Goal: Task Accomplishment & Management: Manage account settings

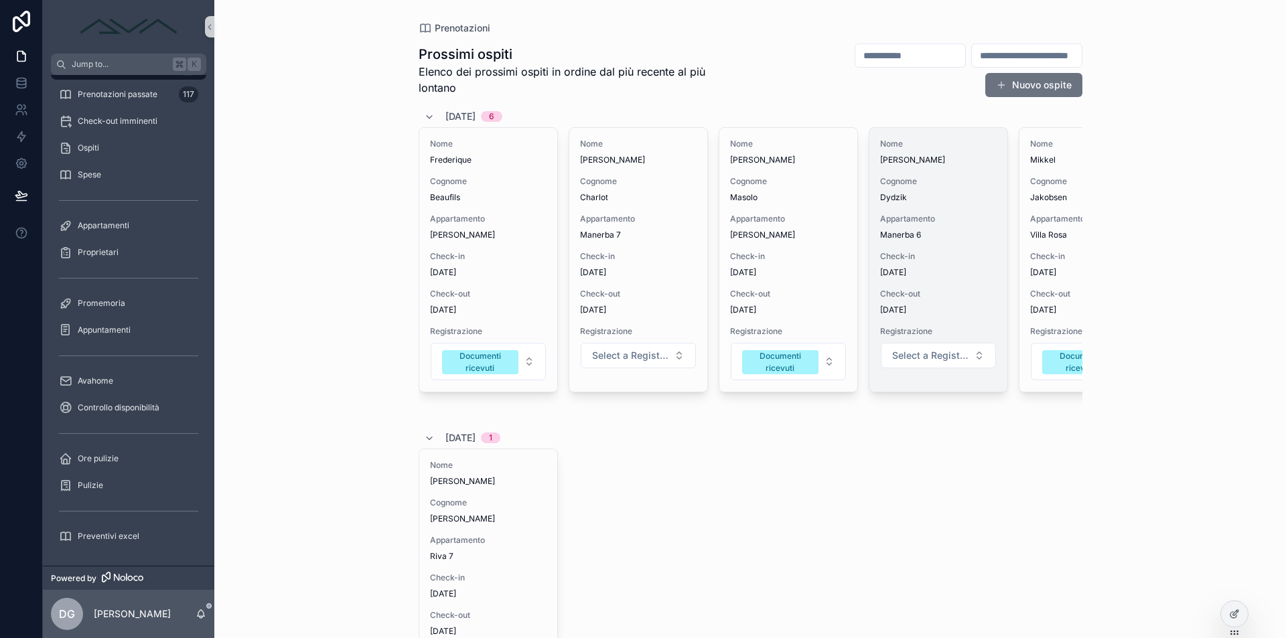
scroll to position [0, 226]
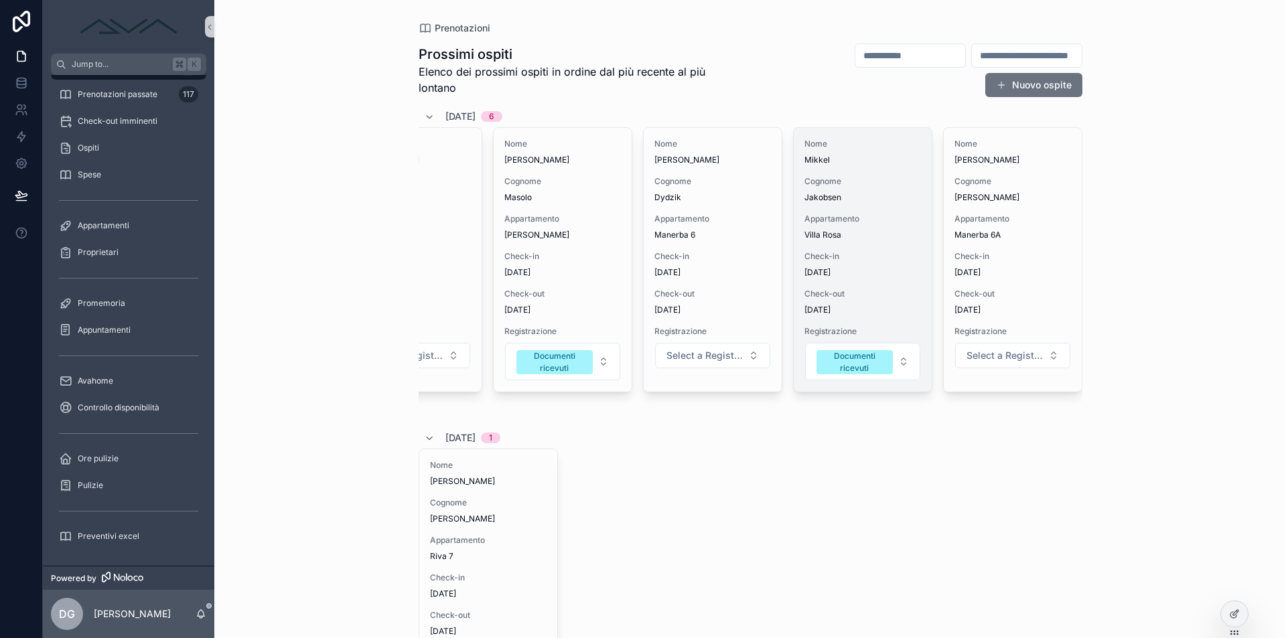
click at [856, 238] on span "Villa Rosa" at bounding box center [863, 235] width 117 height 11
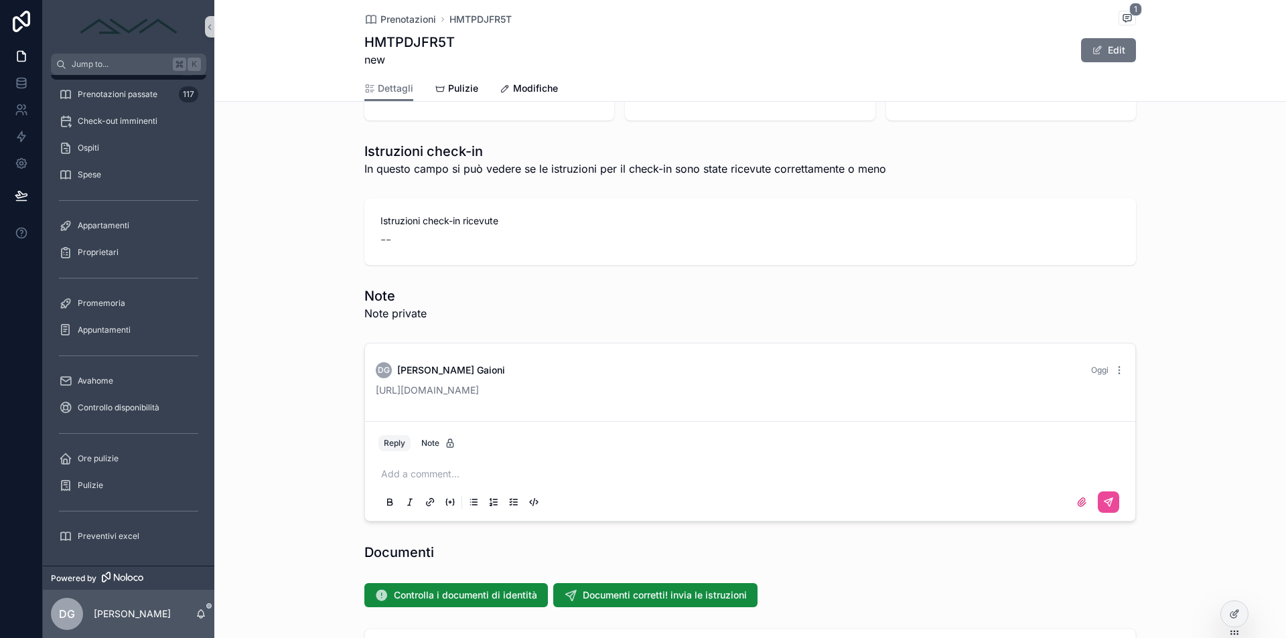
scroll to position [997, 0]
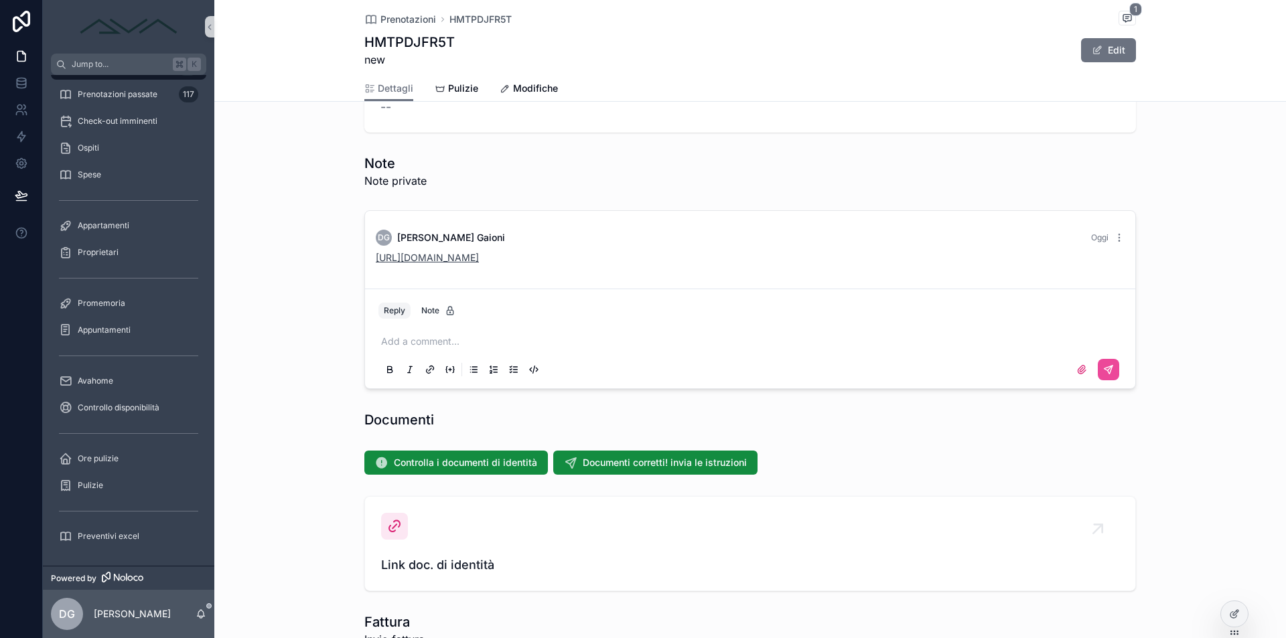
click at [479, 260] on link "[URL][DOMAIN_NAME]" at bounding box center [427, 257] width 103 height 11
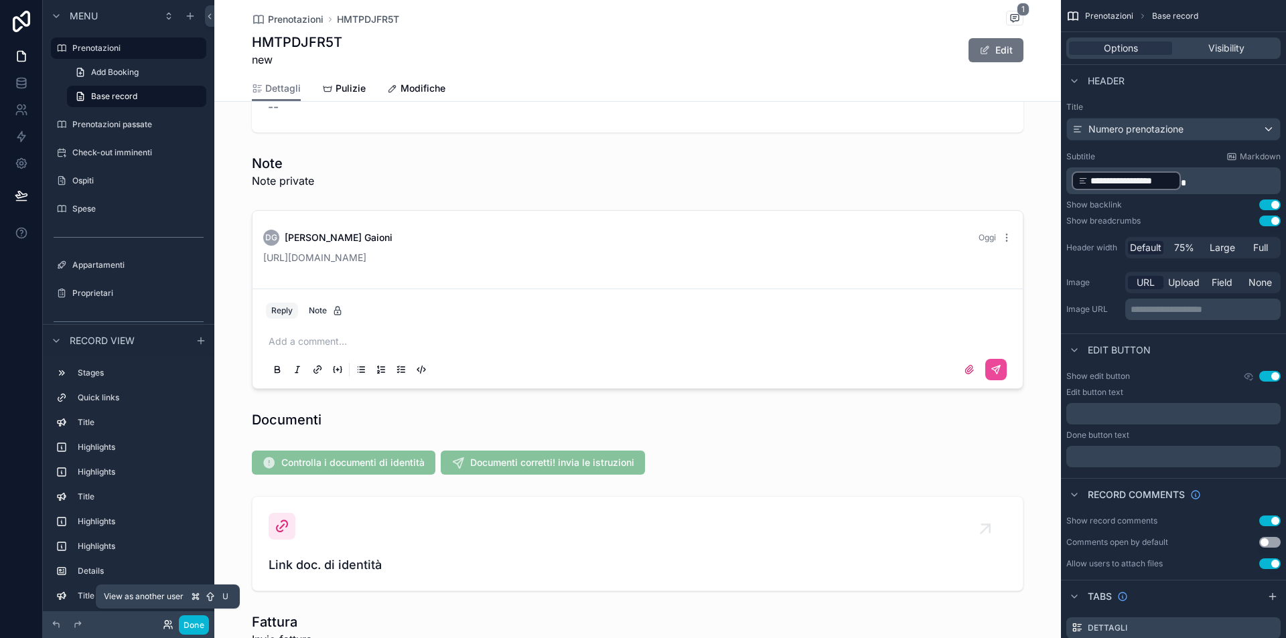
click at [170, 626] on icon at bounding box center [168, 625] width 11 height 11
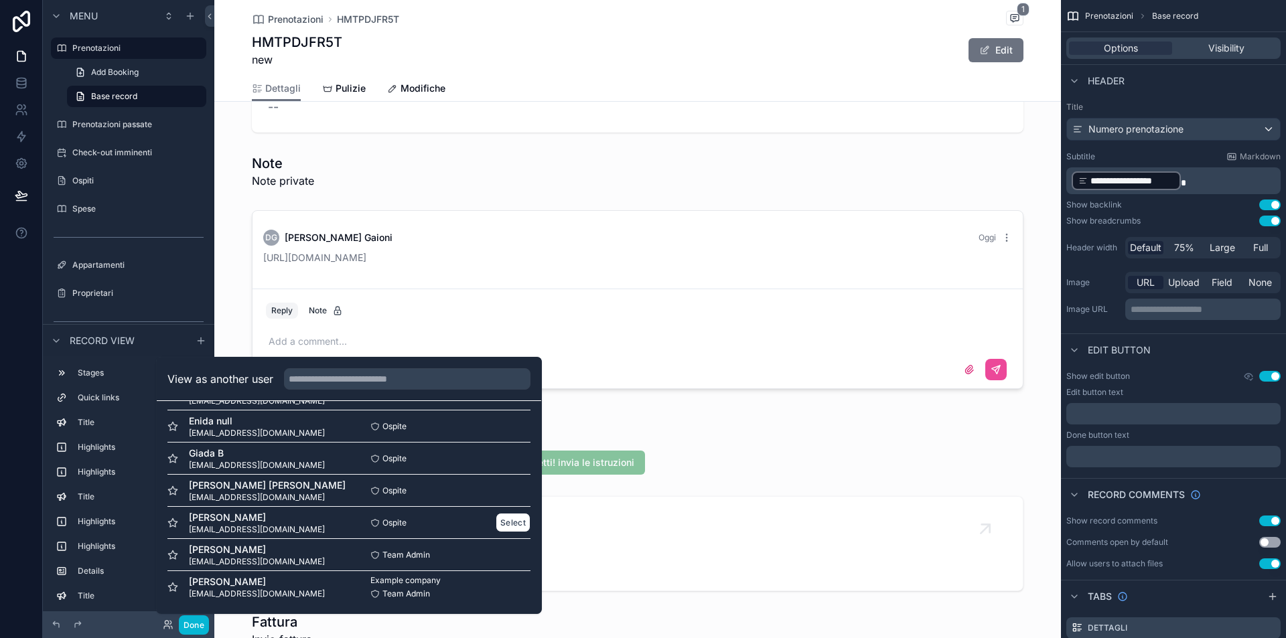
scroll to position [0, 0]
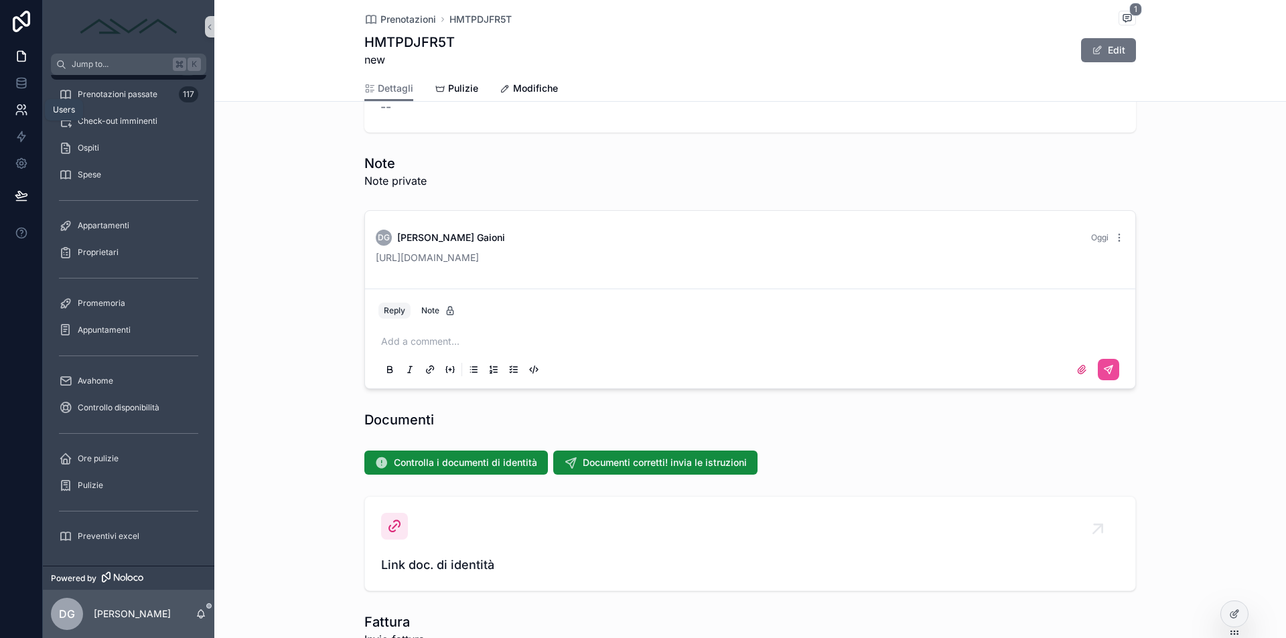
click at [25, 113] on icon at bounding box center [21, 109] width 13 height 13
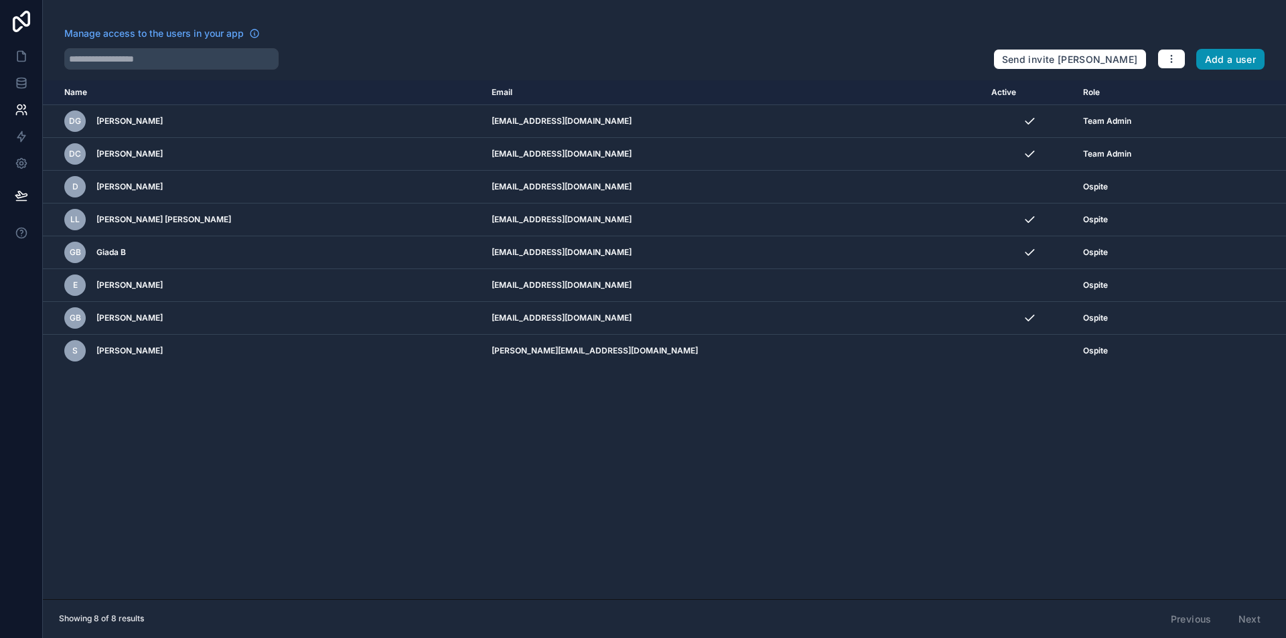
click at [1228, 60] on button "Add a user" at bounding box center [1231, 59] width 69 height 21
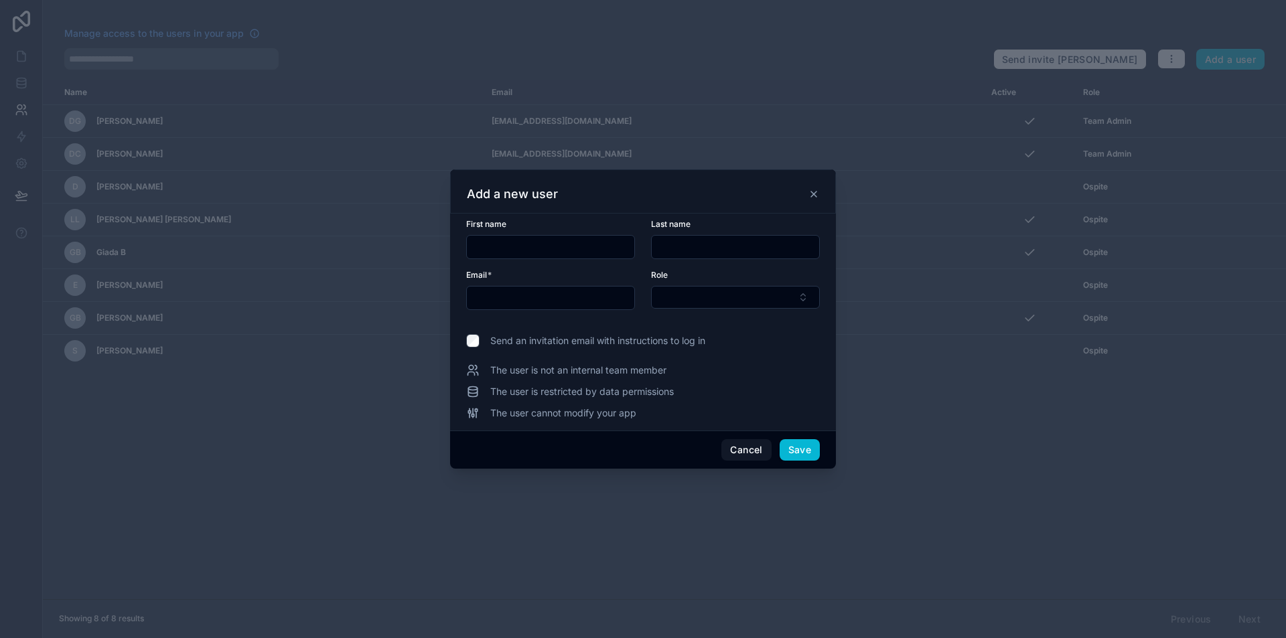
drag, startPoint x: 533, startPoint y: 248, endPoint x: 556, endPoint y: 246, distance: 23.5
type input "********"
type input "**"
type input "**********"
click at [687, 289] on button "Select Button" at bounding box center [735, 297] width 169 height 23
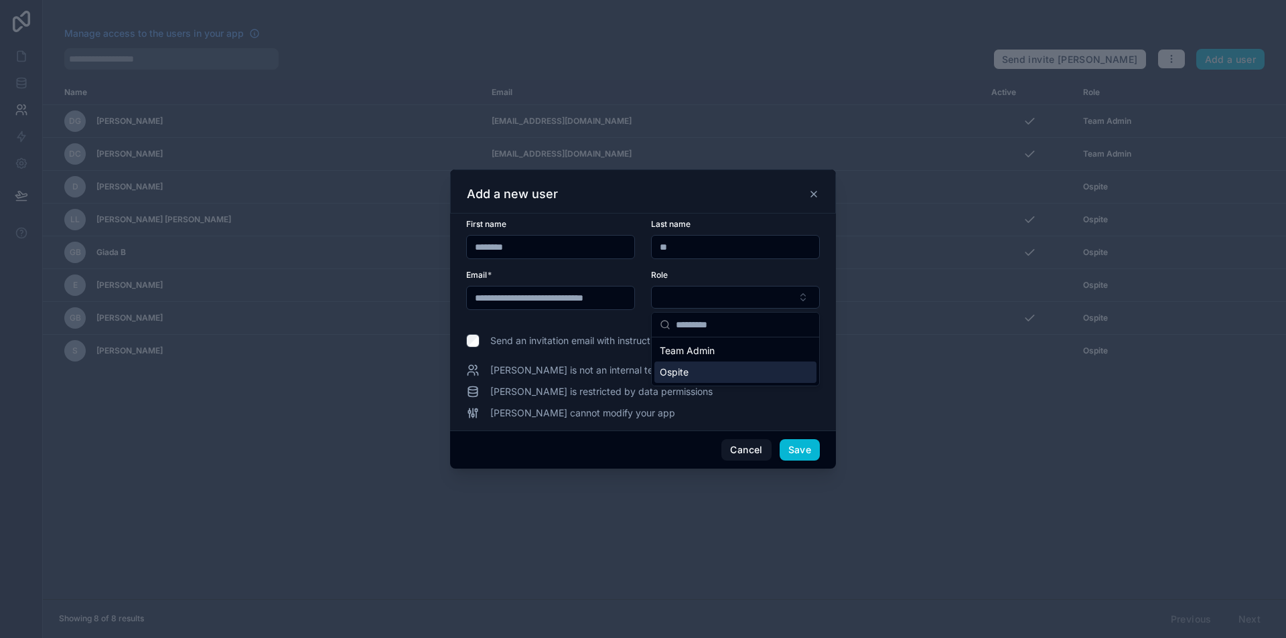
drag, startPoint x: 712, startPoint y: 369, endPoint x: 701, endPoint y: 365, distance: 10.8
click at [712, 369] on div "Ospite" at bounding box center [736, 372] width 162 height 21
click at [810, 454] on button "Save" at bounding box center [800, 450] width 40 height 21
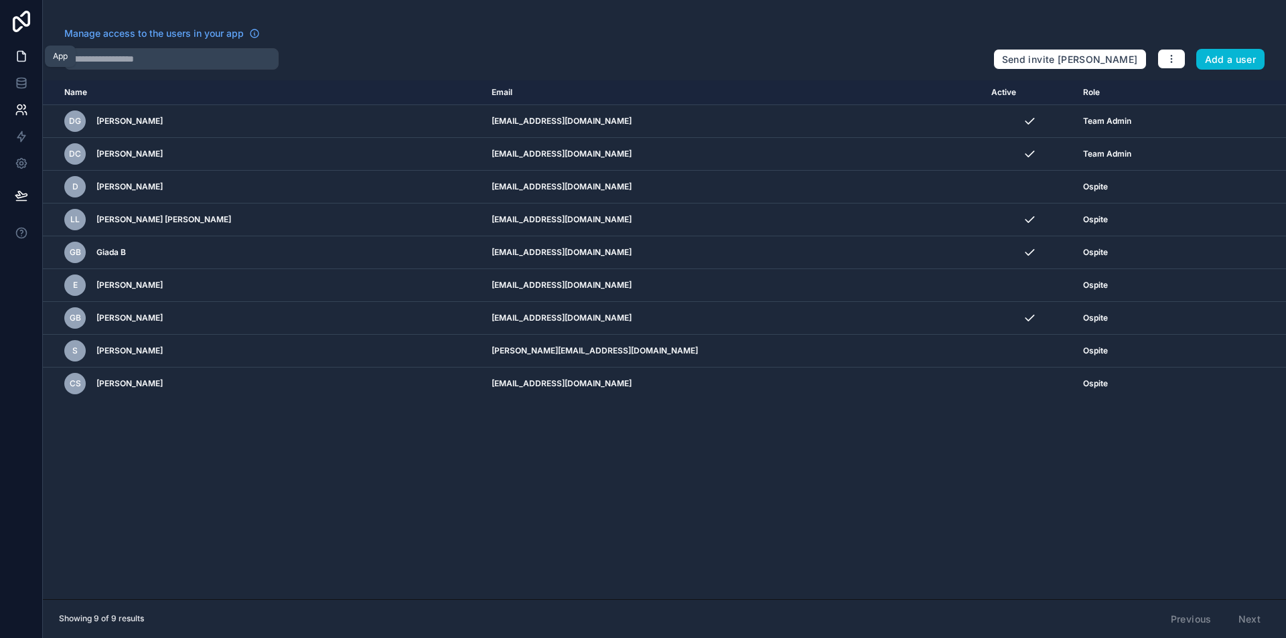
click at [24, 56] on icon at bounding box center [21, 56] width 13 height 13
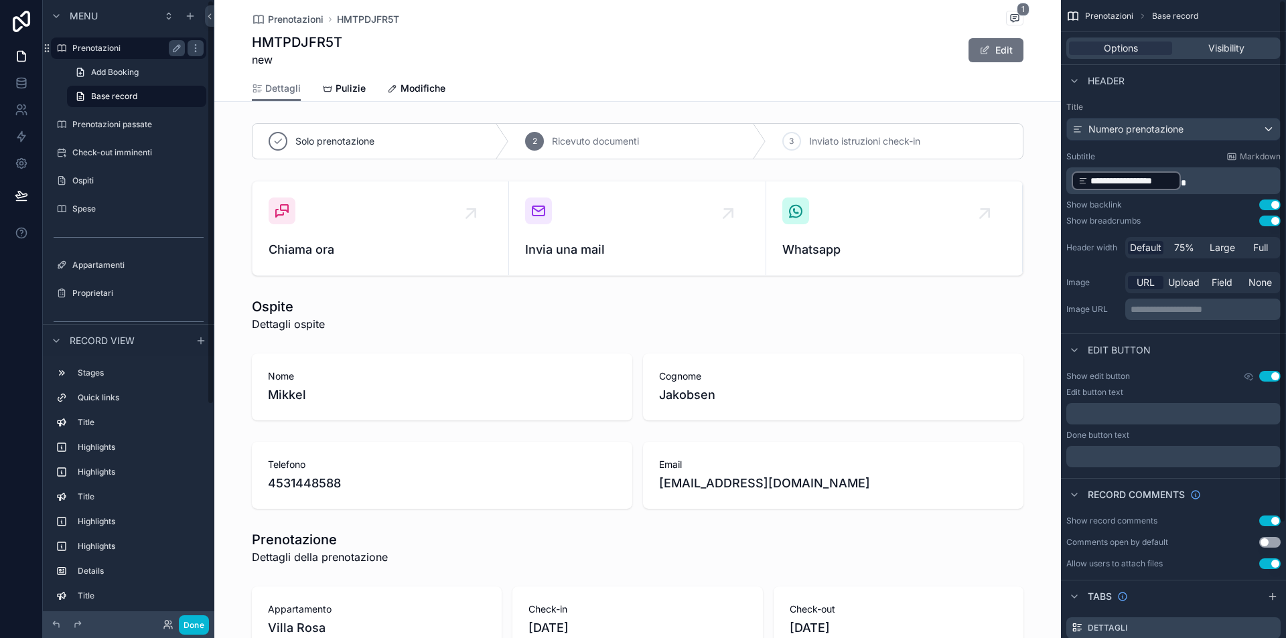
click at [134, 50] on label "Prenotazioni" at bounding box center [125, 48] width 107 height 11
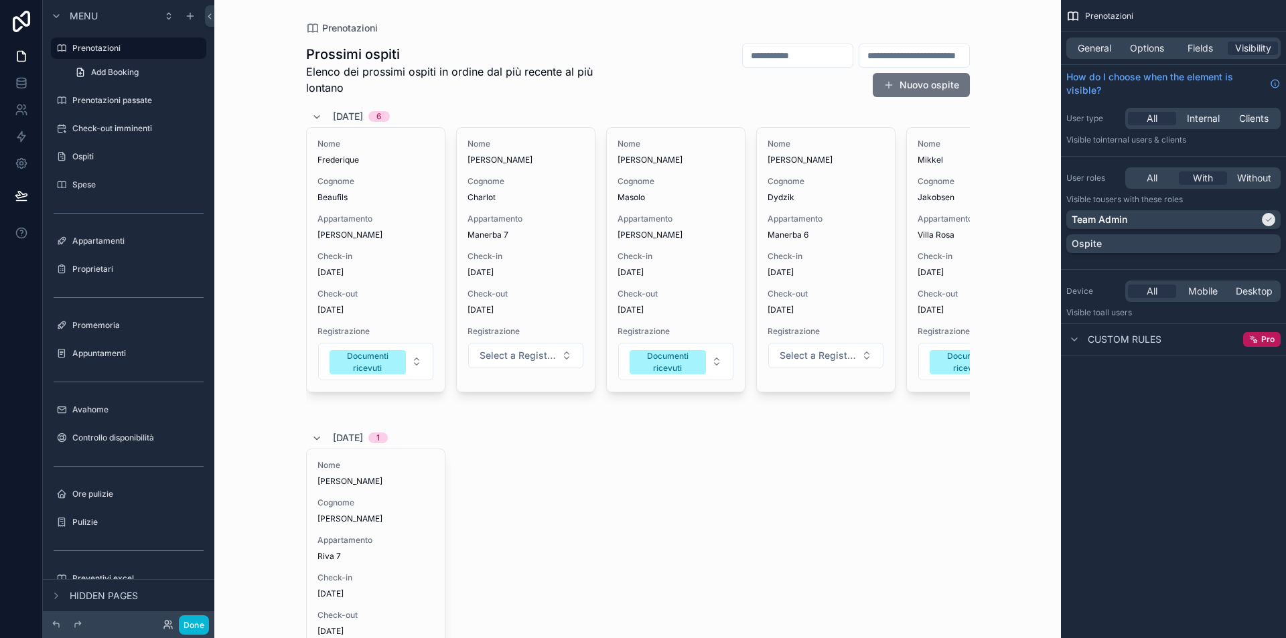
click at [1276, 38] on div "General Options Fields Visibility" at bounding box center [1174, 48] width 214 height 21
click at [1154, 237] on div "Ospite" at bounding box center [1174, 243] width 204 height 13
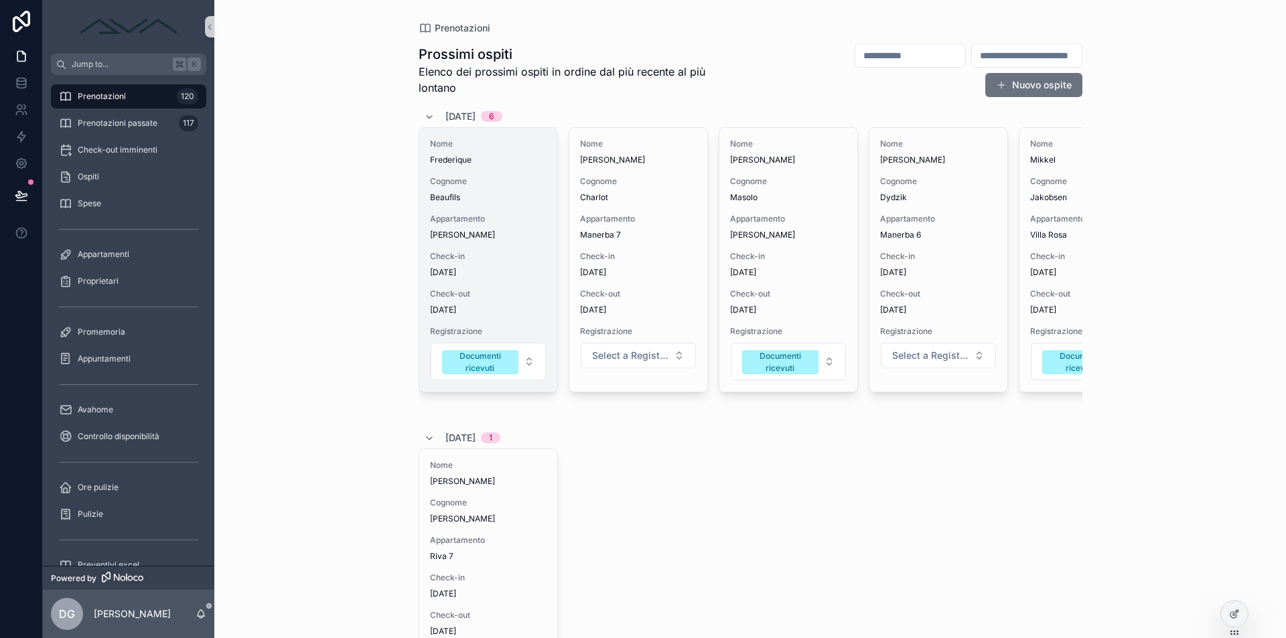
click at [486, 198] on span "Beaufils" at bounding box center [488, 197] width 117 height 11
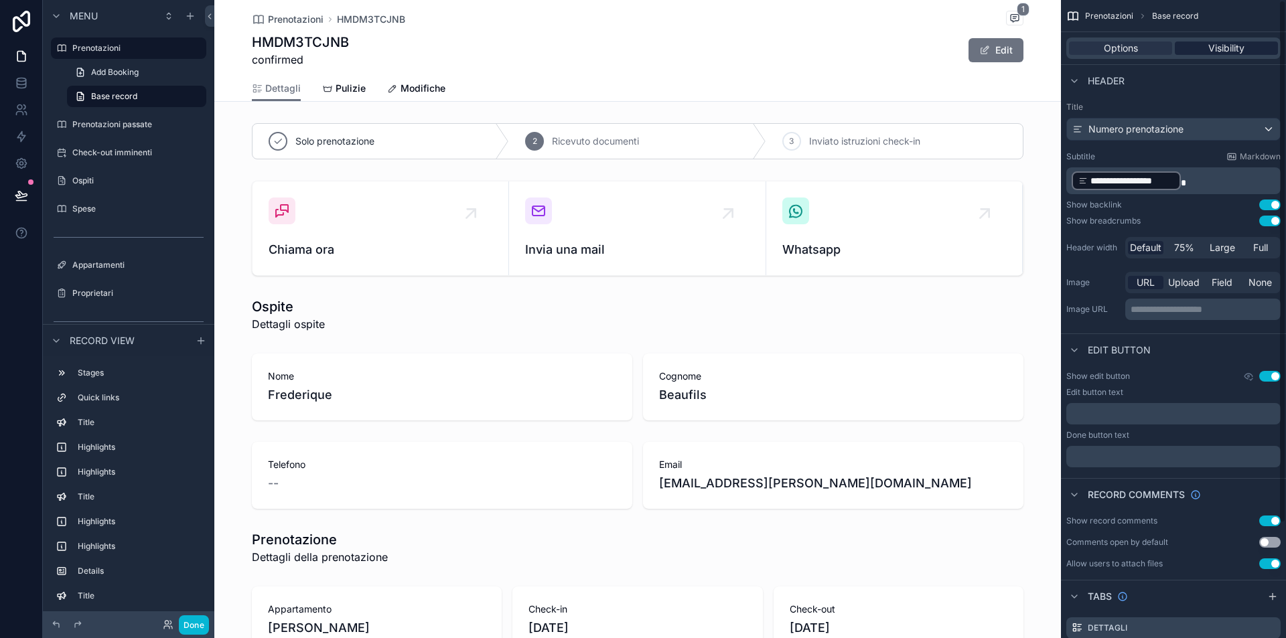
click at [1207, 54] on div "Visibility" at bounding box center [1226, 48] width 103 height 13
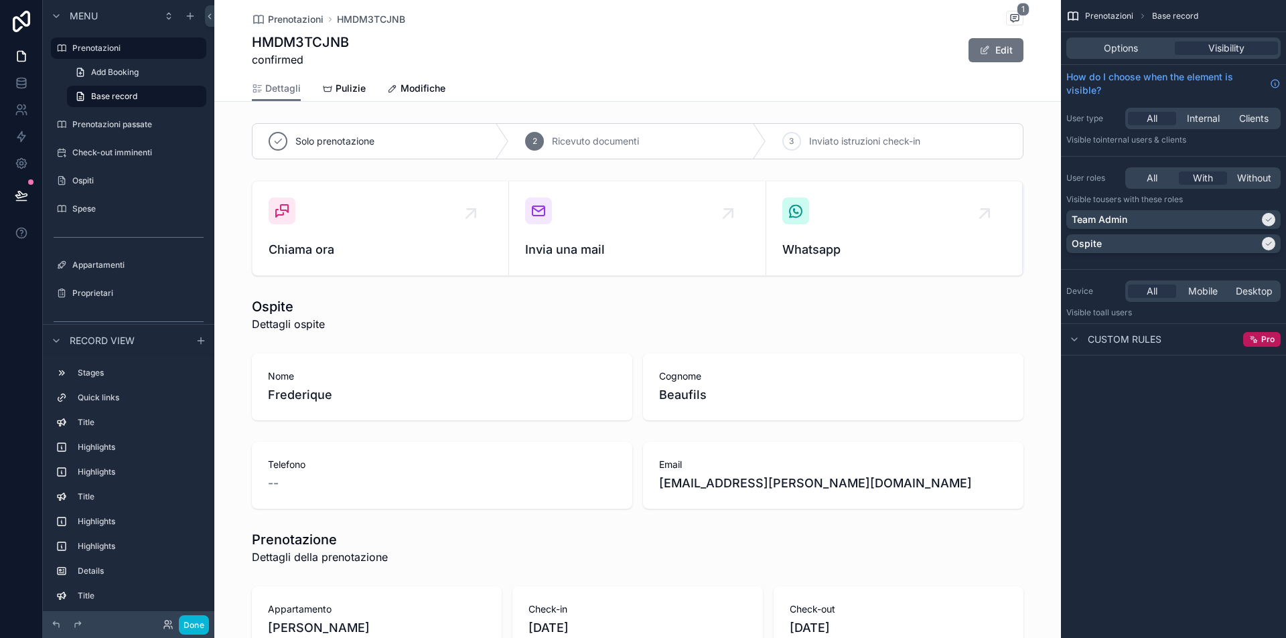
click at [1238, 234] on div "Team Admin Ospite" at bounding box center [1174, 234] width 214 height 48
click at [1242, 243] on div "Ospite" at bounding box center [1166, 243] width 188 height 13
click at [125, 143] on div "Check-out imminenti" at bounding box center [129, 152] width 150 height 21
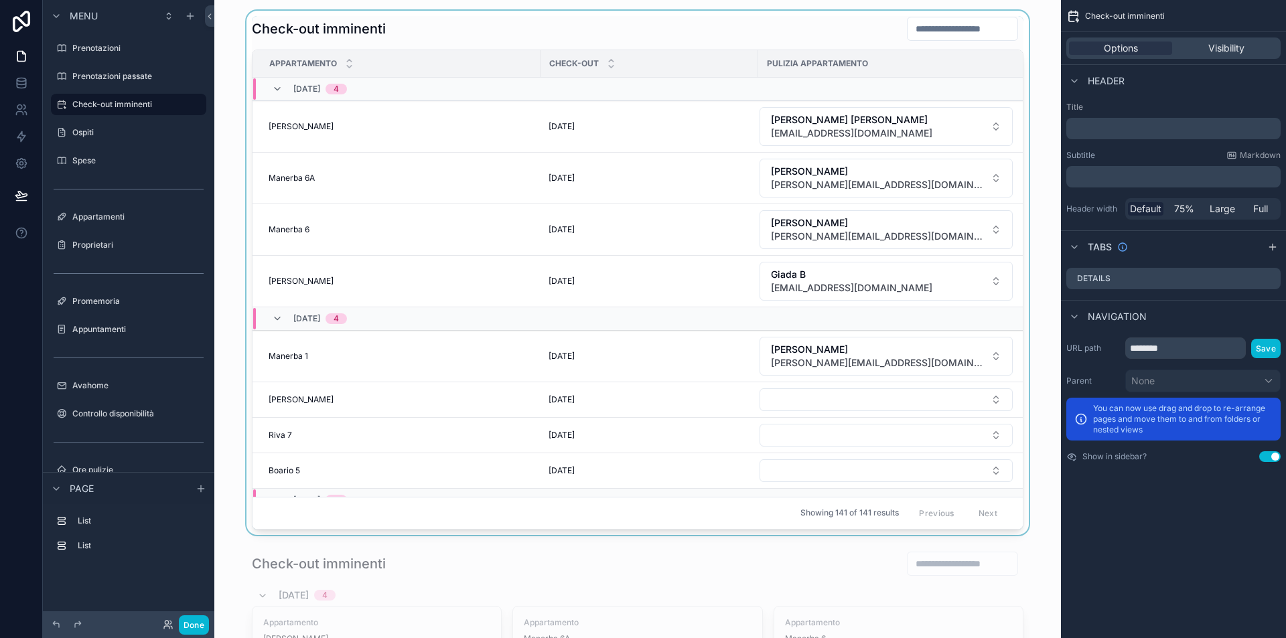
click at [841, 394] on div "scrollable content" at bounding box center [637, 273] width 825 height 525
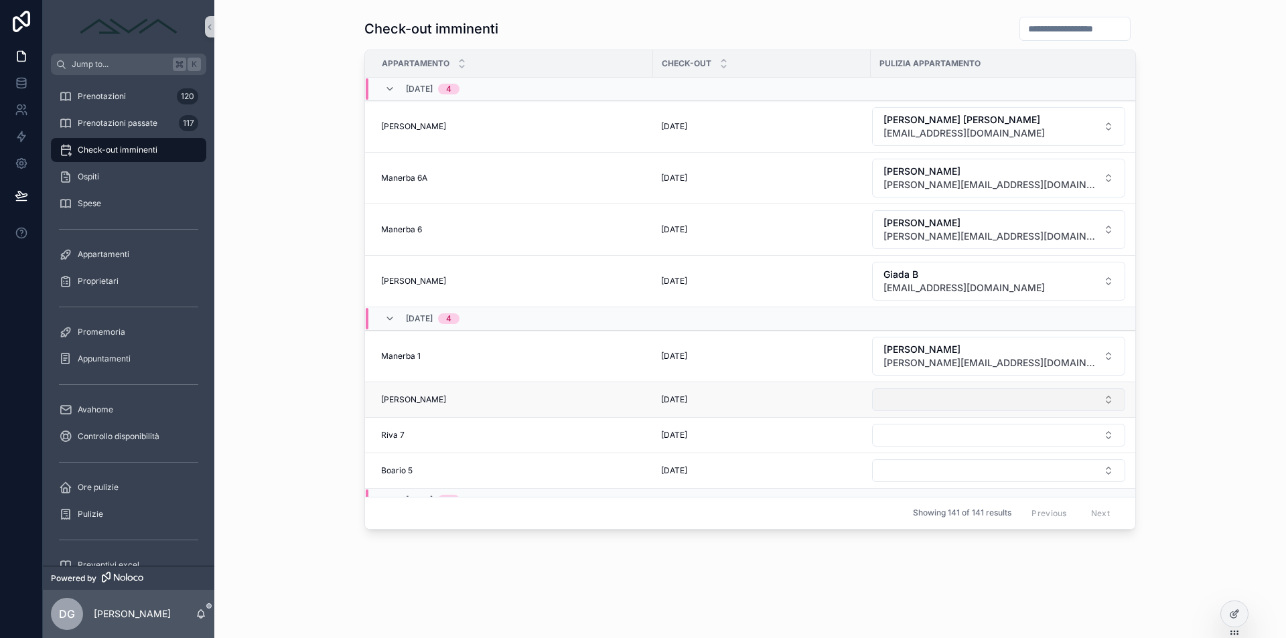
click at [920, 393] on button "Select Button" at bounding box center [998, 400] width 253 height 23
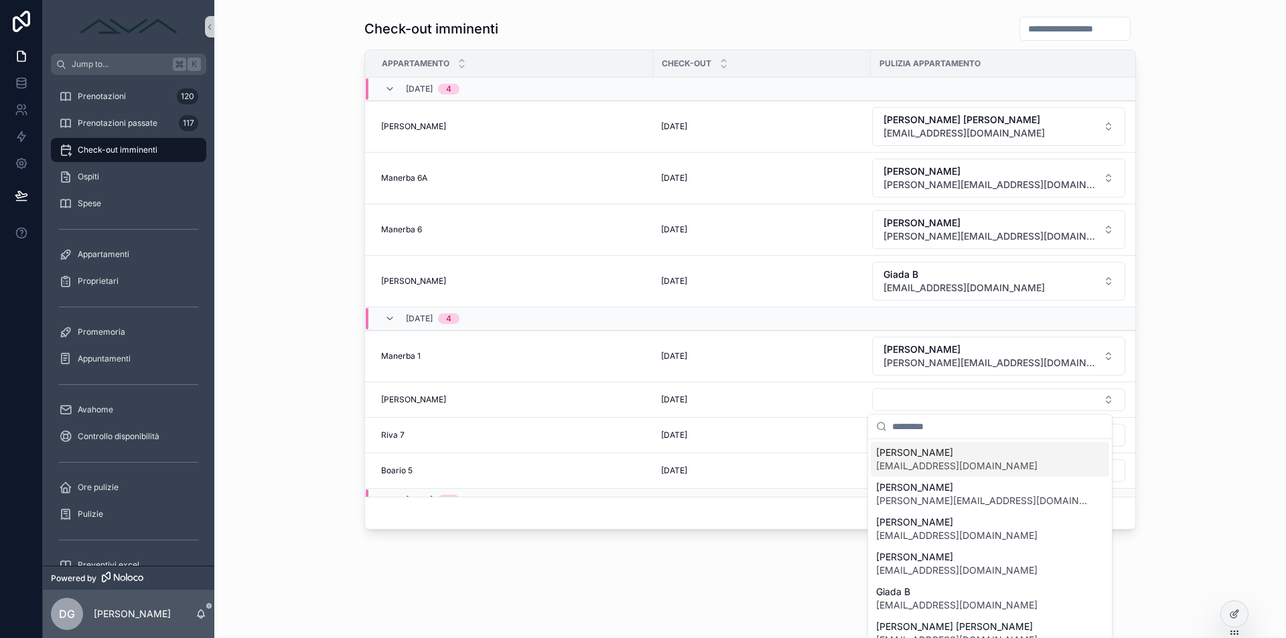
click at [941, 470] on span "[EMAIL_ADDRESS][DOMAIN_NAME]" at bounding box center [956, 466] width 161 height 13
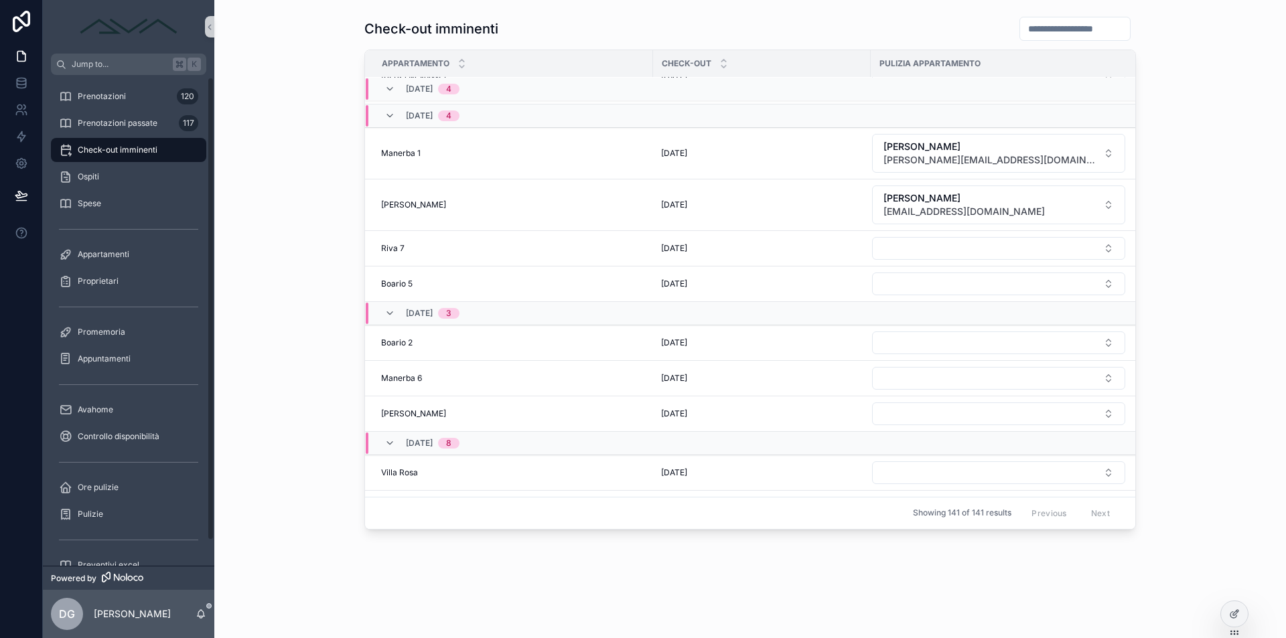
scroll to position [29, 0]
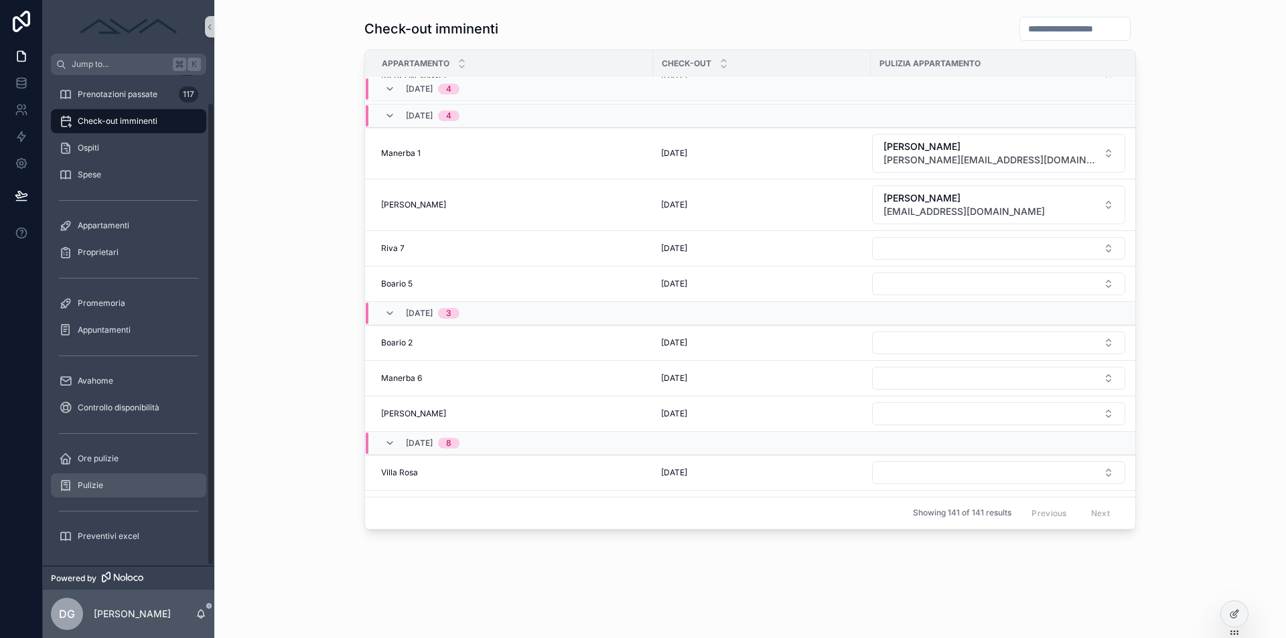
click at [120, 482] on div "Pulizie" at bounding box center [128, 485] width 139 height 21
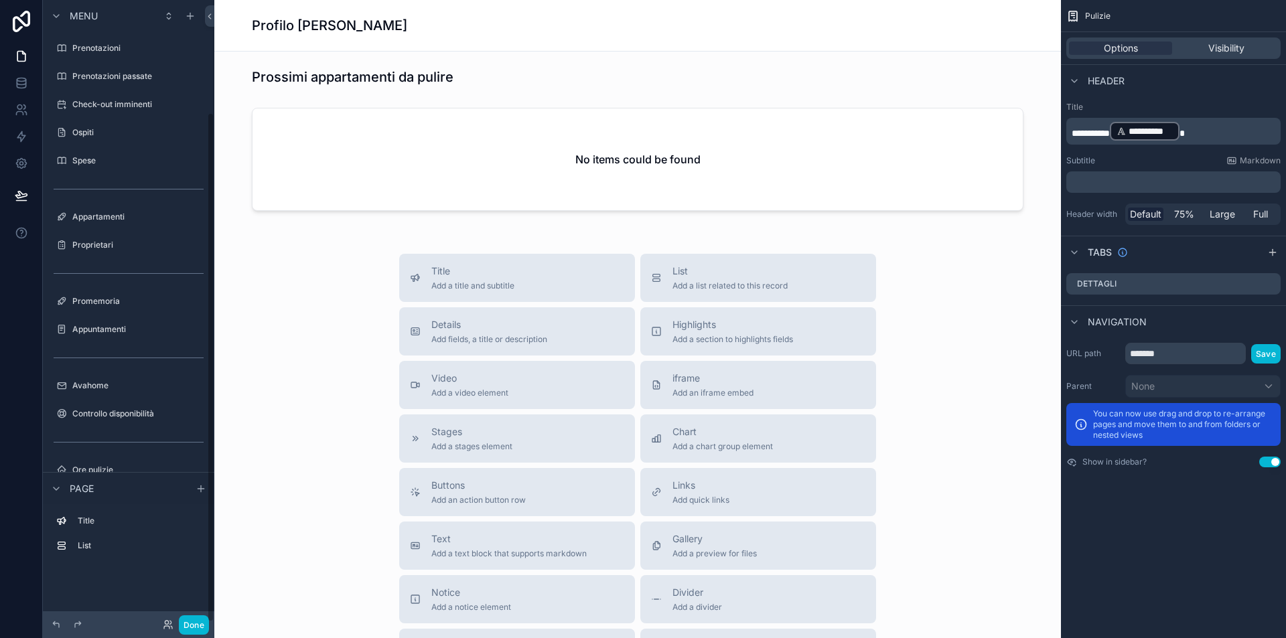
scroll to position [137, 0]
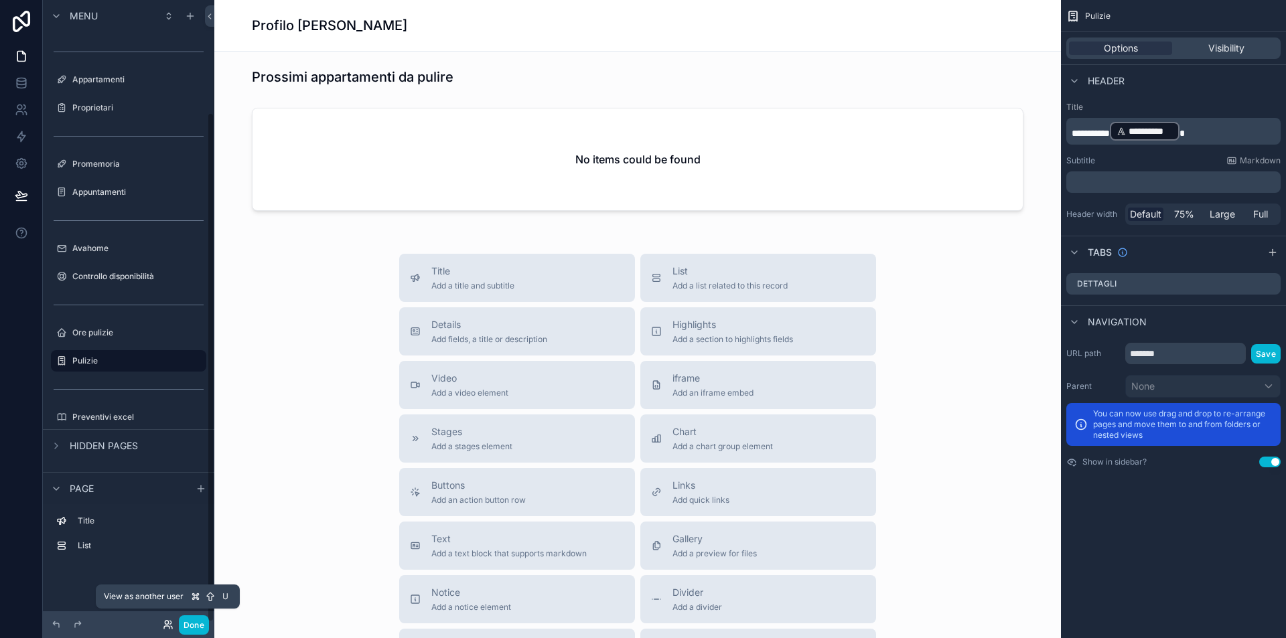
click at [168, 626] on icon at bounding box center [168, 625] width 11 height 11
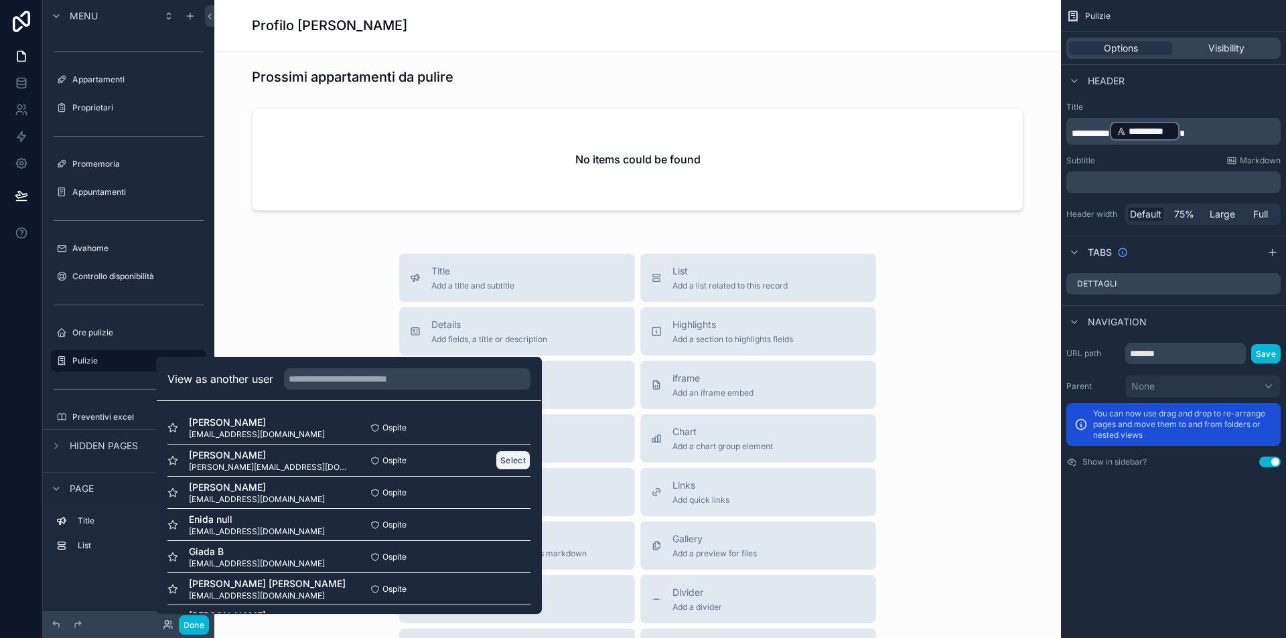
click at [501, 461] on button "Select" at bounding box center [513, 460] width 35 height 19
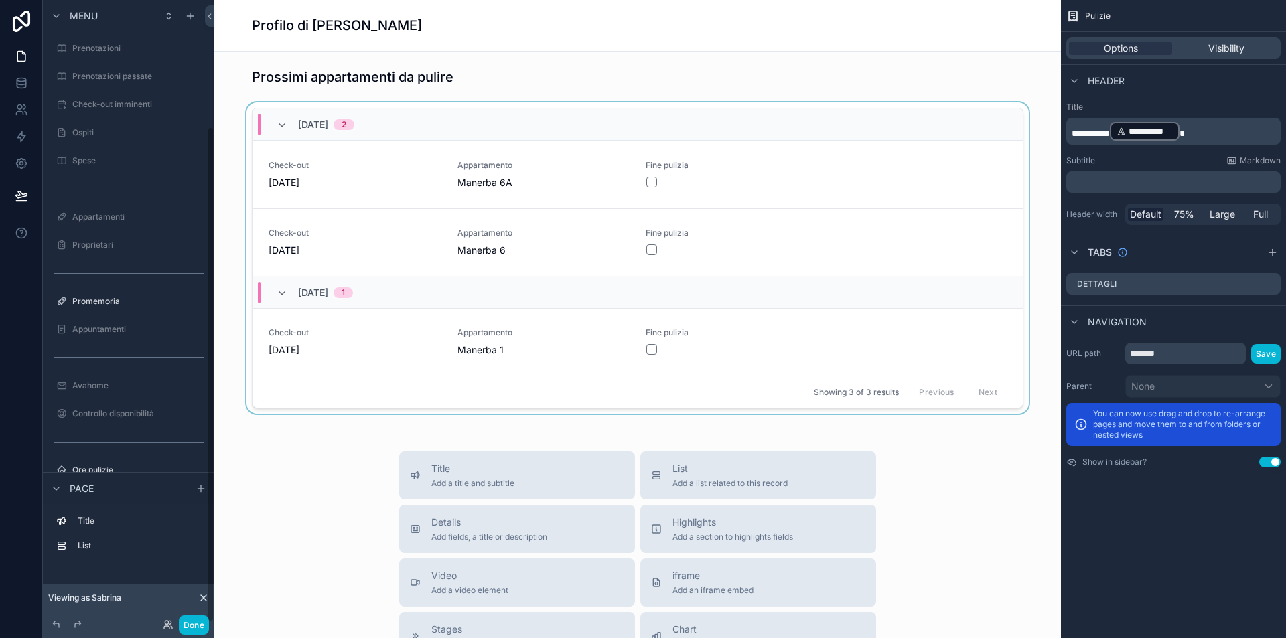
scroll to position [159, 0]
click at [858, 178] on div "scrollable content" at bounding box center [637, 261] width 825 height 317
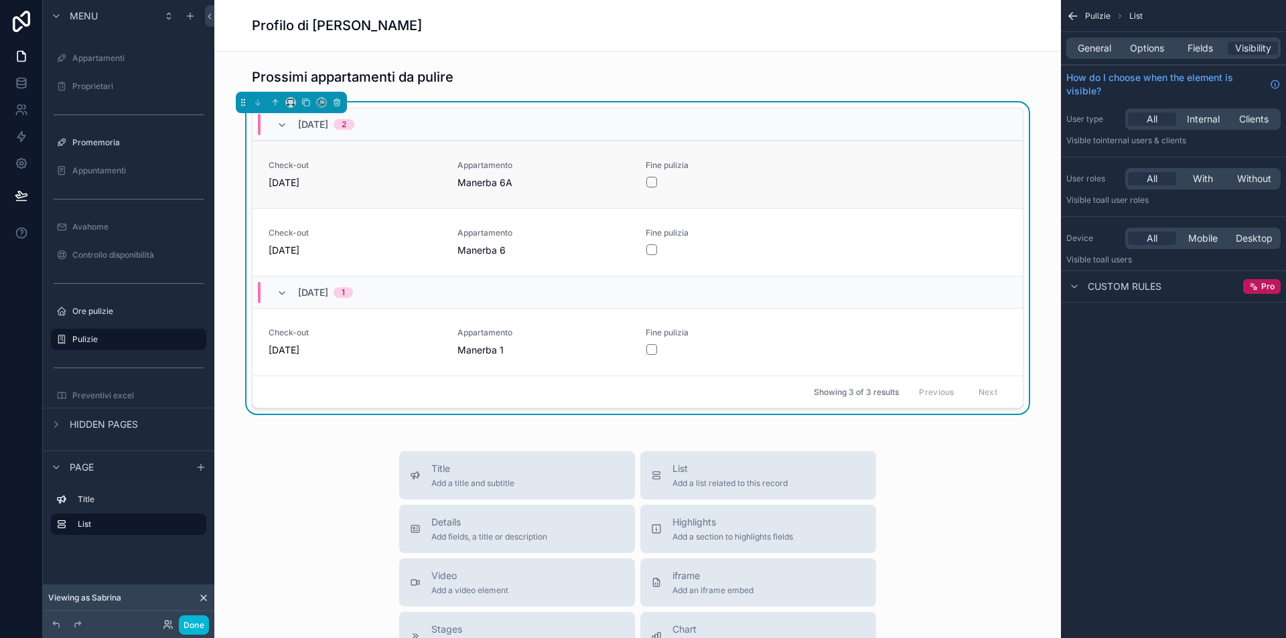
click at [778, 170] on span "Fine pulizia" at bounding box center [732, 165] width 173 height 11
click at [1198, 48] on span "Fields" at bounding box center [1200, 48] width 25 height 13
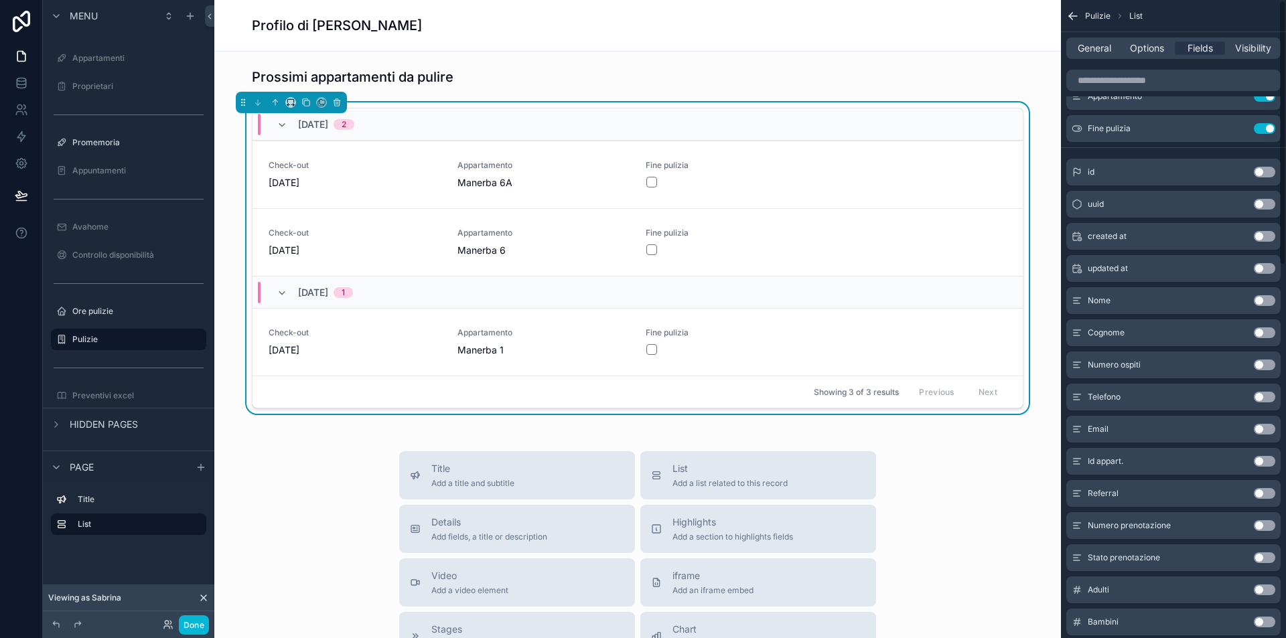
scroll to position [0, 0]
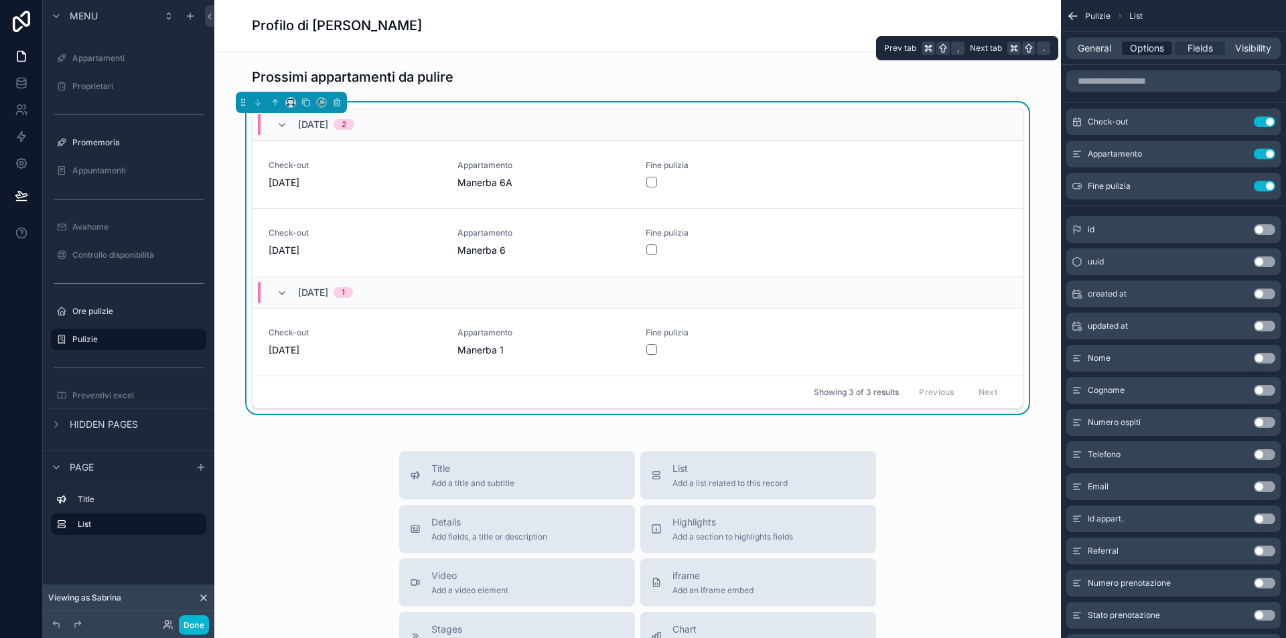
click at [1164, 44] on span "Options" at bounding box center [1147, 48] width 34 height 13
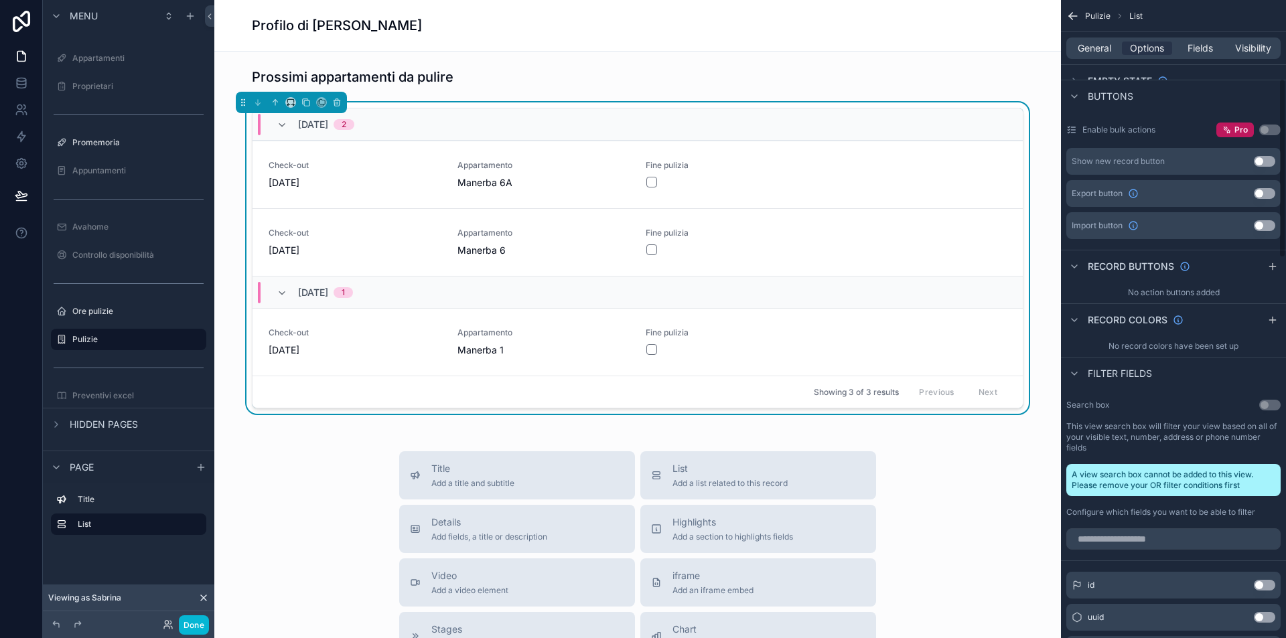
scroll to position [387, 0]
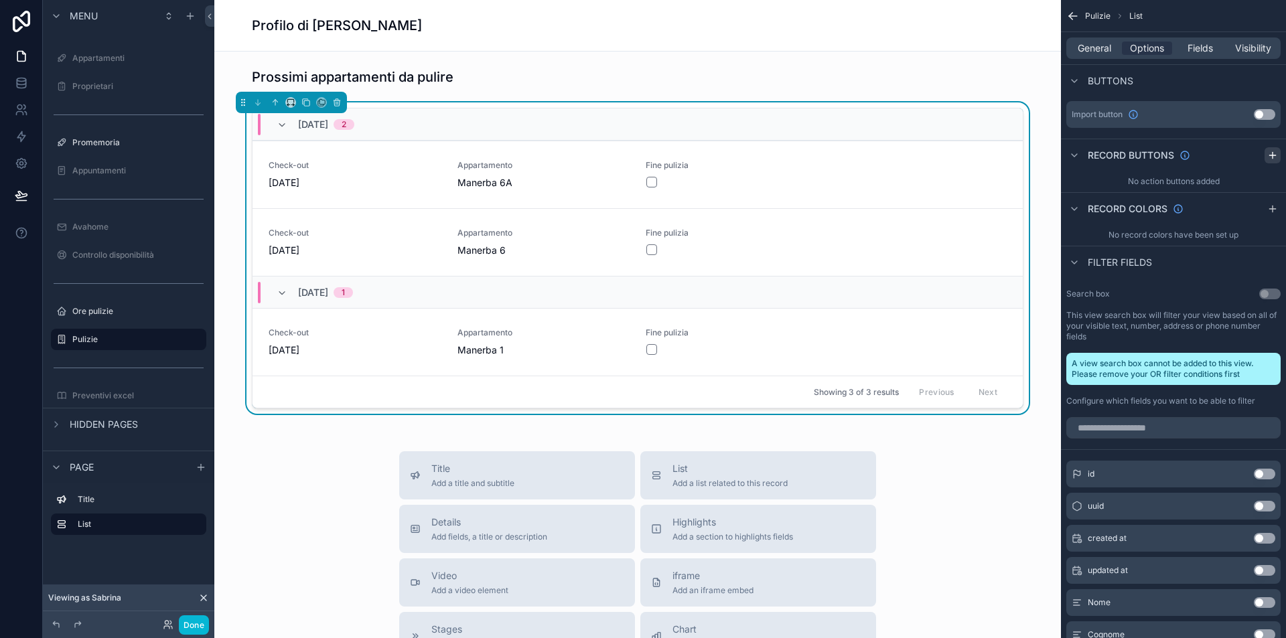
click at [1272, 154] on icon "scrollable content" at bounding box center [1273, 155] width 11 height 11
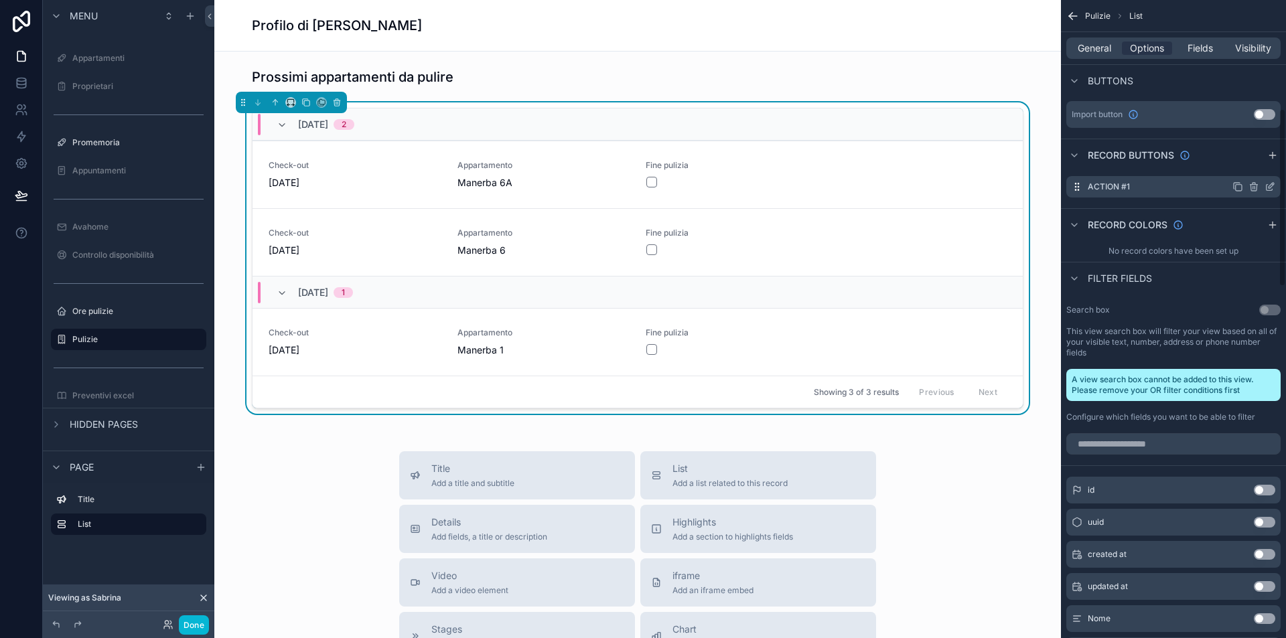
click at [1272, 186] on icon "scrollable content" at bounding box center [1271, 185] width 5 height 5
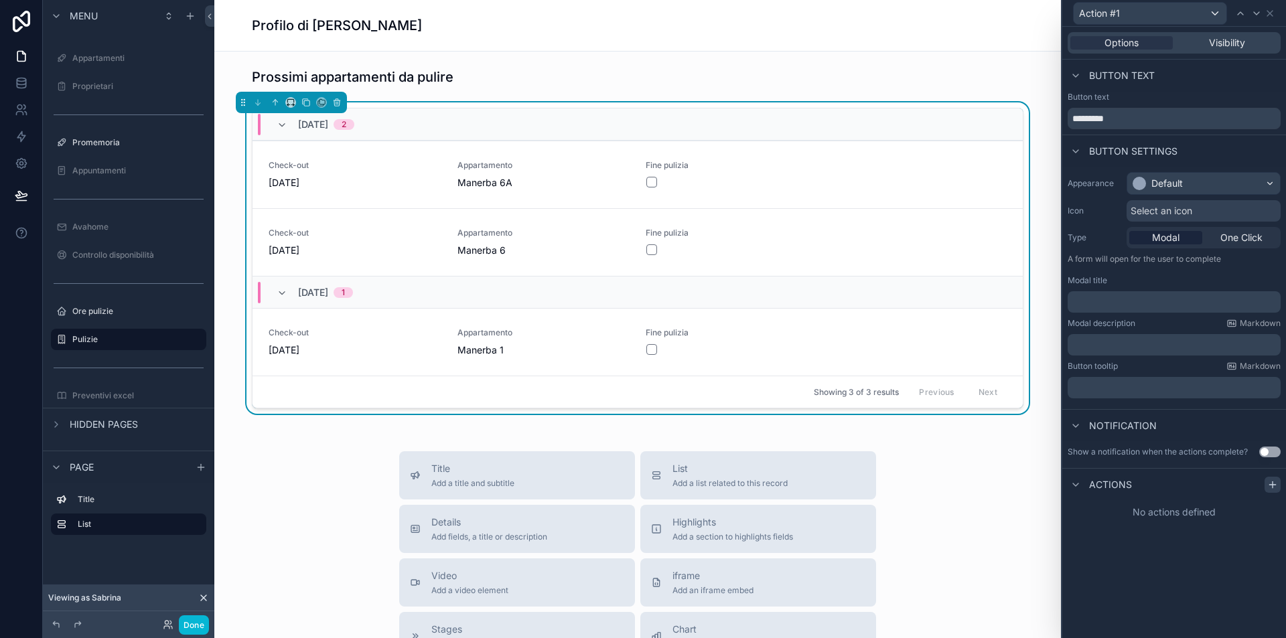
click at [1280, 488] on div at bounding box center [1273, 485] width 16 height 16
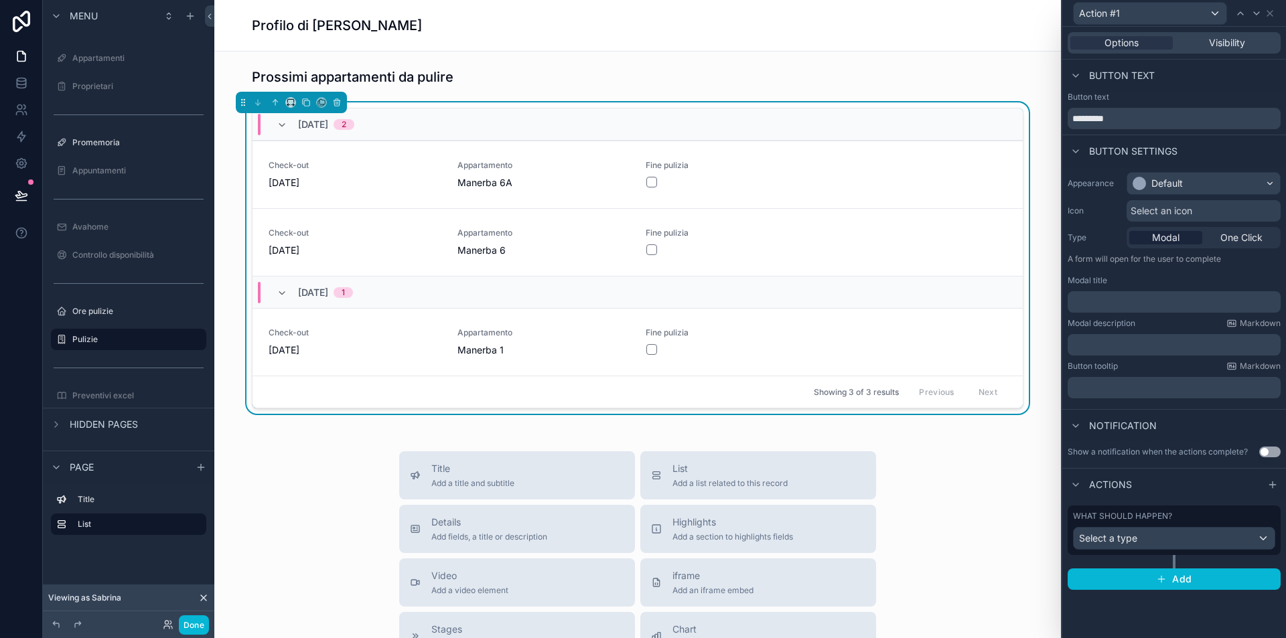
click at [1144, 541] on div "Select a type" at bounding box center [1174, 538] width 201 height 21
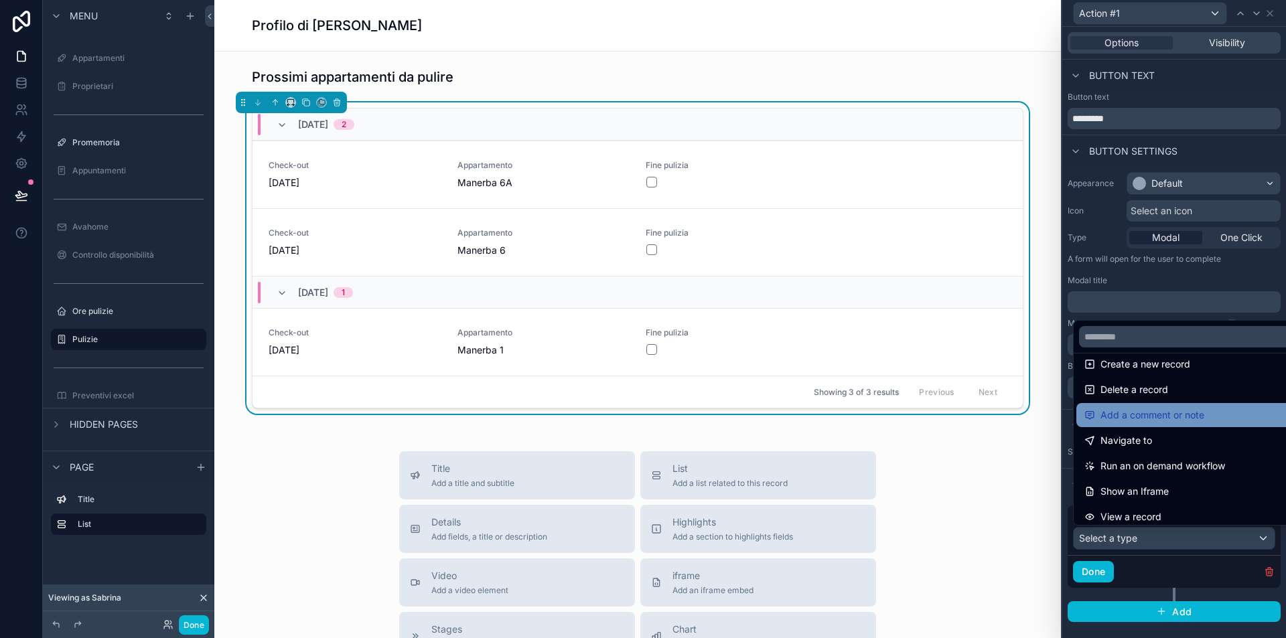
scroll to position [40, 0]
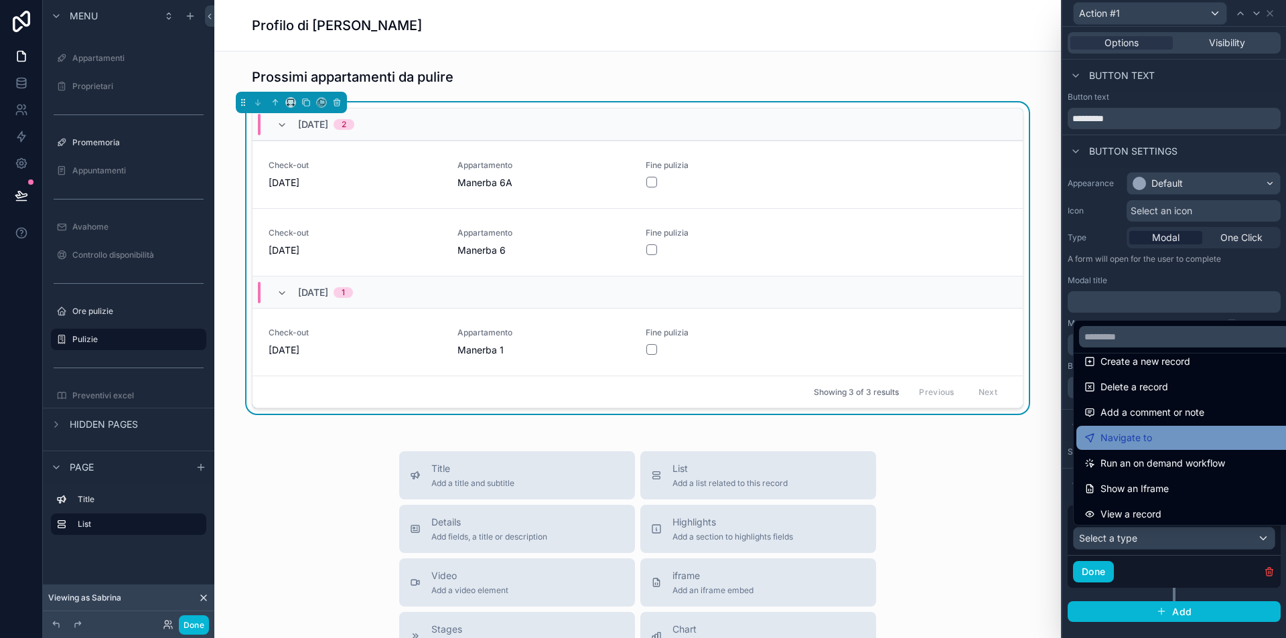
click at [1193, 440] on div "Navigate to" at bounding box center [1190, 438] width 210 height 16
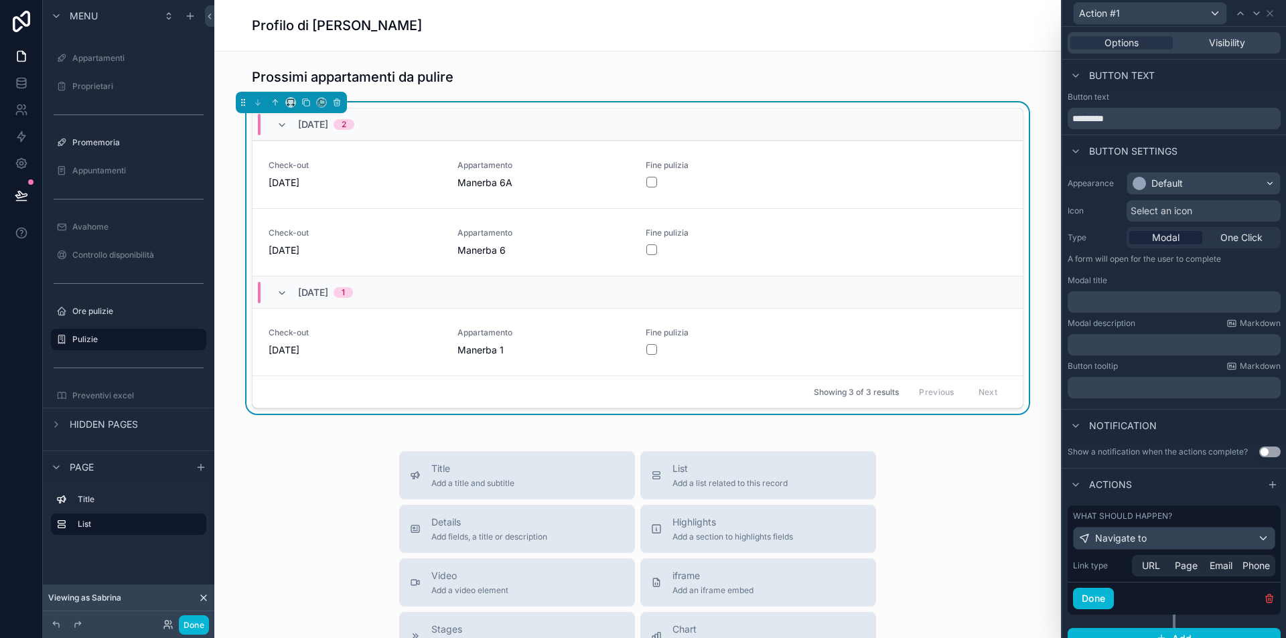
scroll to position [15, 0]
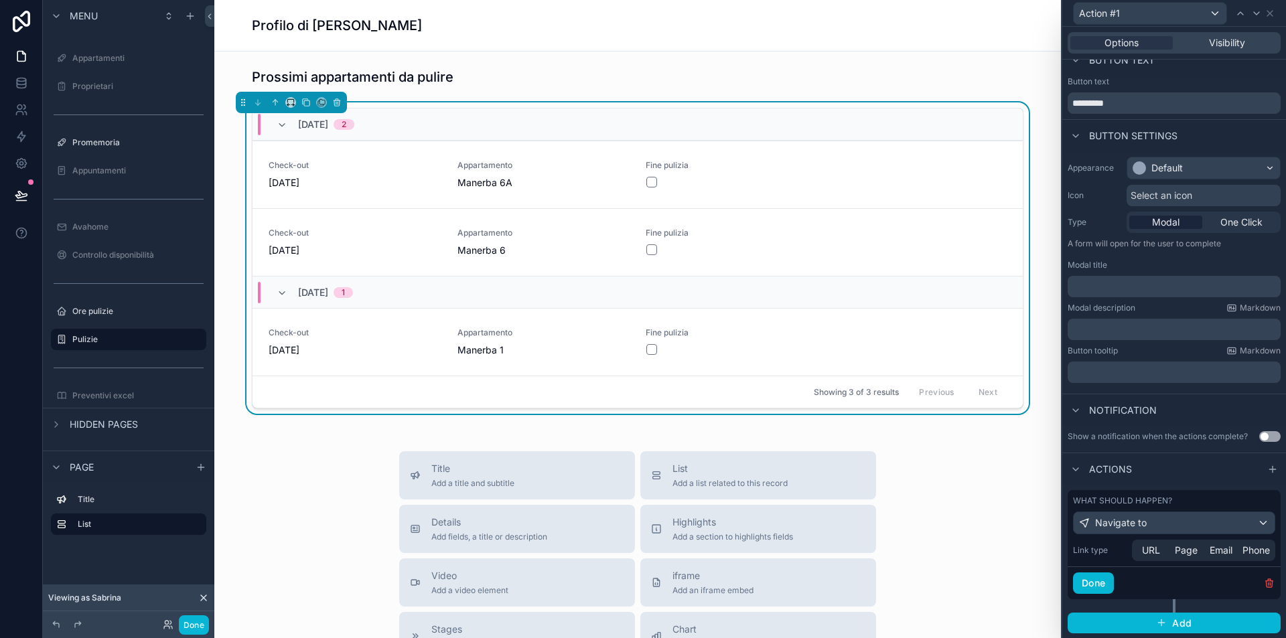
click at [1190, 529] on div "Navigate to" at bounding box center [1174, 523] width 201 height 21
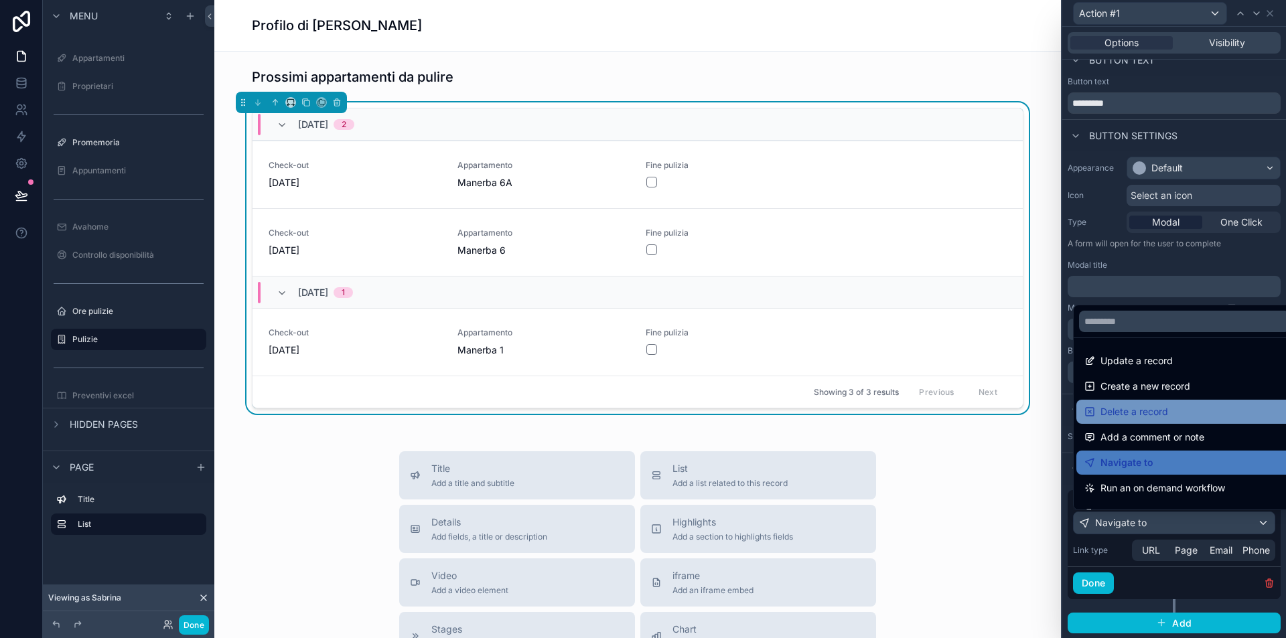
scroll to position [121, 0]
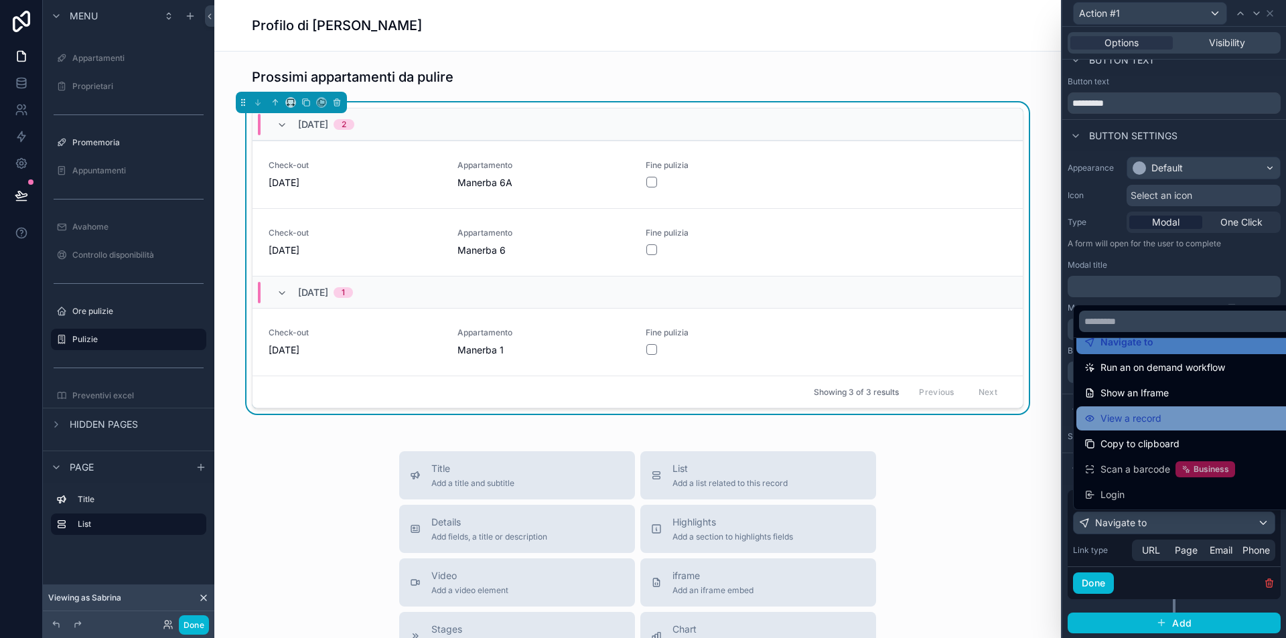
click at [1199, 423] on div "View a record" at bounding box center [1185, 419] width 200 height 16
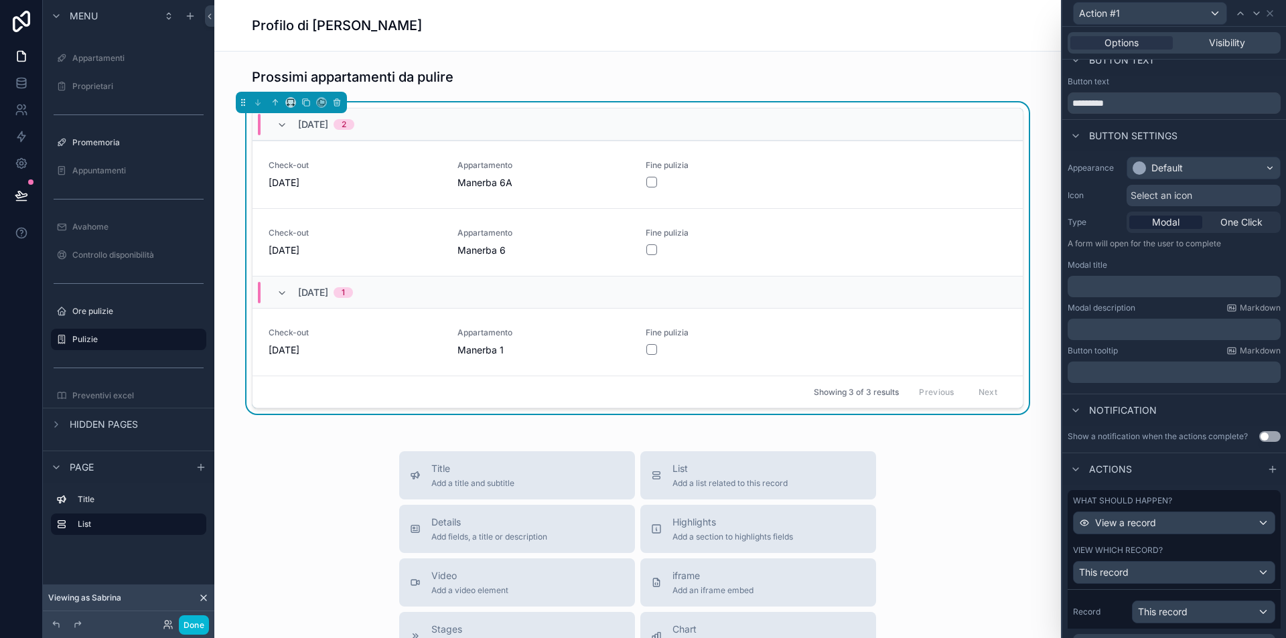
scroll to position [429, 0]
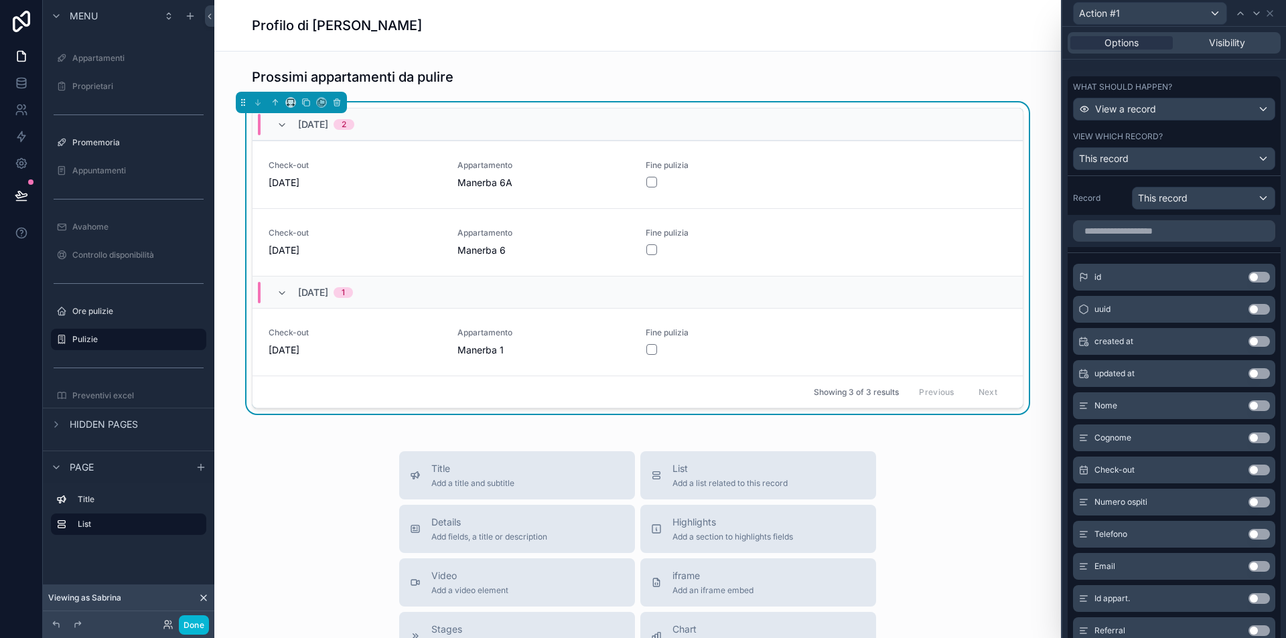
click at [1136, 157] on div "This record" at bounding box center [1174, 158] width 201 height 21
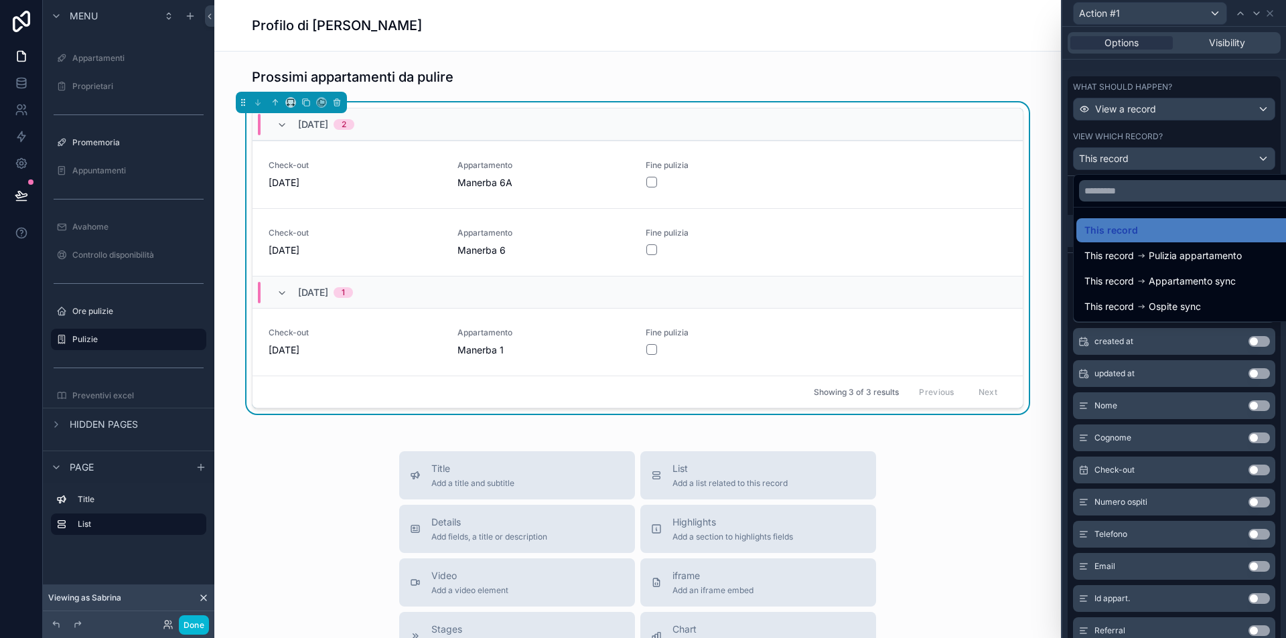
click at [1191, 169] on div at bounding box center [1175, 319] width 224 height 638
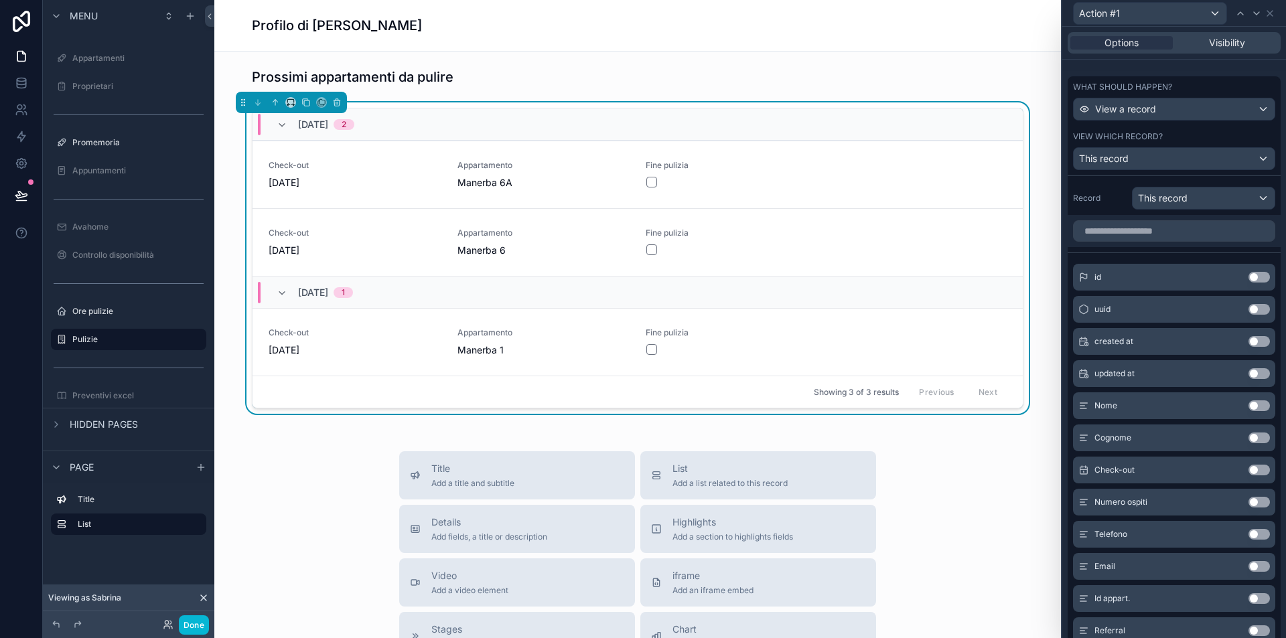
click at [1209, 202] on div "This record" at bounding box center [1204, 198] width 142 height 21
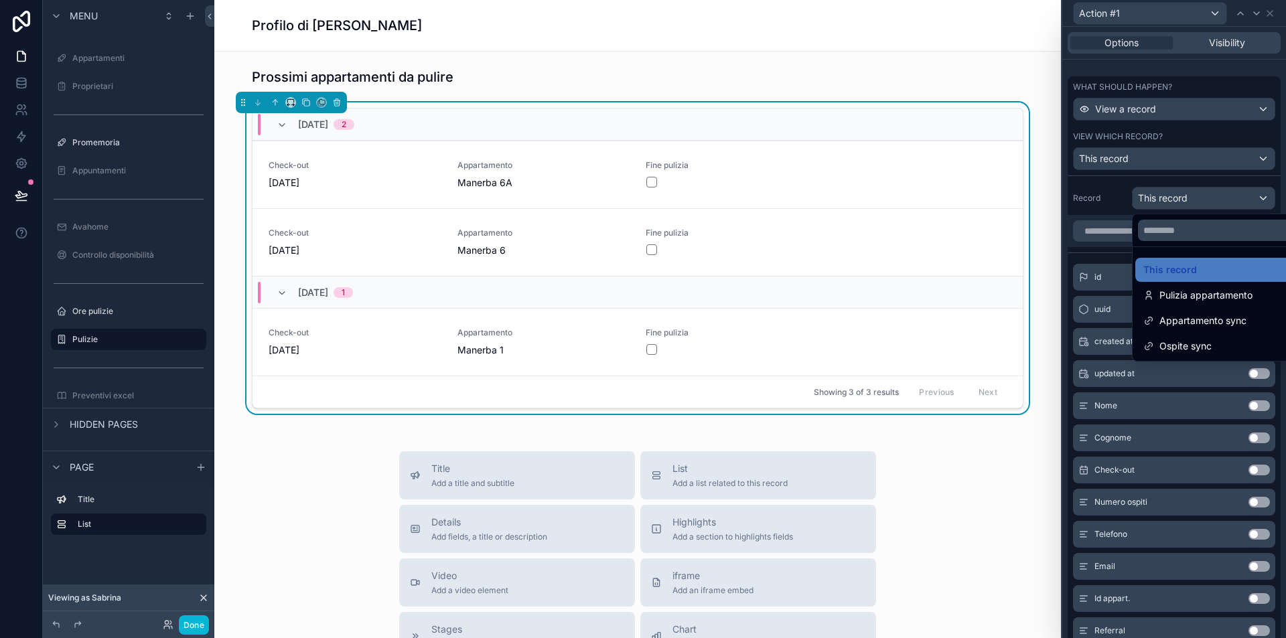
click at [1203, 125] on div at bounding box center [1175, 319] width 224 height 638
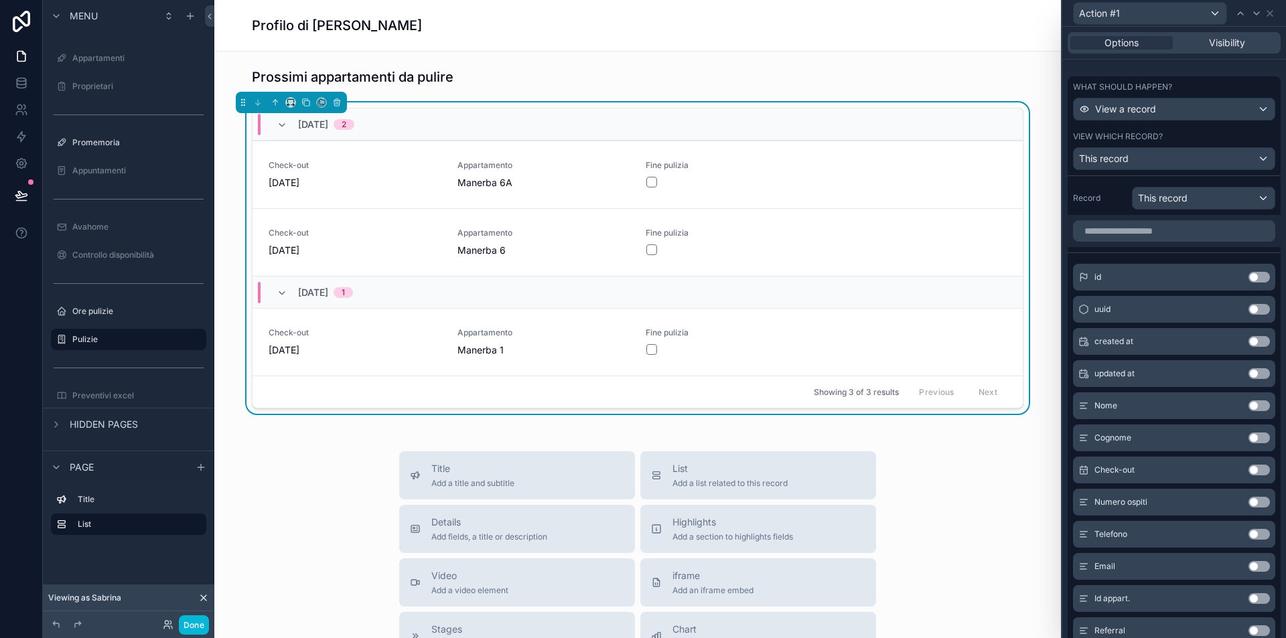
scroll to position [0, 0]
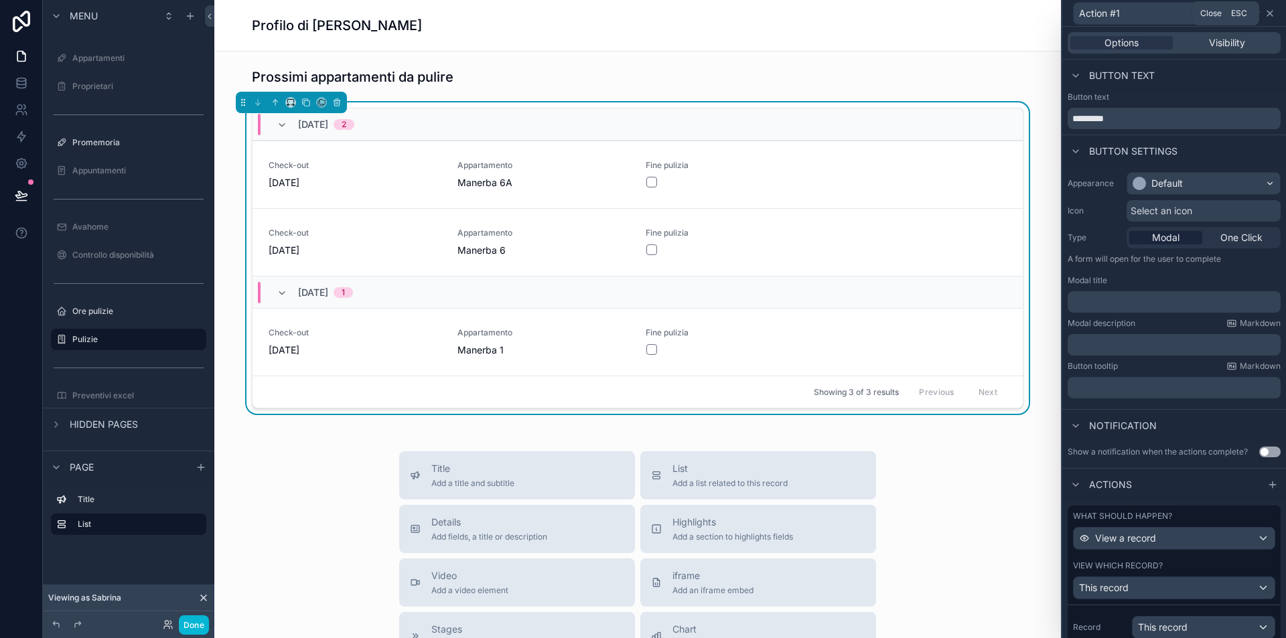
click at [1273, 11] on icon at bounding box center [1270, 13] width 11 height 11
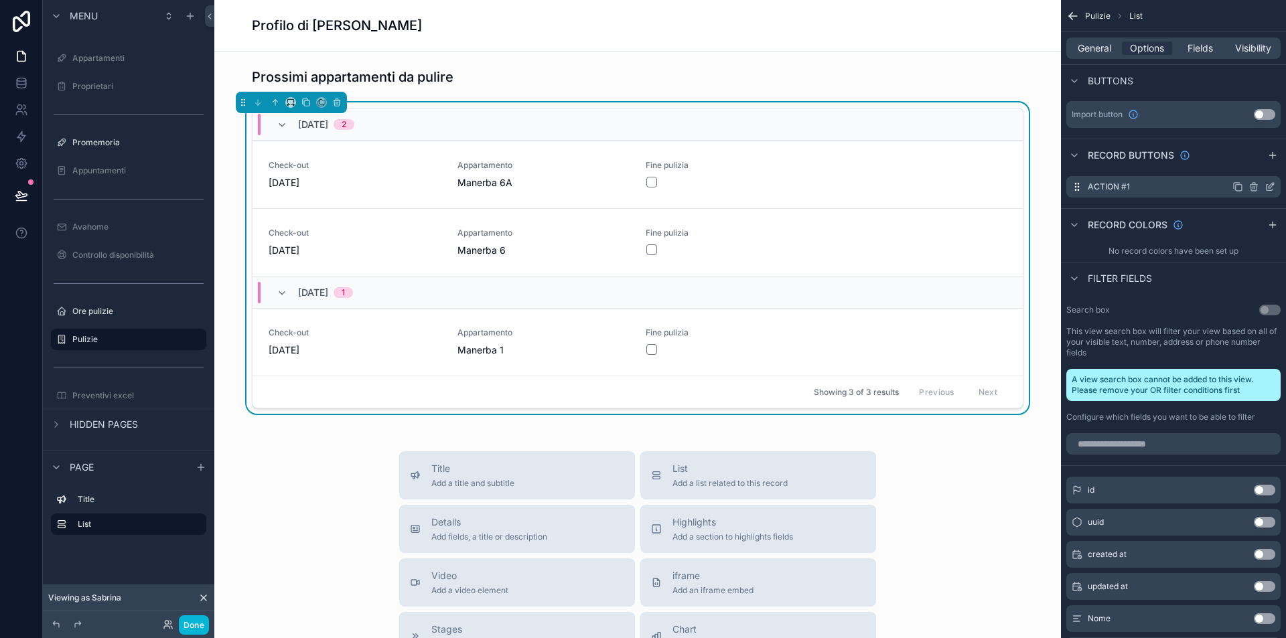
click at [1257, 186] on icon "scrollable content" at bounding box center [1254, 188] width 6 height 6
click at [1253, 164] on icon at bounding box center [1248, 165] width 11 height 11
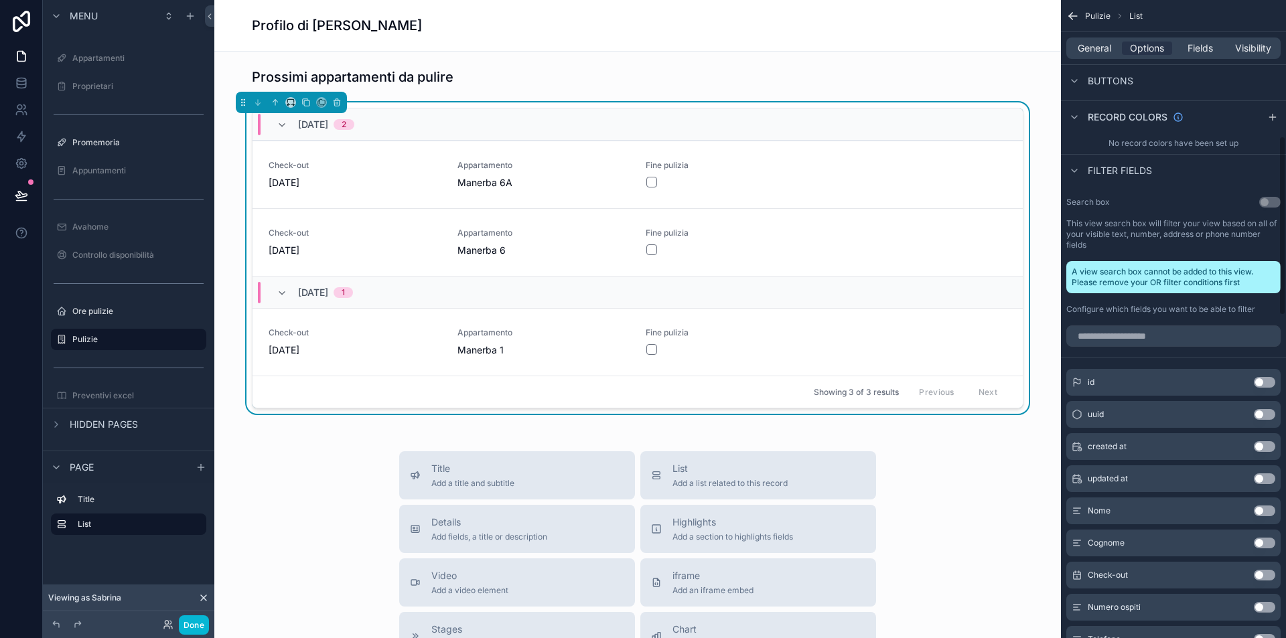
scroll to position [502, 0]
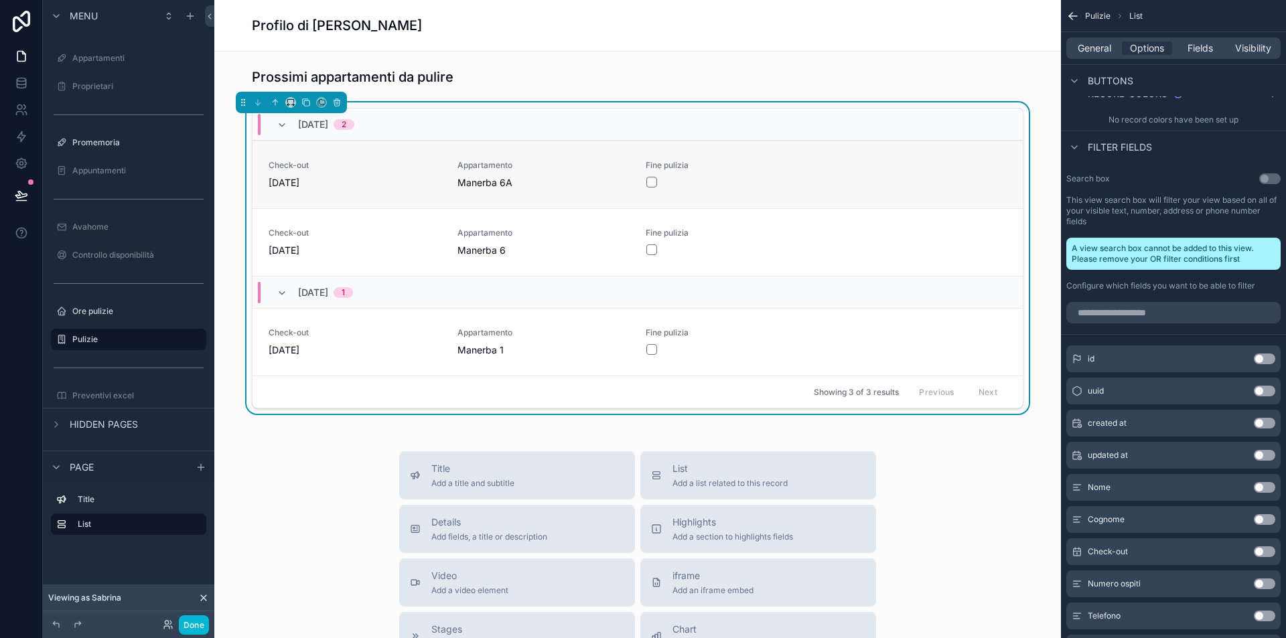
click at [444, 169] on div "Check-out 13/08/2025 Appartamento Manerba 6A Fine pulizia" at bounding box center [638, 174] width 738 height 29
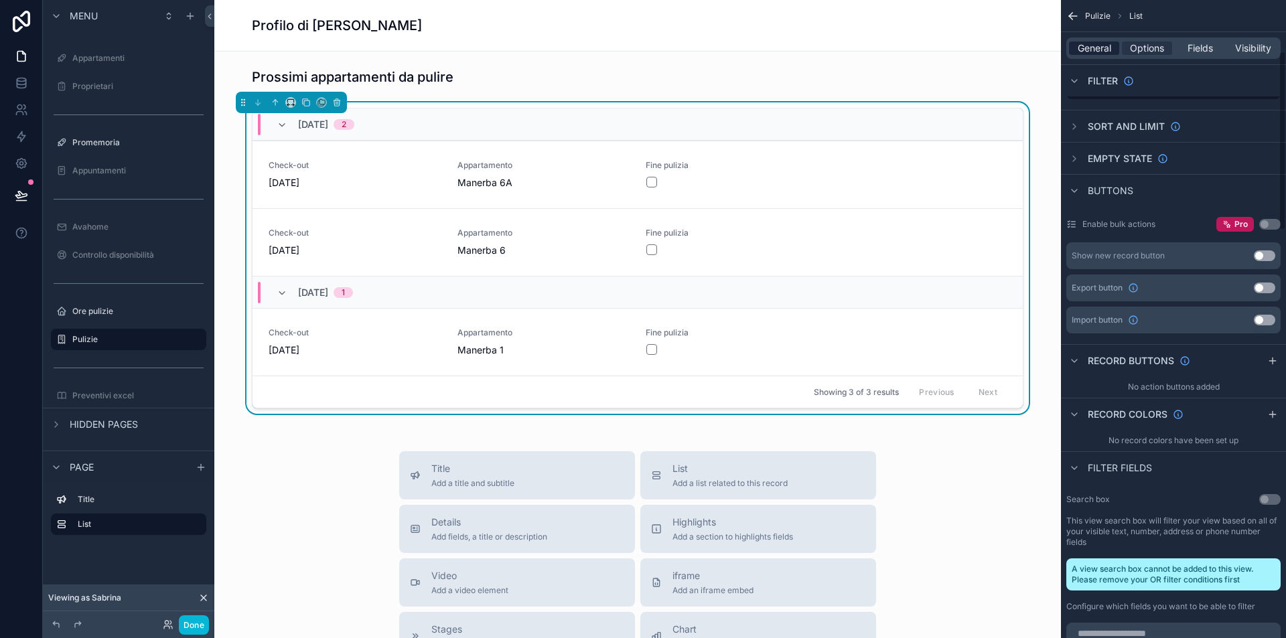
click at [1102, 52] on span "General" at bounding box center [1094, 48] width 33 height 13
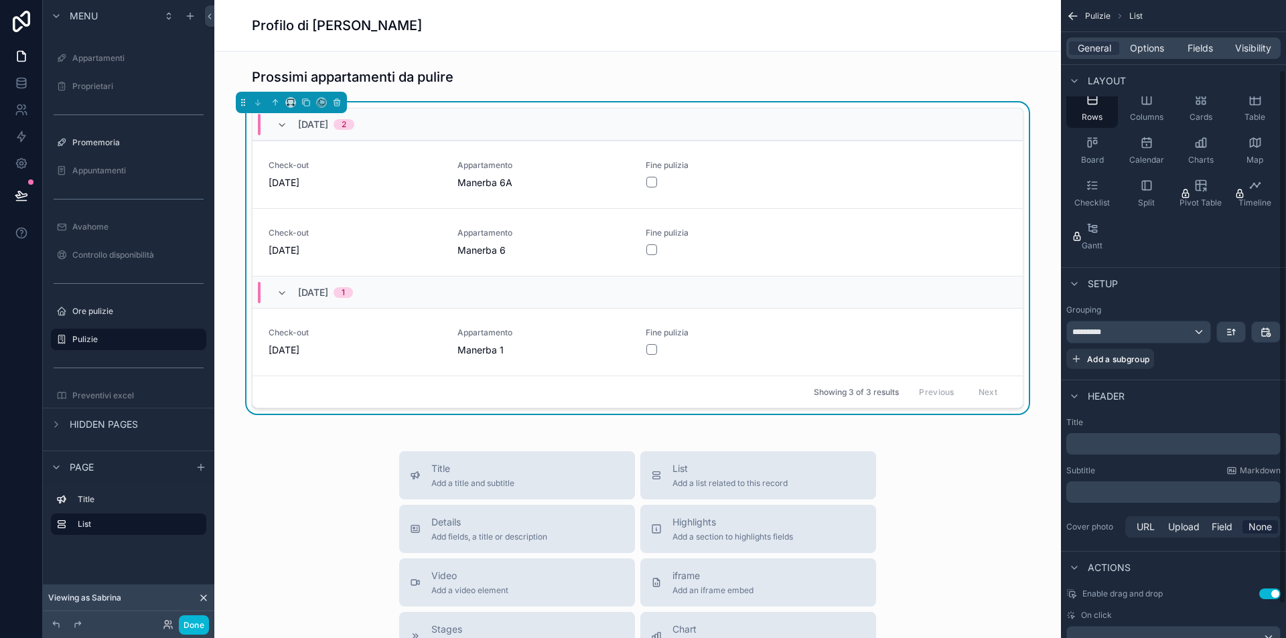
scroll to position [123, 0]
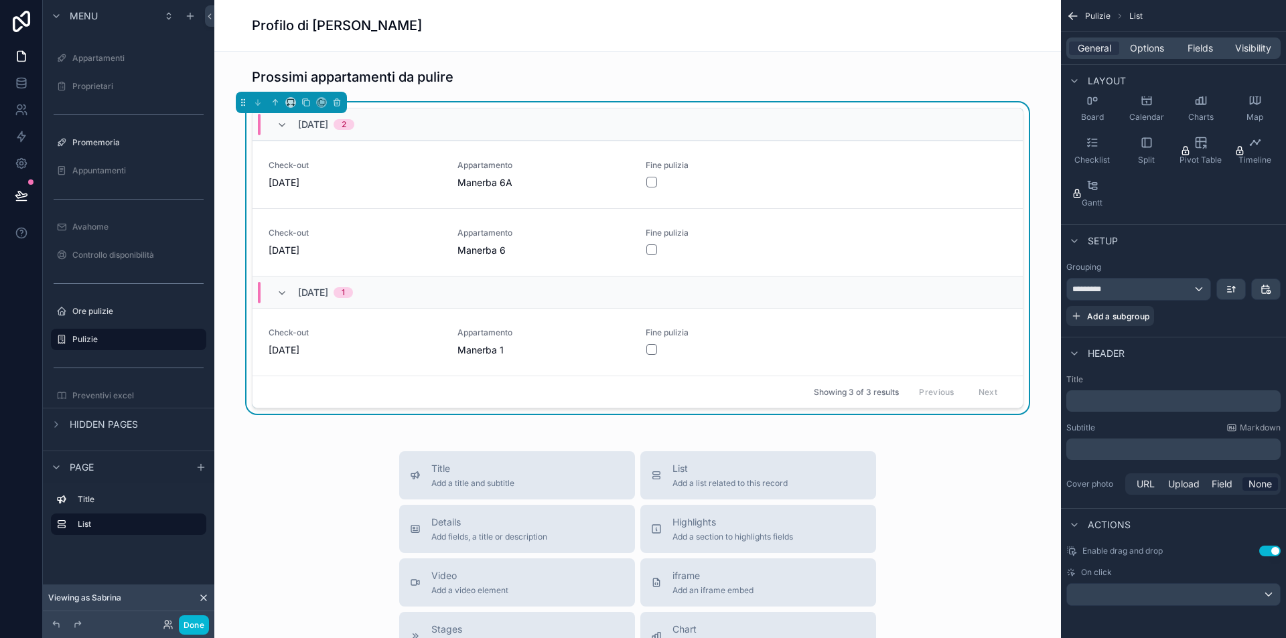
click at [1106, 593] on div "scrollable content" at bounding box center [1173, 594] width 213 height 21
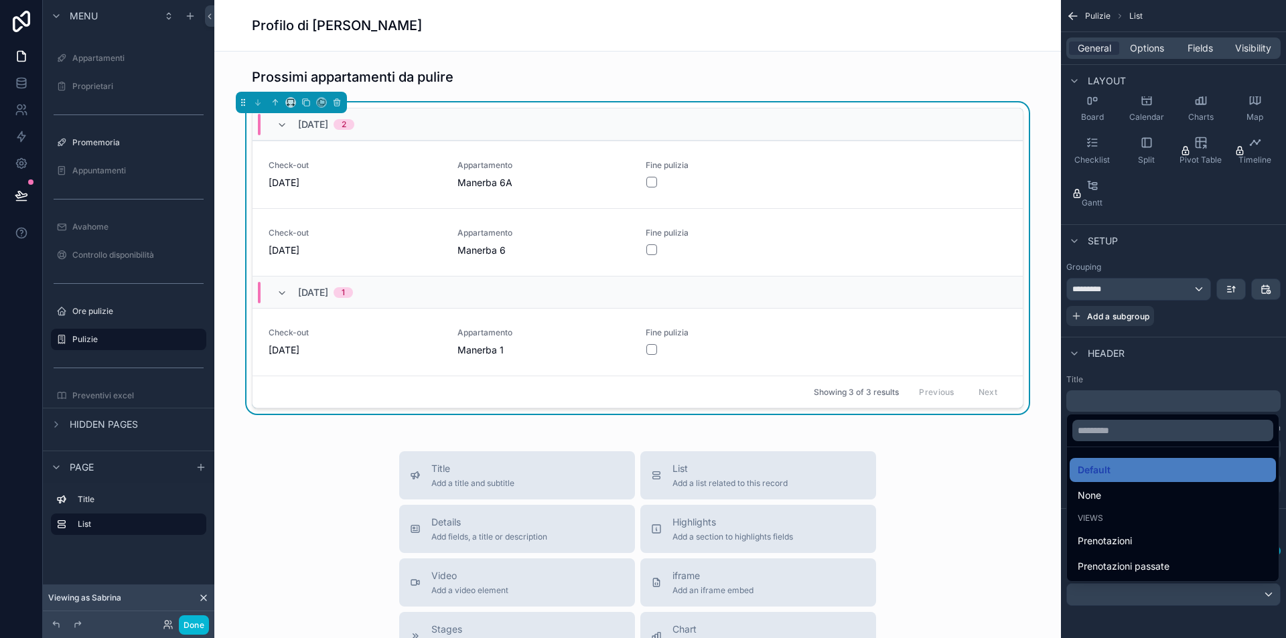
click at [1144, 612] on div "scrollable content" at bounding box center [643, 319] width 1286 height 638
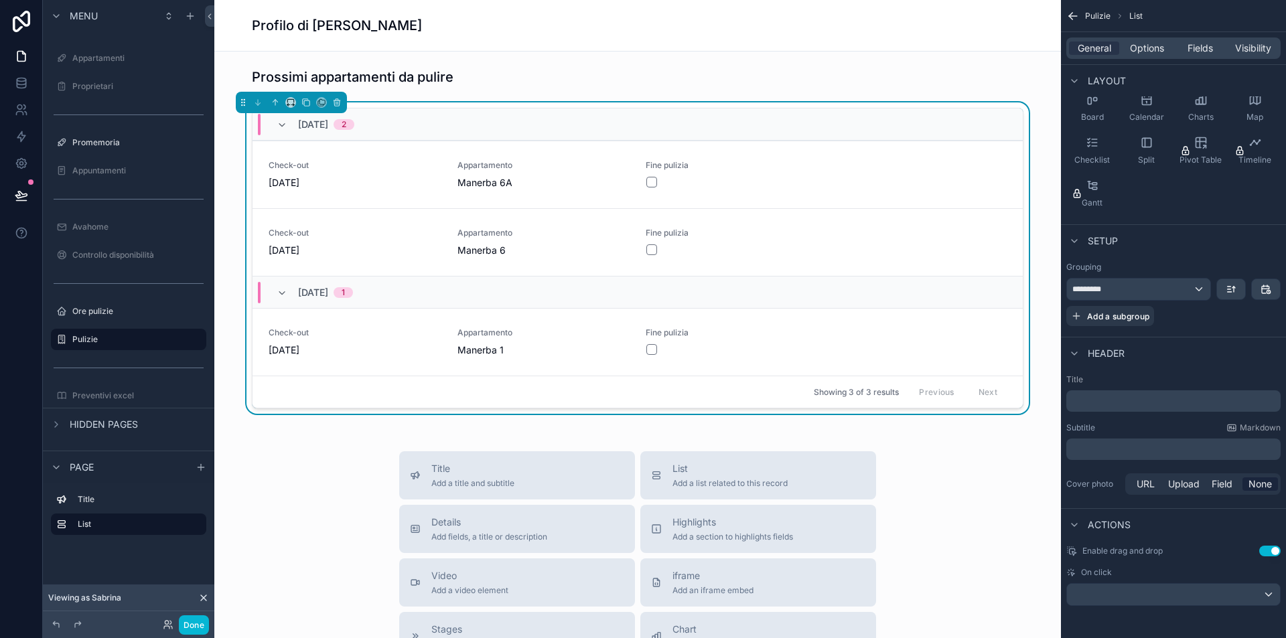
click at [1134, 597] on div "scrollable content" at bounding box center [1173, 594] width 213 height 21
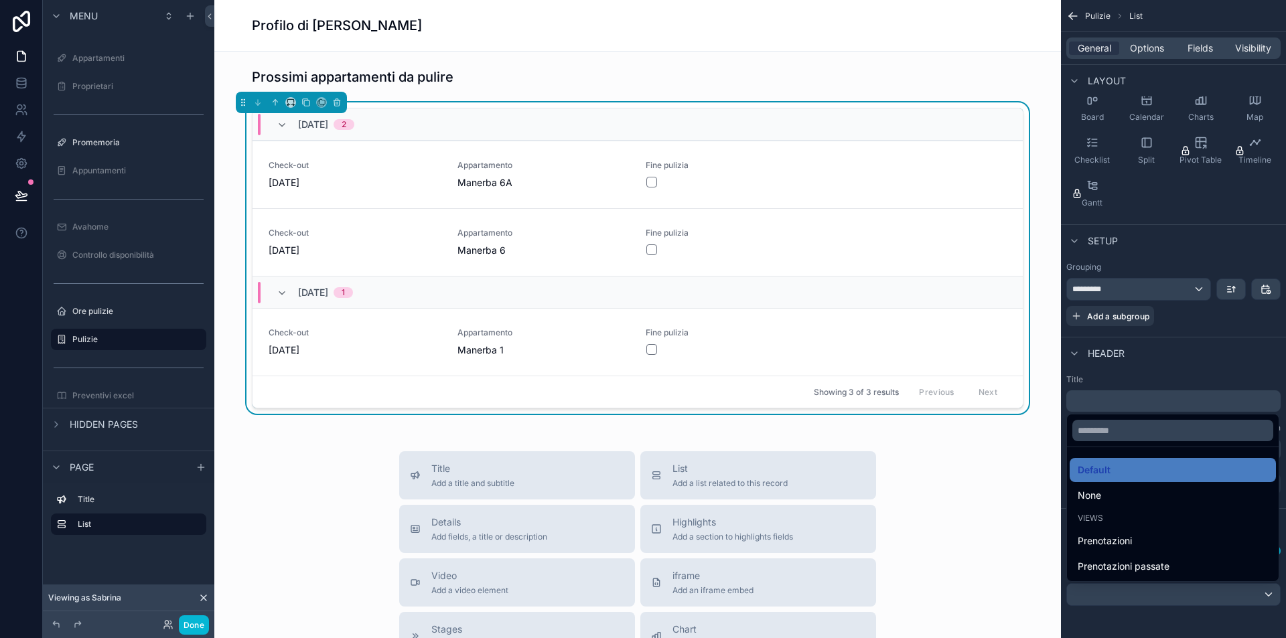
click at [1132, 604] on div "scrollable content" at bounding box center [643, 319] width 1286 height 638
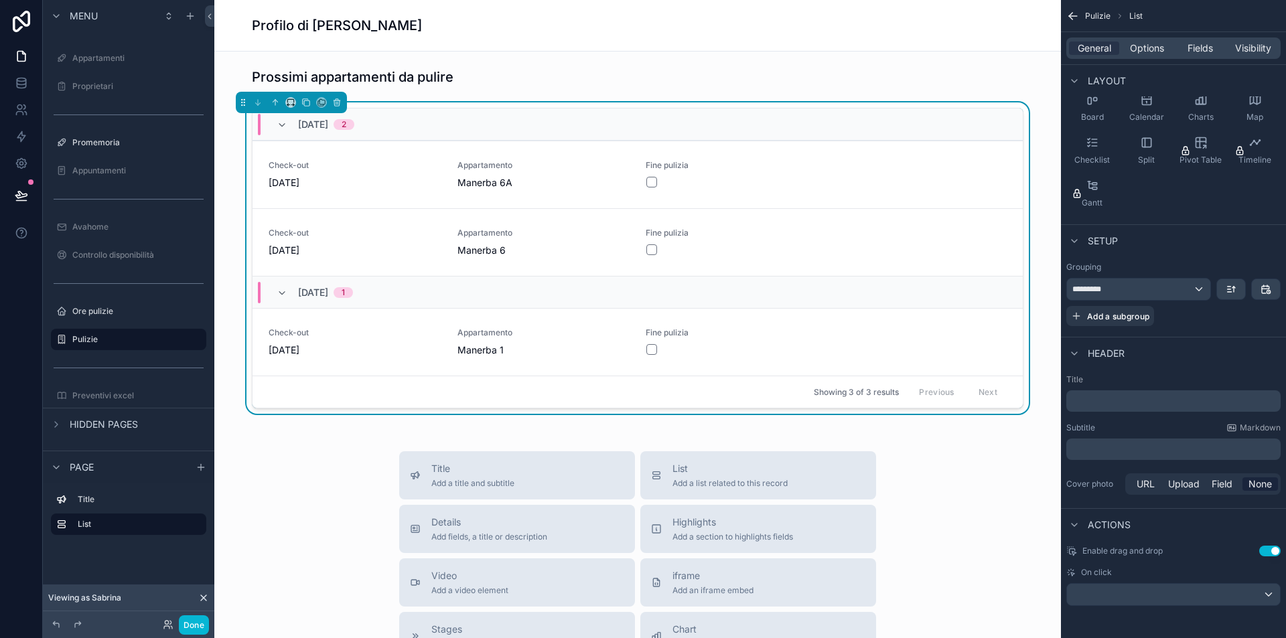
click at [1101, 521] on span "Actions" at bounding box center [1109, 525] width 43 height 13
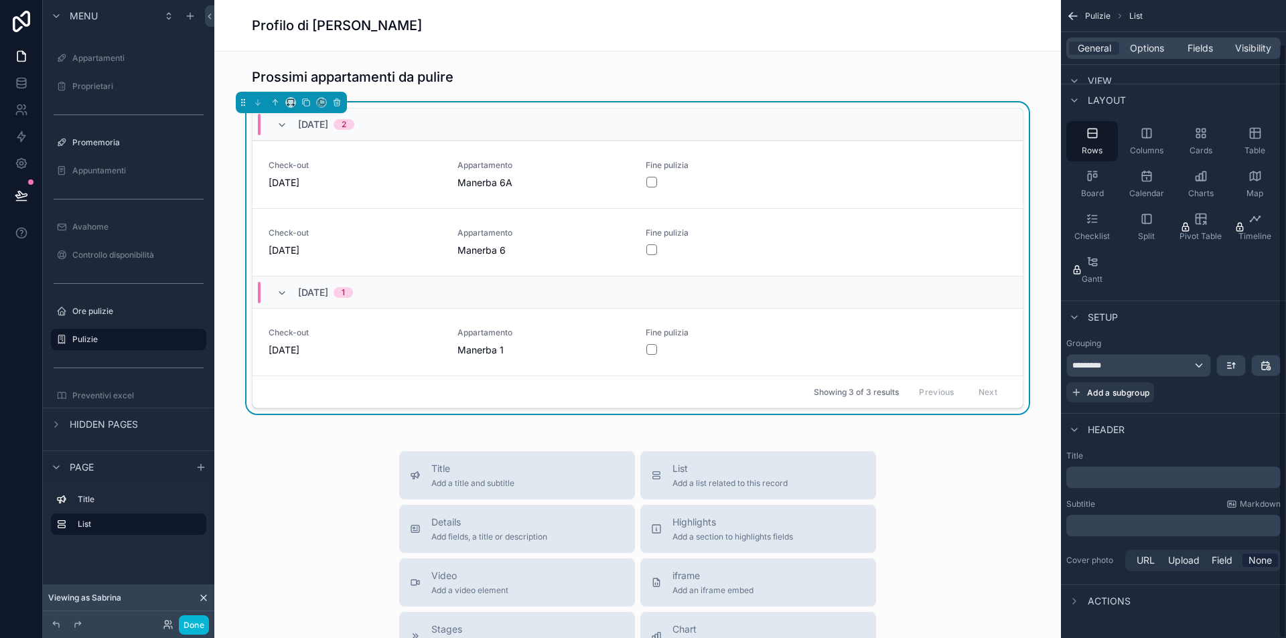
click at [1112, 596] on span "Actions" at bounding box center [1109, 601] width 43 height 13
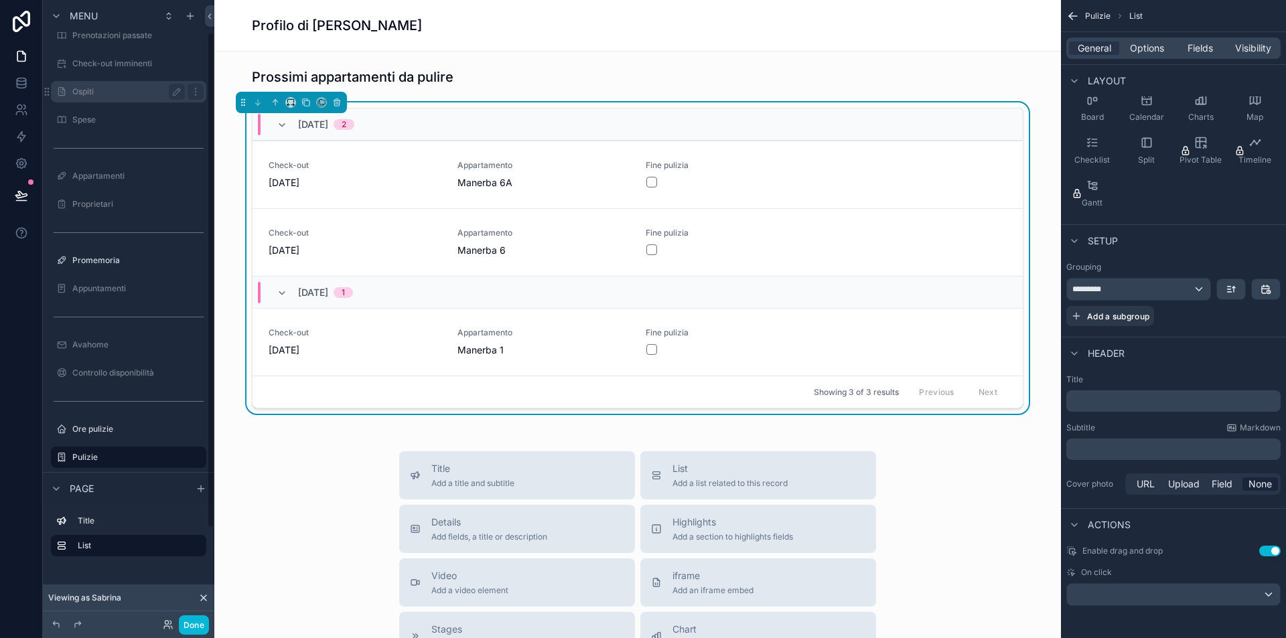
scroll to position [0, 0]
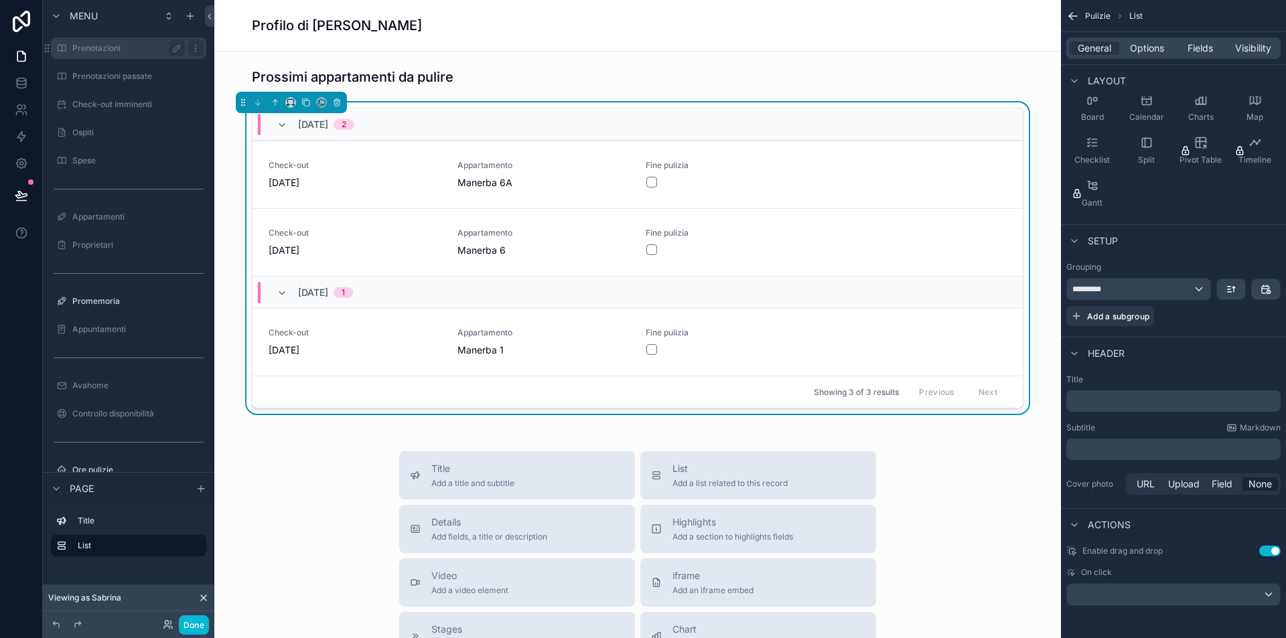
click at [130, 47] on label "Prenotazioni" at bounding box center [125, 48] width 107 height 11
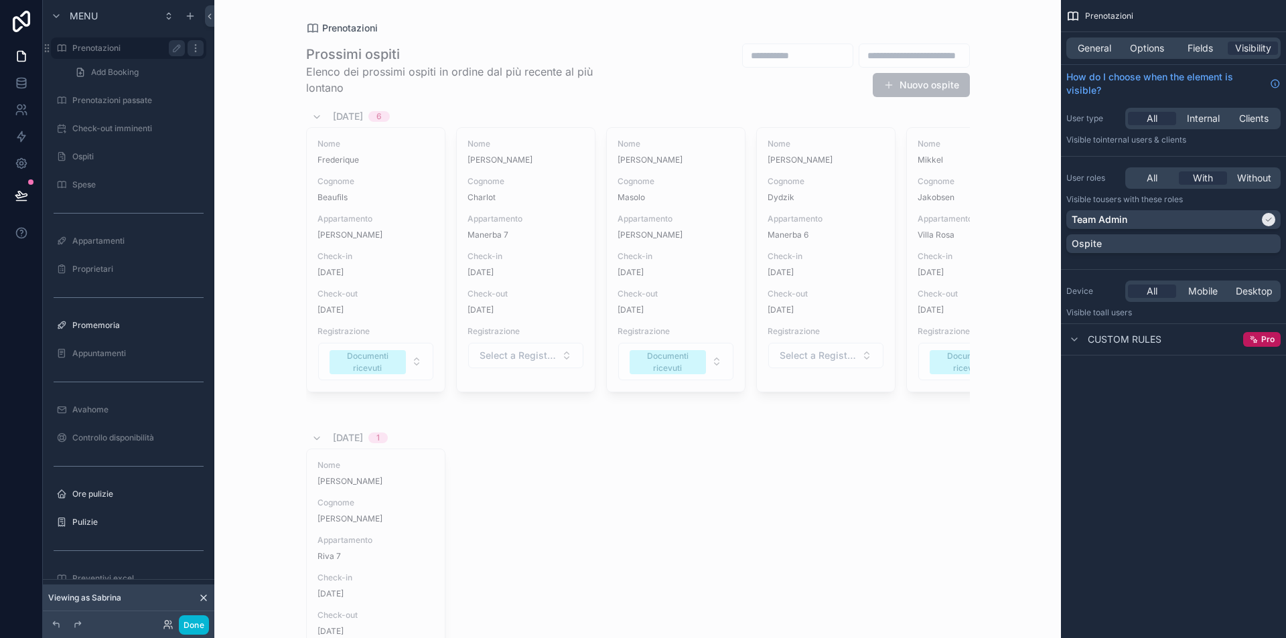
click at [200, 46] on icon "scrollable content" at bounding box center [195, 48] width 11 height 11
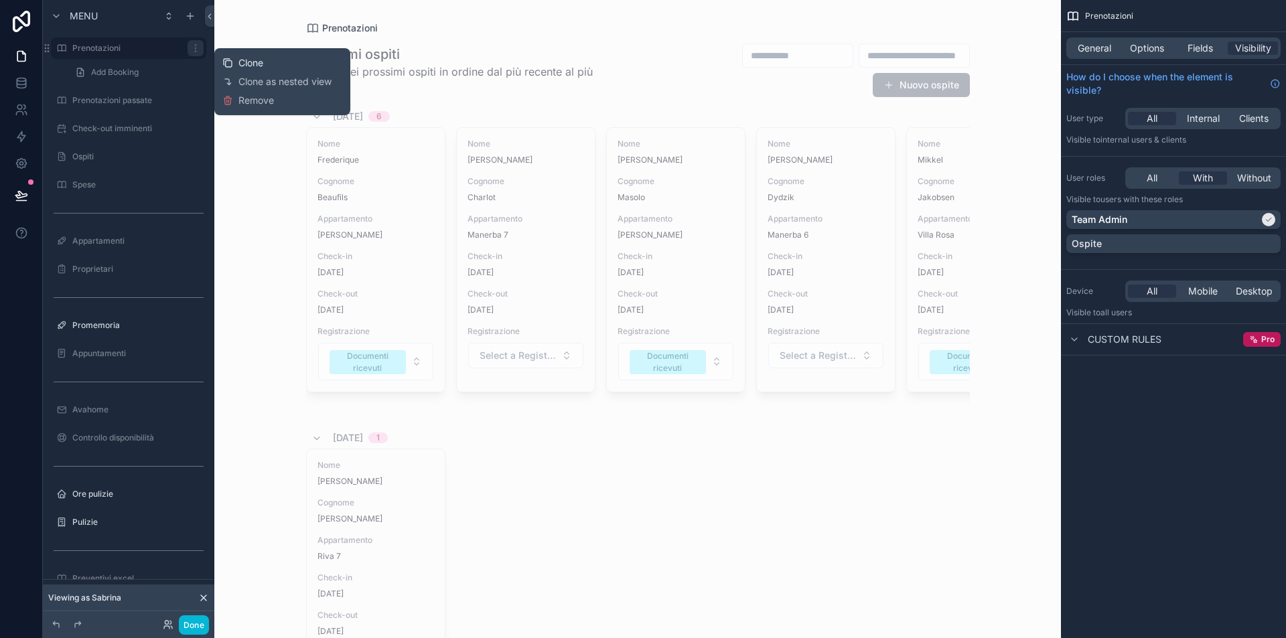
click at [251, 63] on span "Clone" at bounding box center [251, 62] width 25 height 13
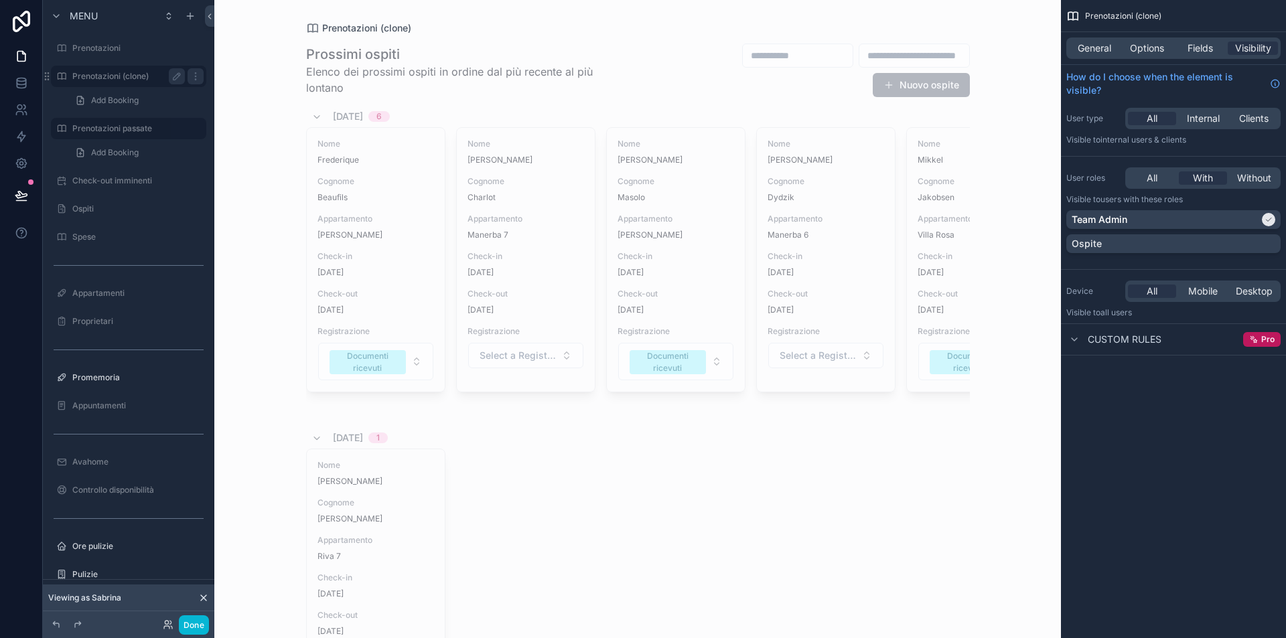
click at [123, 79] on label "Prenotazioni (clone)" at bounding box center [125, 76] width 107 height 11
drag, startPoint x: 47, startPoint y: 75, endPoint x: 90, endPoint y: 541, distance: 468.3
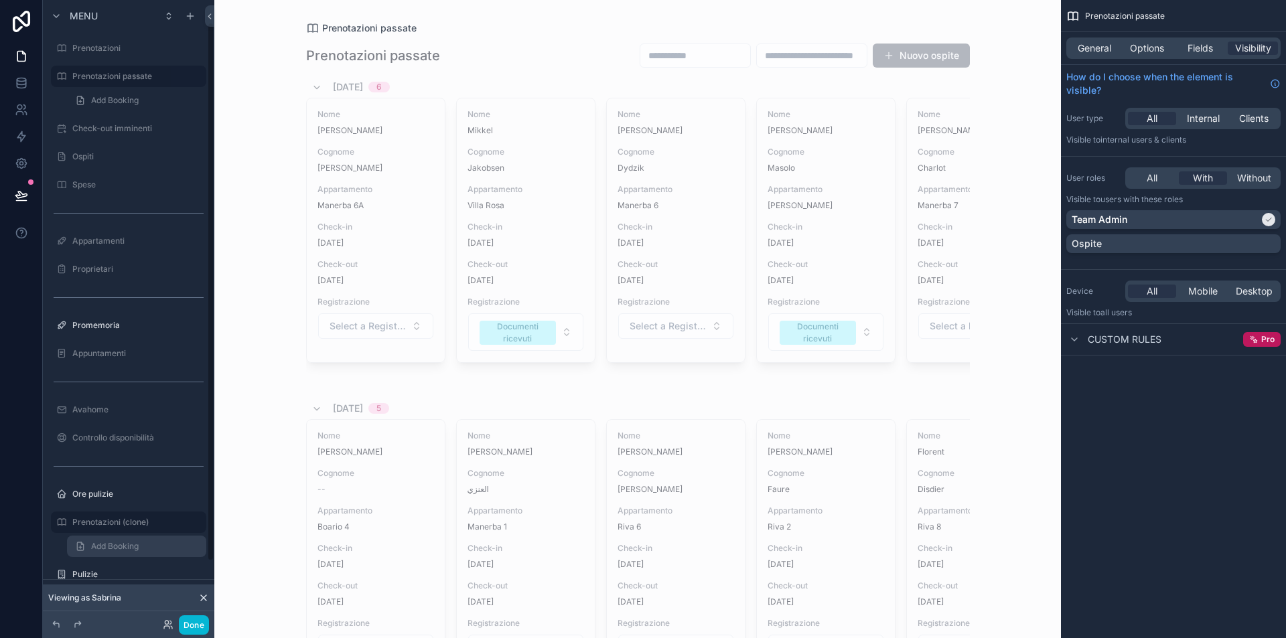
scroll to position [96, 0]
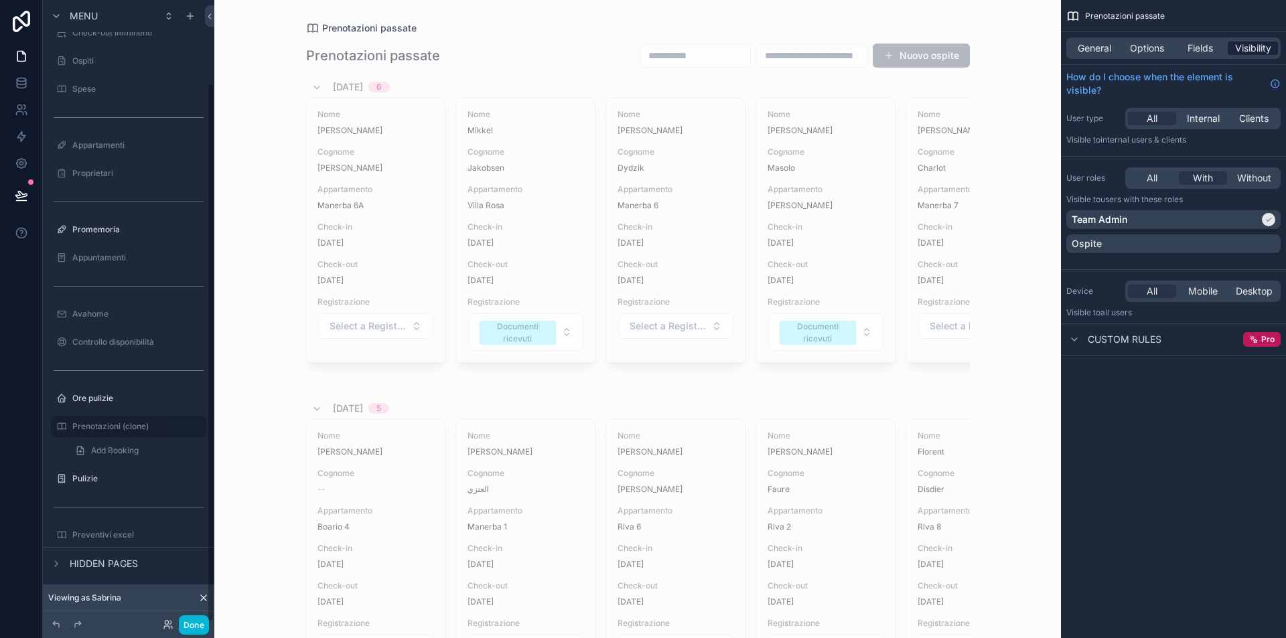
click at [1239, 42] on span "Visibility" at bounding box center [1253, 48] width 36 height 13
click at [1178, 213] on div "Team Admin" at bounding box center [1166, 219] width 188 height 13
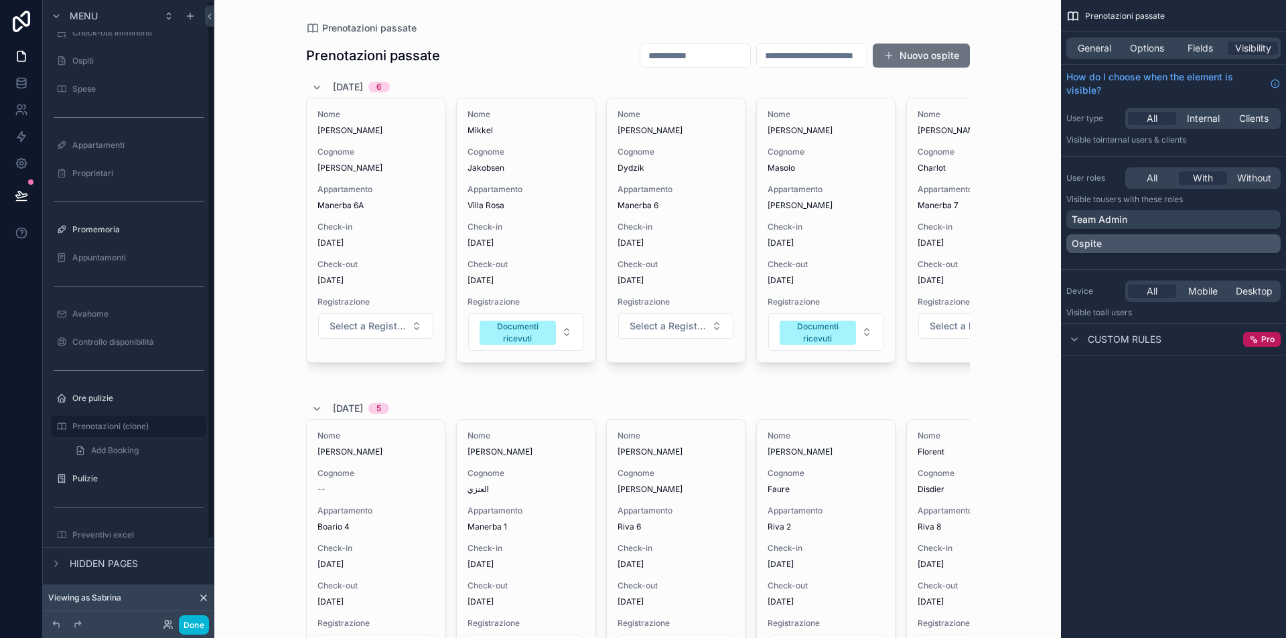
scroll to position [0, 0]
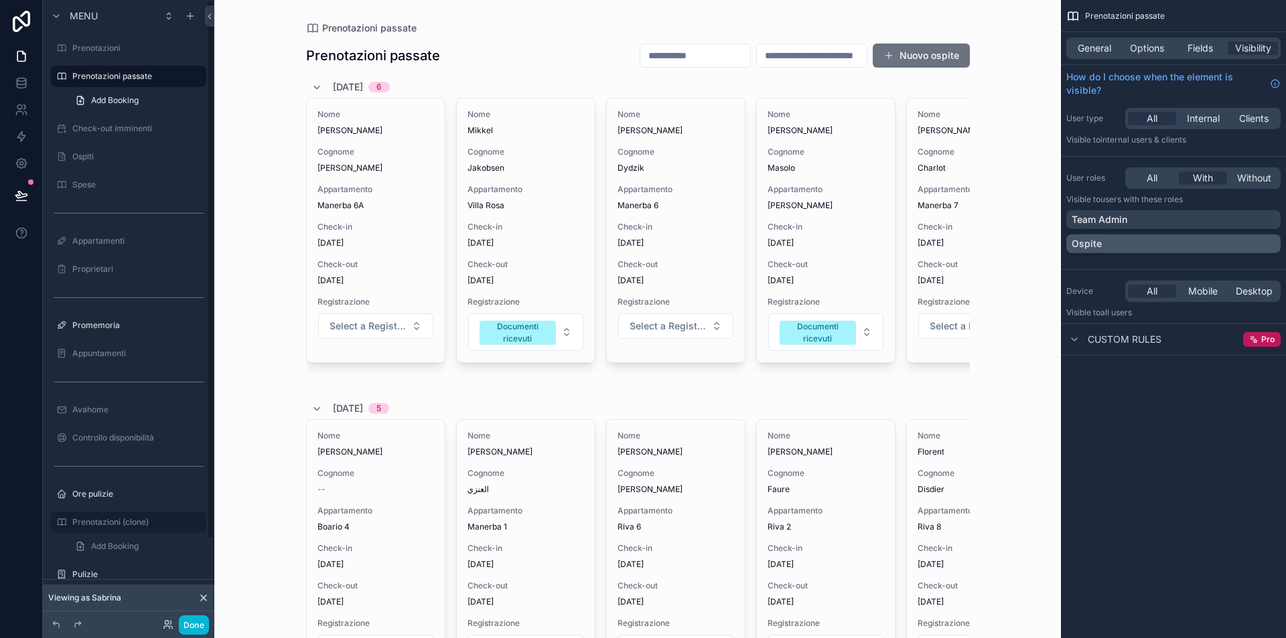
click at [1220, 241] on div "Ospite" at bounding box center [1174, 243] width 204 height 13
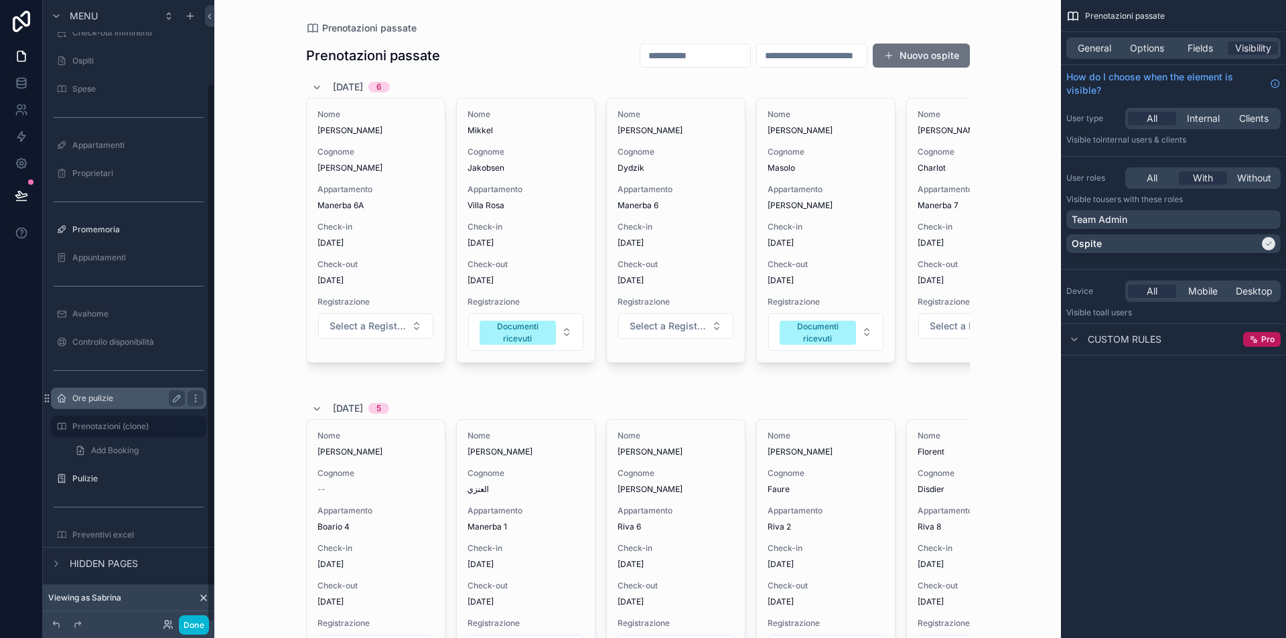
click at [138, 392] on div "Ore pulizie" at bounding box center [128, 399] width 113 height 16
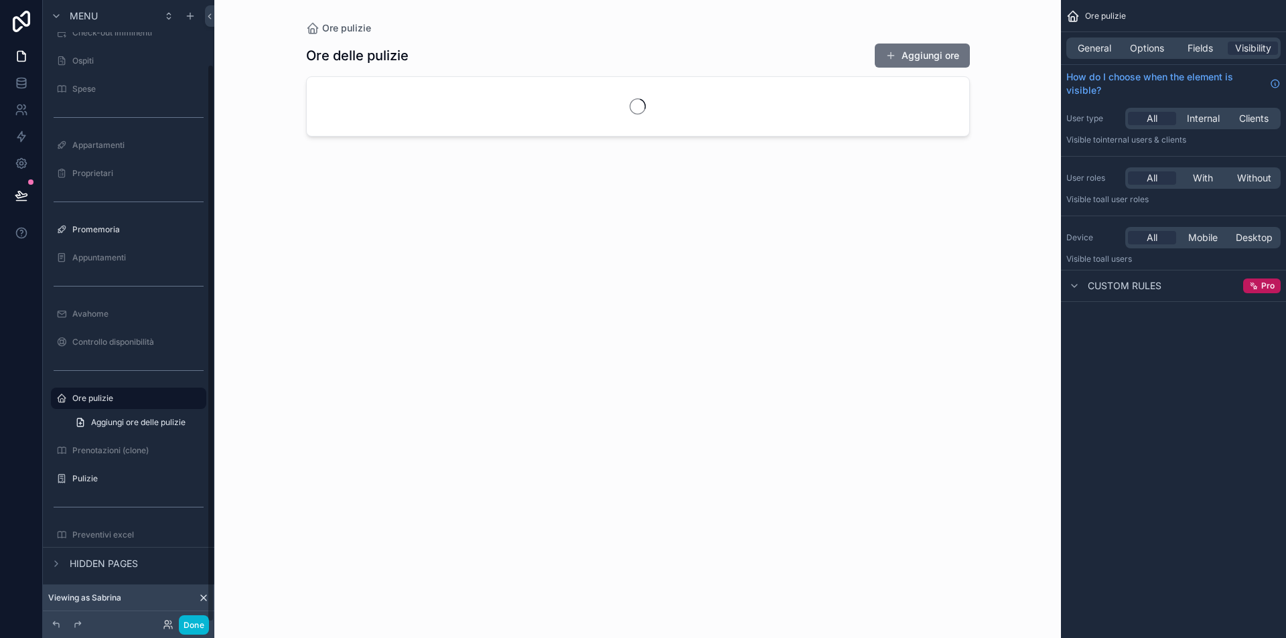
scroll to position [72, 0]
click at [121, 451] on label "Prenotazioni (clone)" at bounding box center [125, 451] width 107 height 11
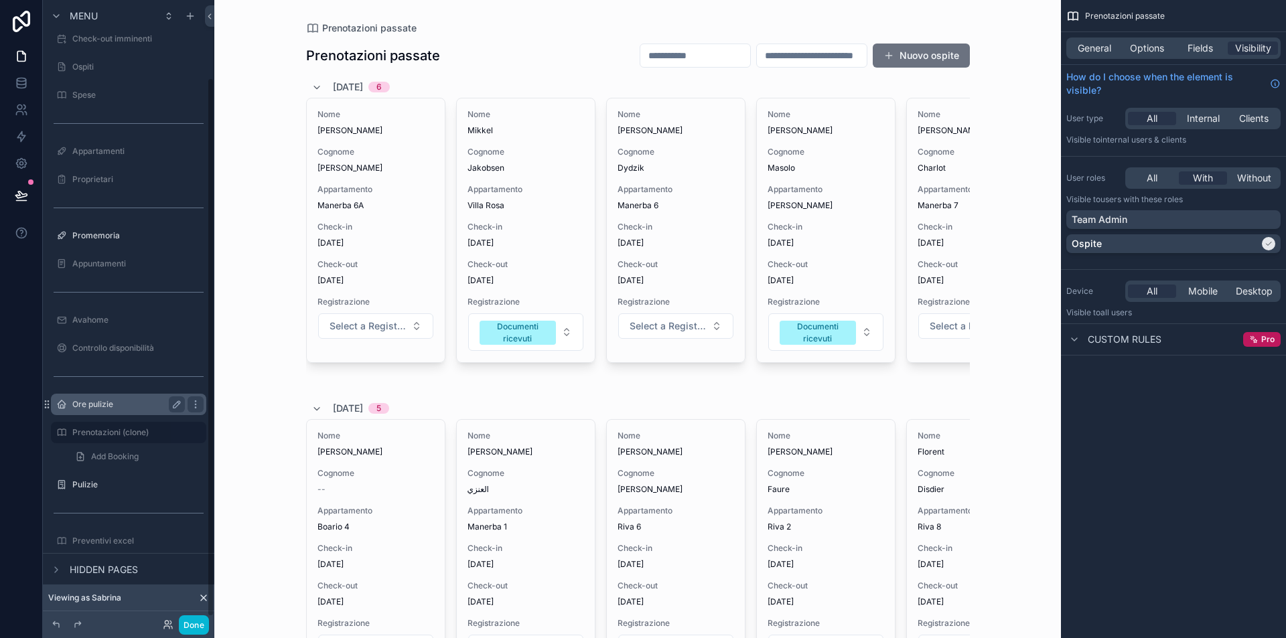
scroll to position [96, 0]
click at [115, 431] on label "Prenotazioni (clone)" at bounding box center [125, 426] width 107 height 11
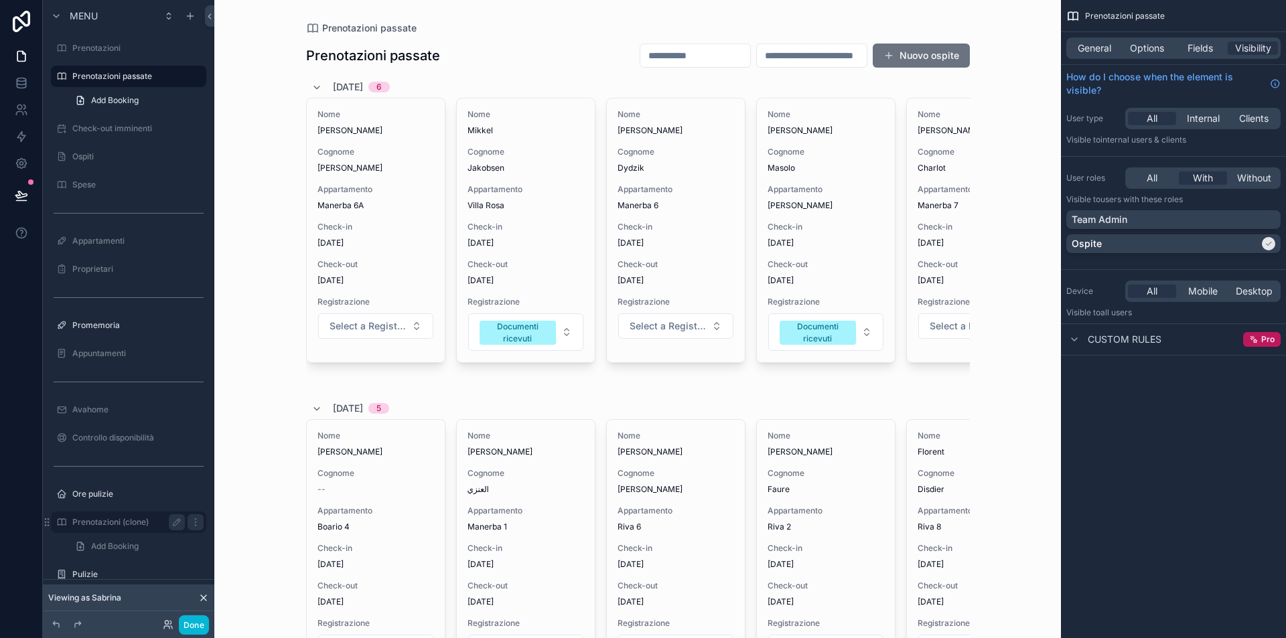
click at [111, 519] on label "Prenotazioni (clone)" at bounding box center [125, 522] width 107 height 11
click at [1176, 222] on div "Team Admin" at bounding box center [1174, 219] width 204 height 13
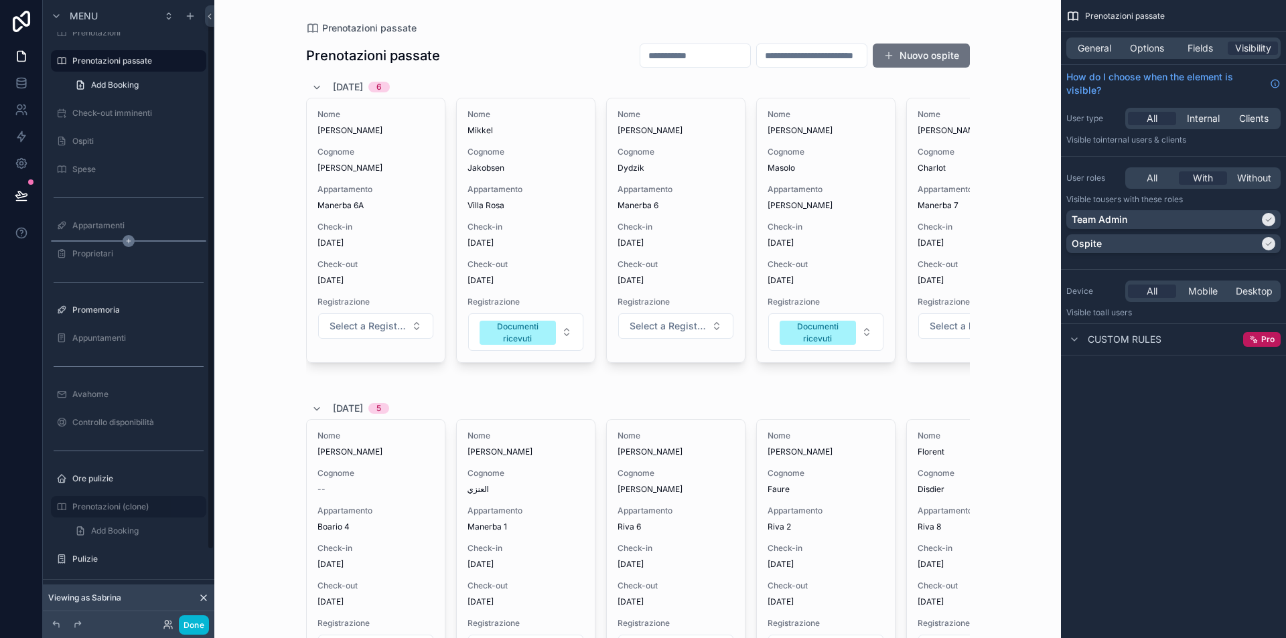
scroll to position [0, 0]
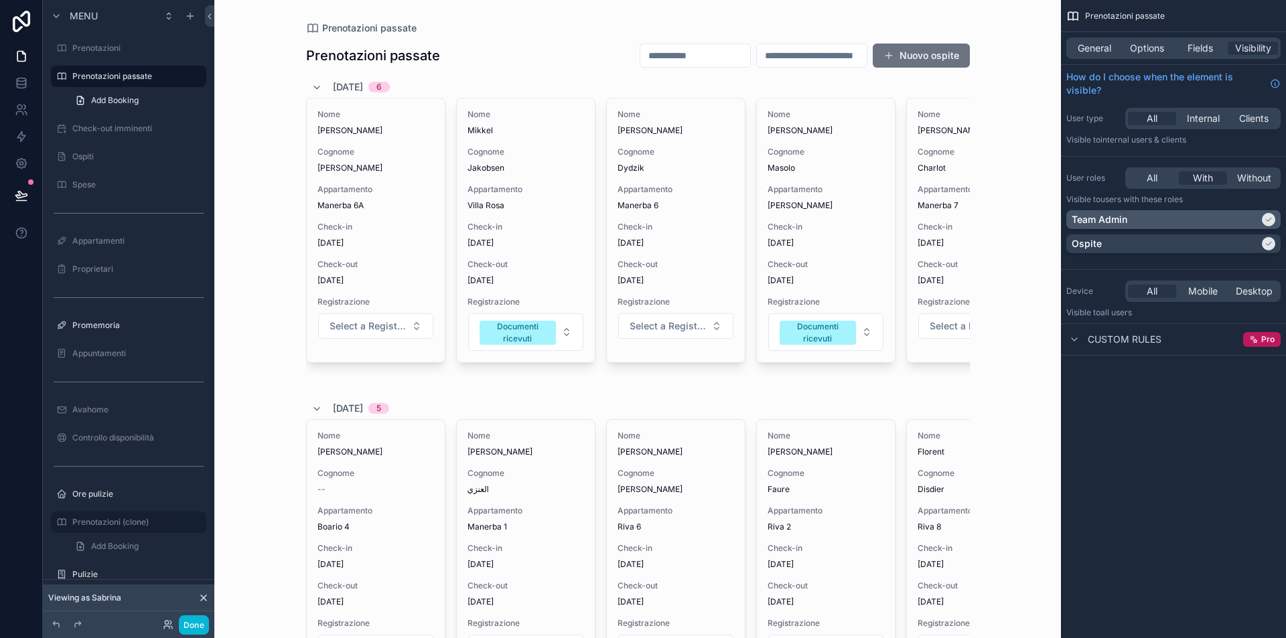
click at [1205, 222] on div "Team Admin" at bounding box center [1166, 219] width 188 height 13
click at [1205, 222] on div "Team Admin" at bounding box center [1174, 219] width 204 height 13
click at [1200, 247] on div "Ospite" at bounding box center [1166, 243] width 188 height 13
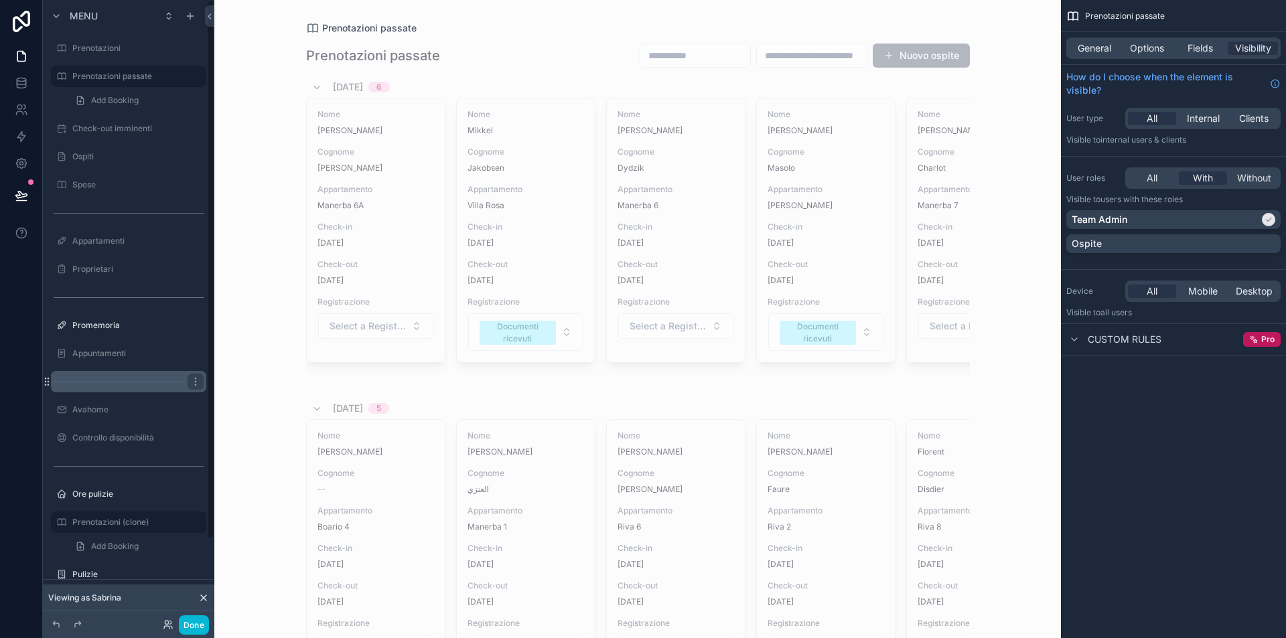
scroll to position [17, 0]
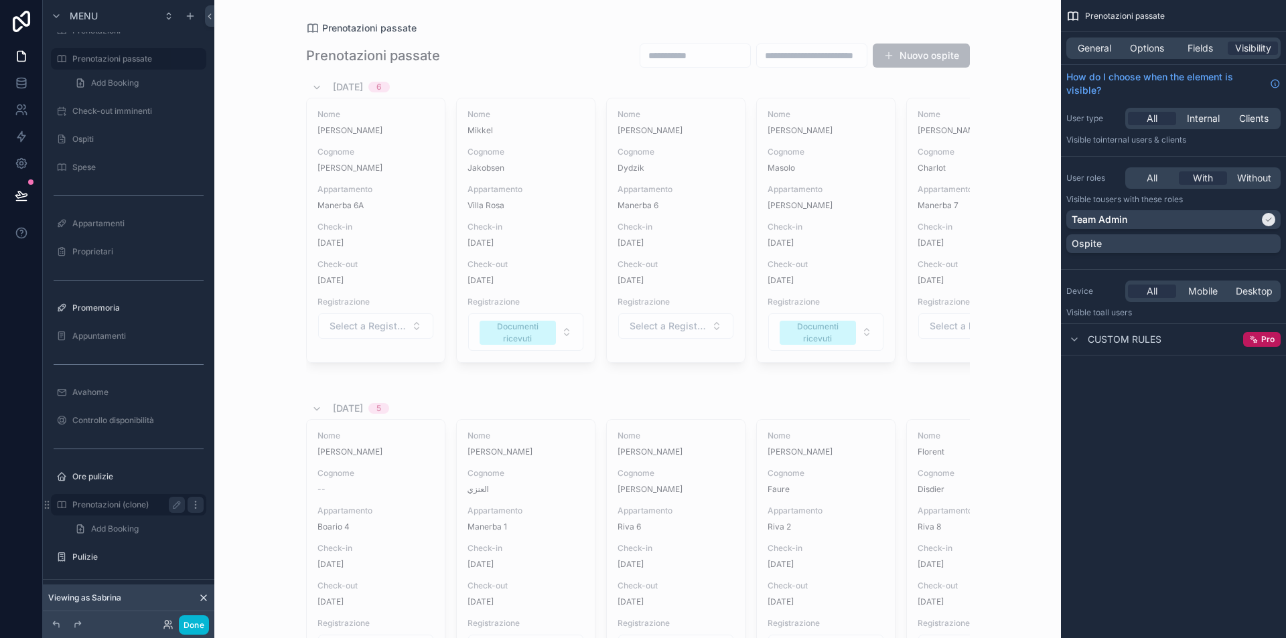
click at [202, 505] on div "scrollable content" at bounding box center [196, 505] width 16 height 16
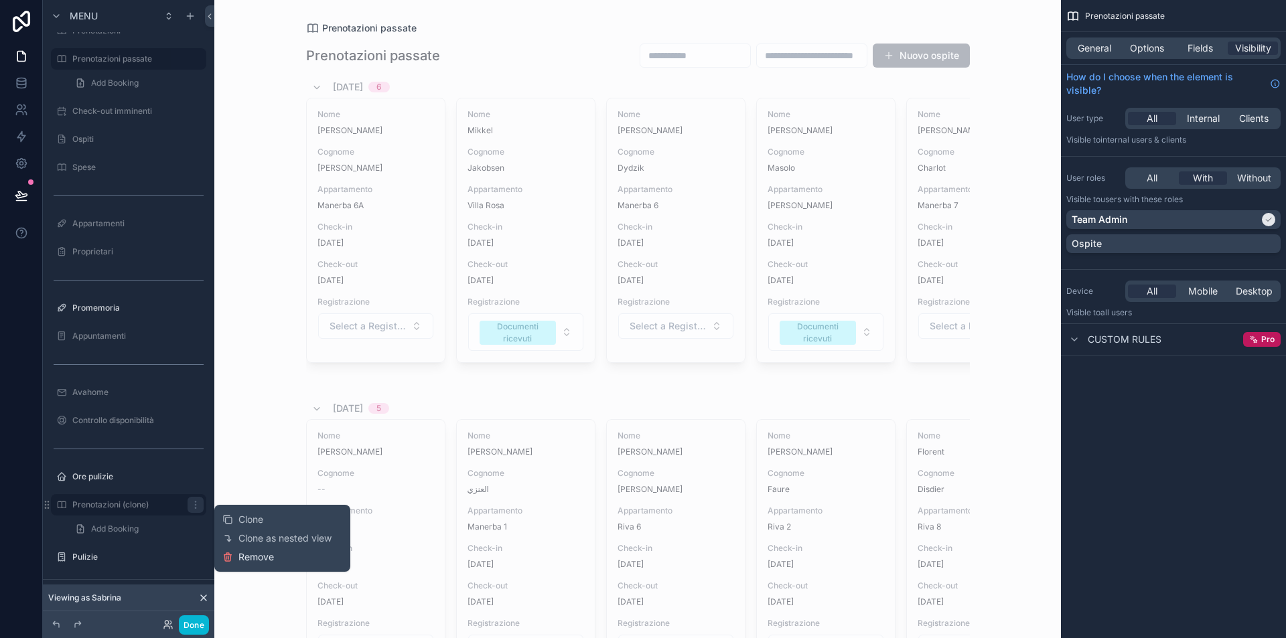
click at [254, 556] on span "Remove" at bounding box center [257, 557] width 36 height 13
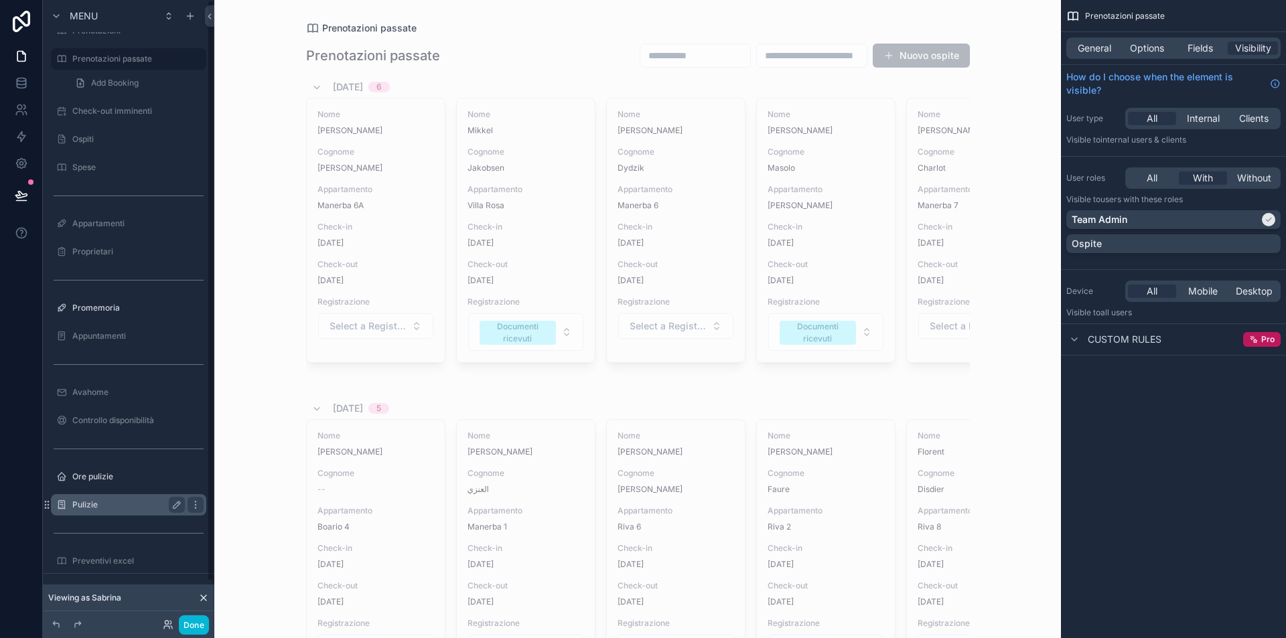
scroll to position [0, 0]
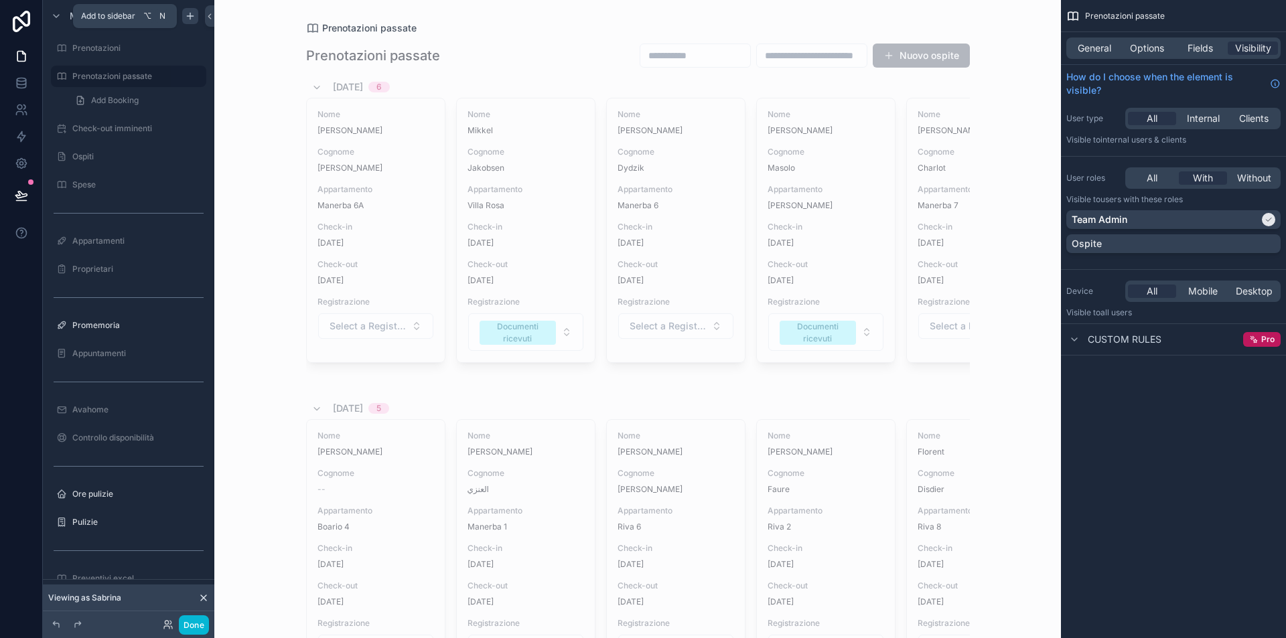
click at [193, 14] on icon "scrollable content" at bounding box center [190, 16] width 11 height 11
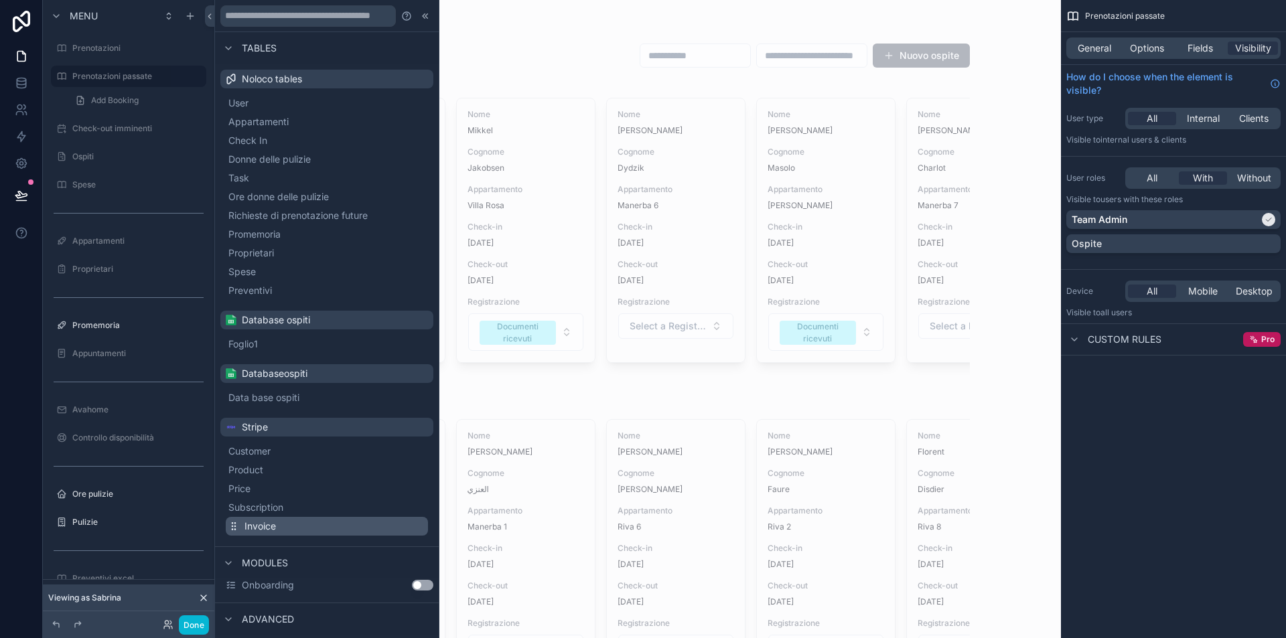
scroll to position [90, 0]
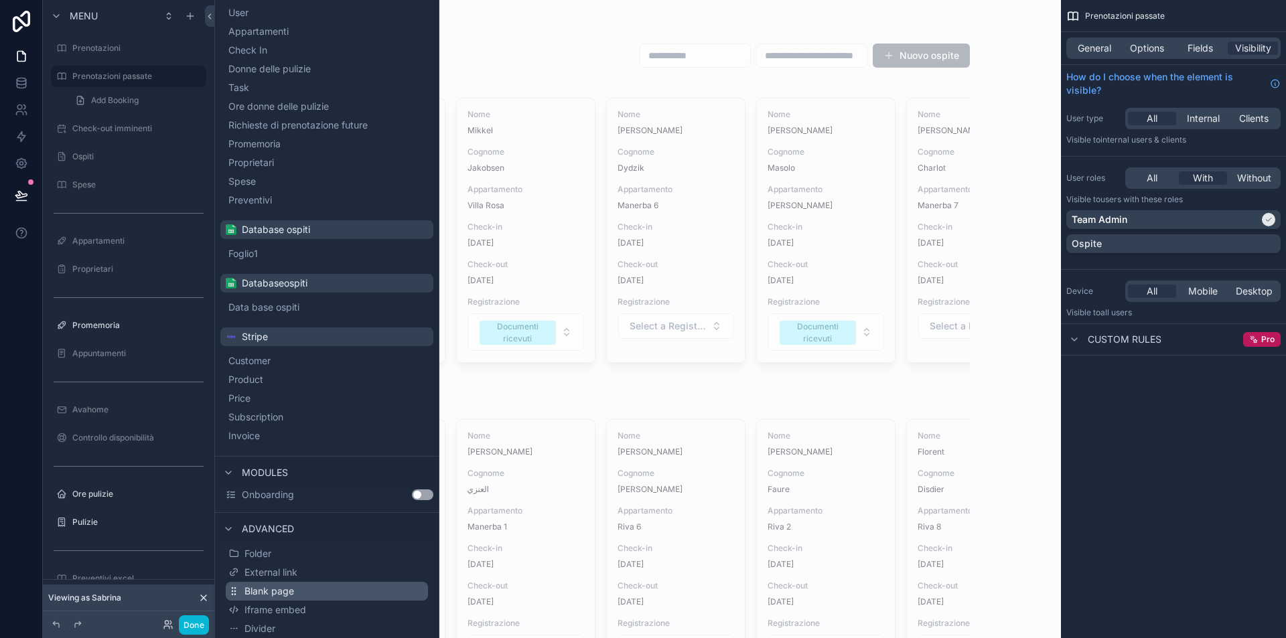
click at [283, 594] on span "Blank page" at bounding box center [270, 591] width 50 height 13
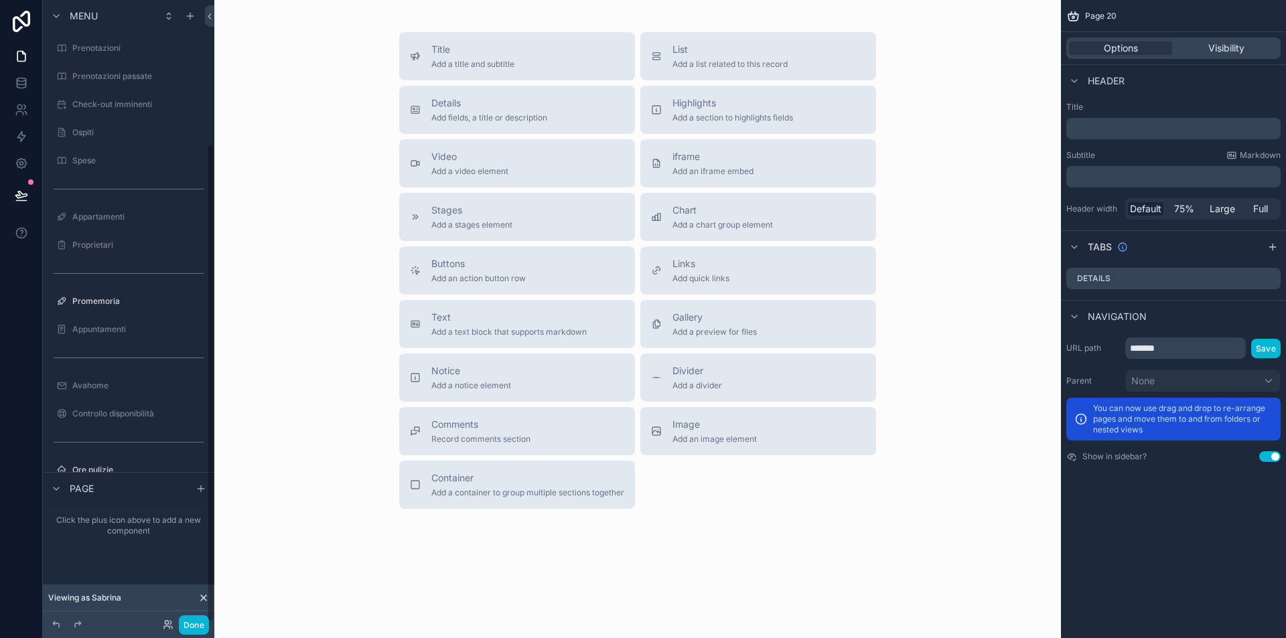
scroll to position [187, 0]
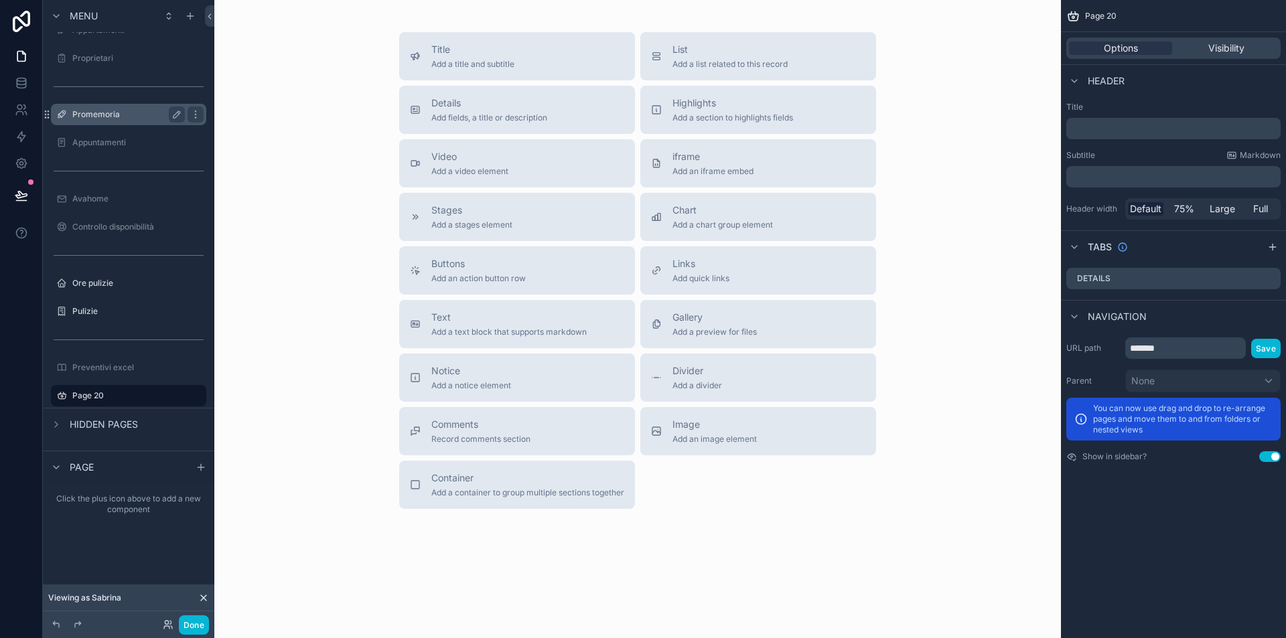
drag, startPoint x: 47, startPoint y: 395, endPoint x: 108, endPoint y: 121, distance: 280.1
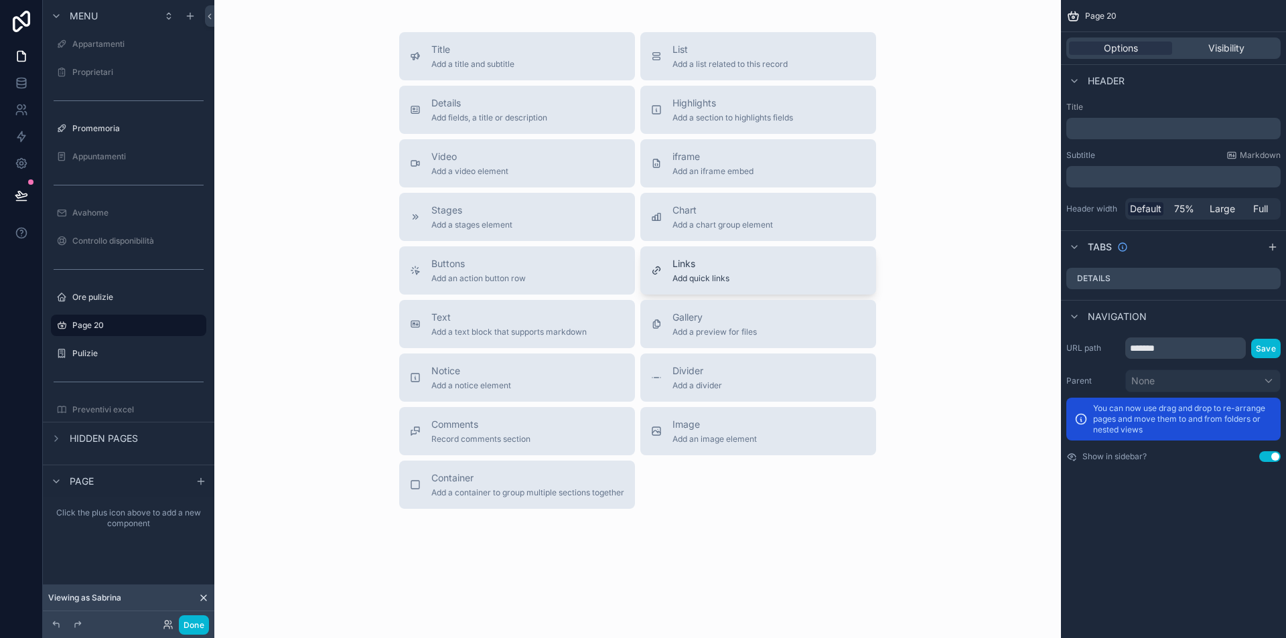
click at [713, 267] on span "Links" at bounding box center [701, 263] width 57 height 13
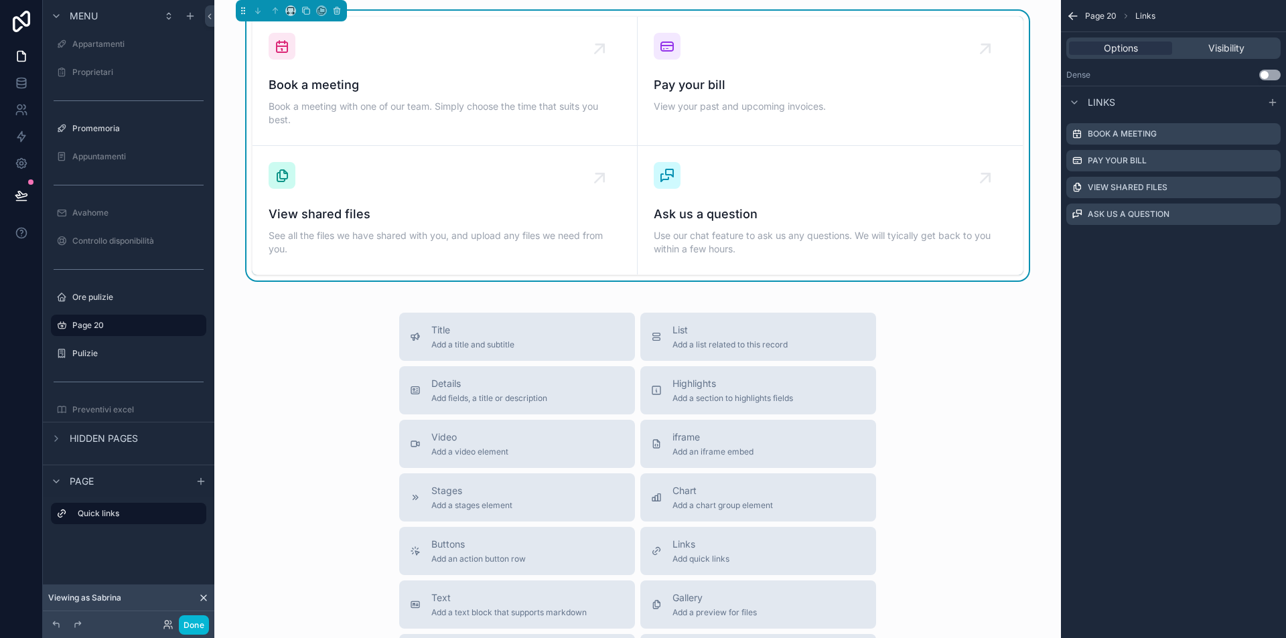
click at [1079, 16] on icon "scrollable content" at bounding box center [1073, 15] width 13 height 13
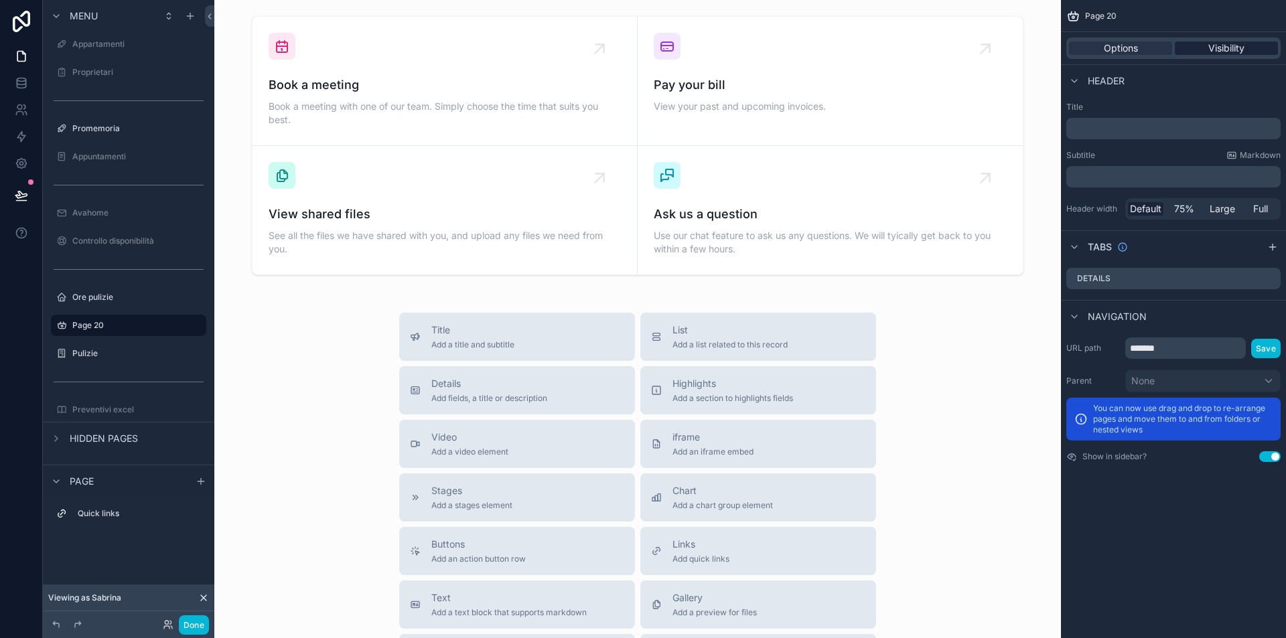
click at [1213, 50] on span "Visibility" at bounding box center [1227, 48] width 36 height 13
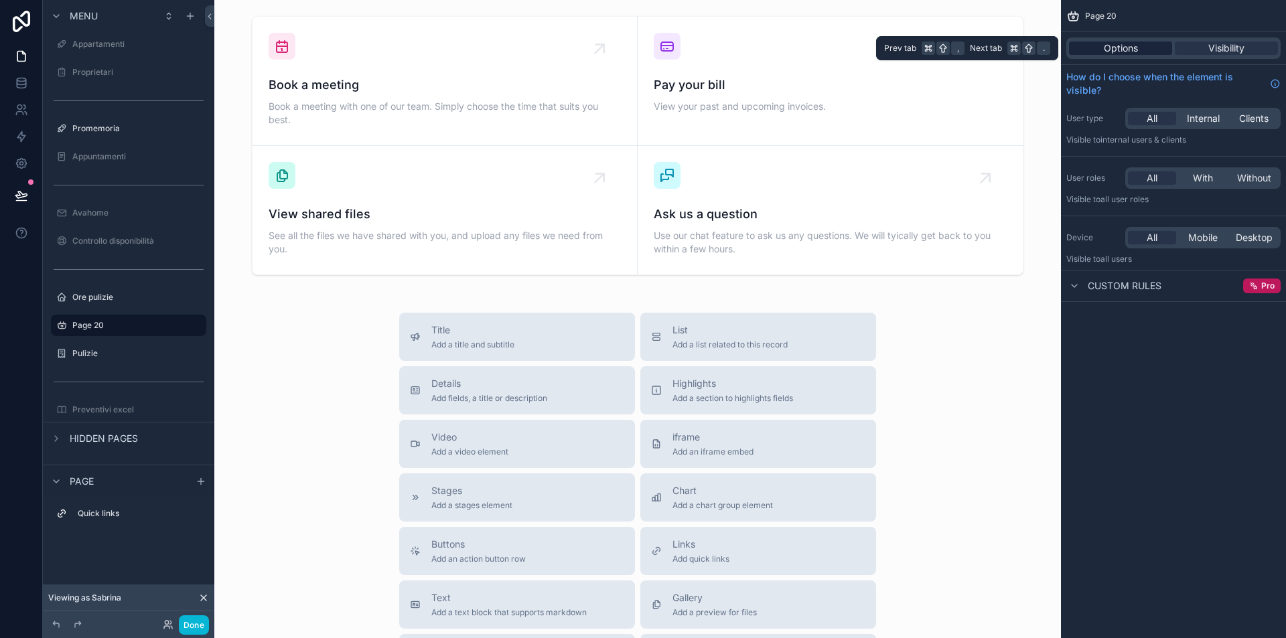
click at [1133, 46] on span "Options" at bounding box center [1121, 48] width 34 height 13
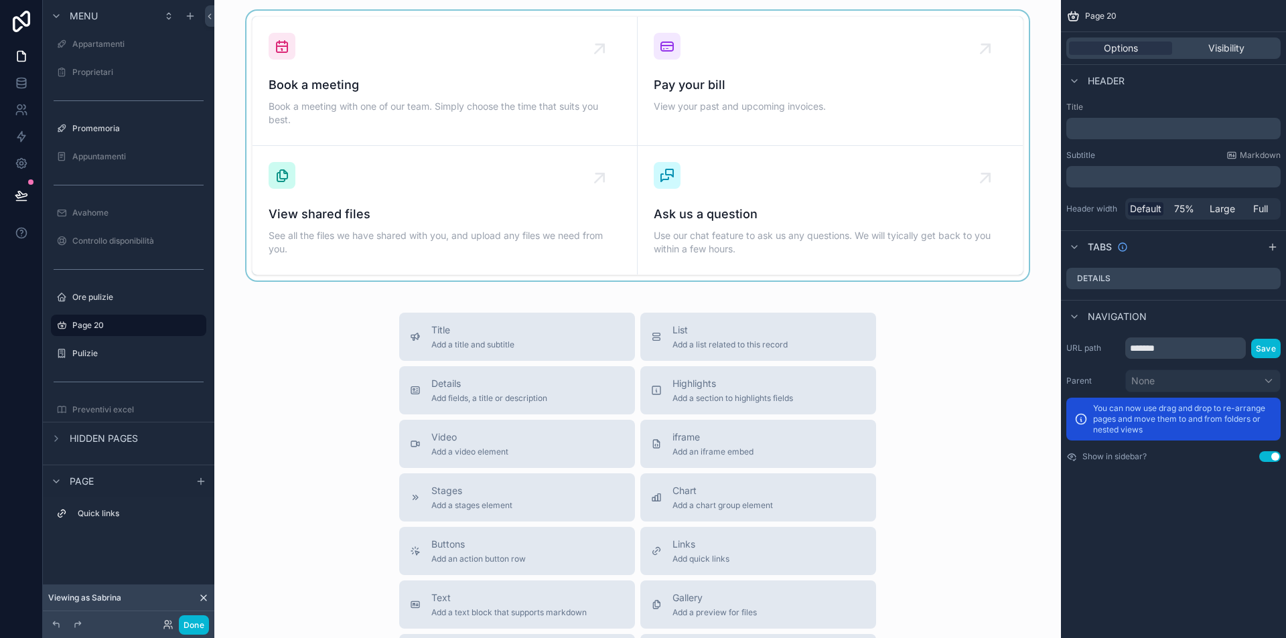
click at [754, 106] on div "scrollable content" at bounding box center [637, 146] width 825 height 270
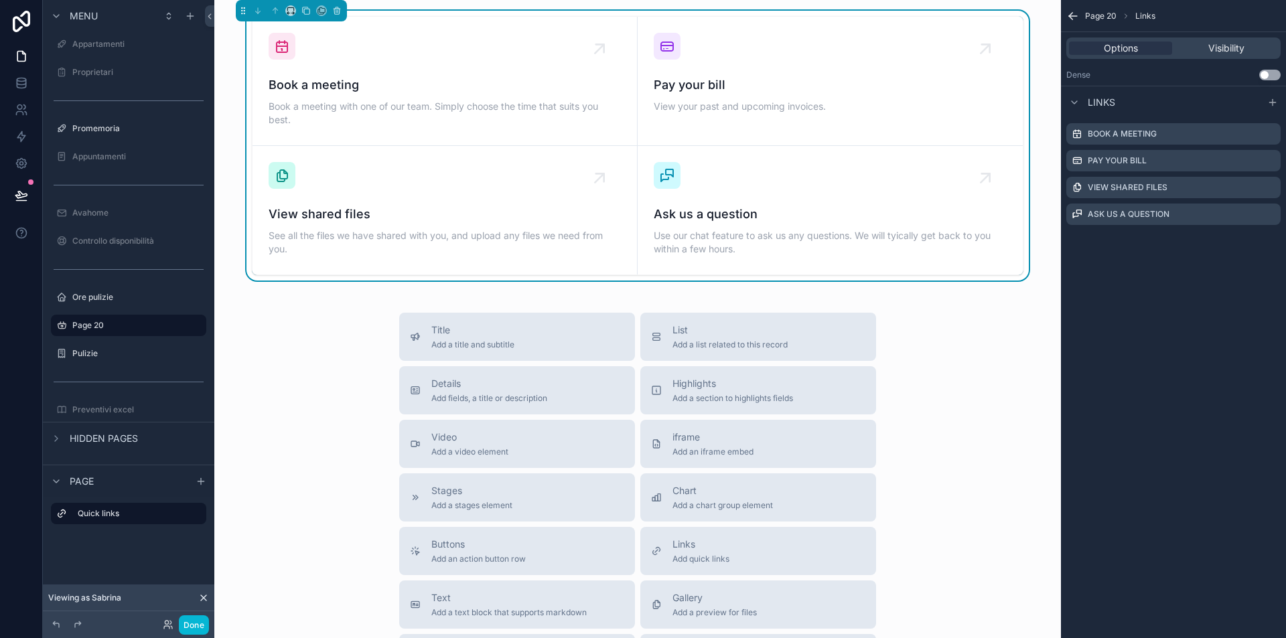
click at [947, 310] on div "Book a meeting Book a meeting with one of our team. Simply choose the time that…" at bounding box center [637, 448] width 847 height 897
click at [103, 326] on label "Page 20" at bounding box center [125, 325] width 107 height 11
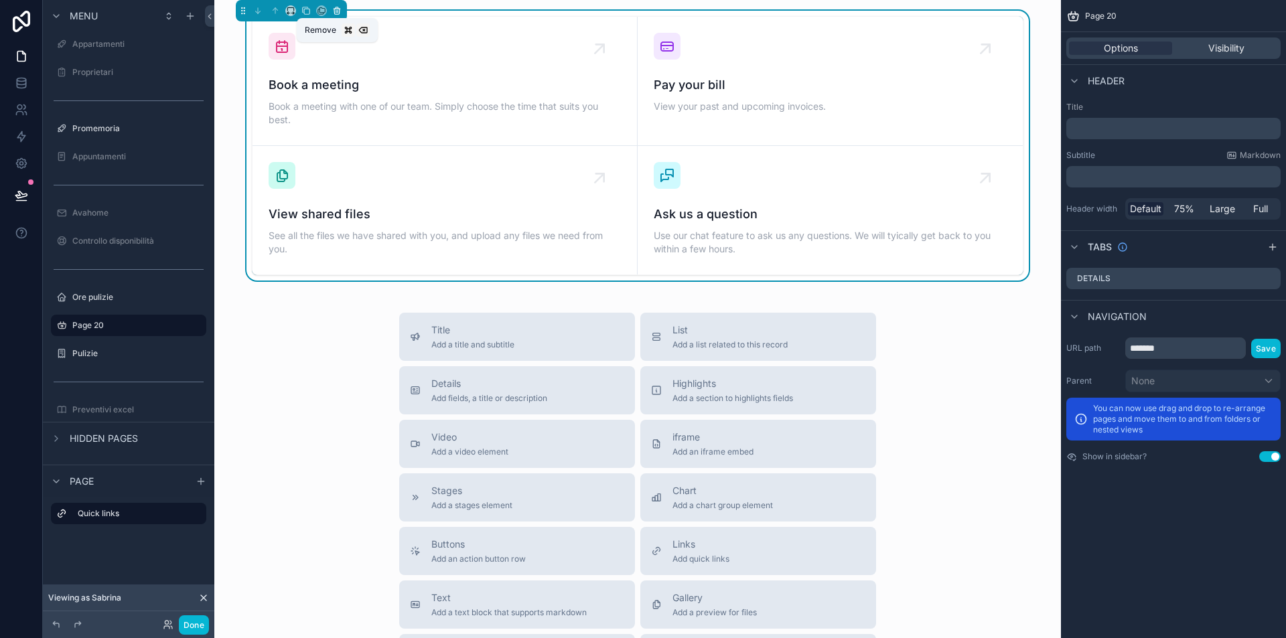
click at [340, 10] on icon "scrollable content" at bounding box center [336, 10] width 9 height 9
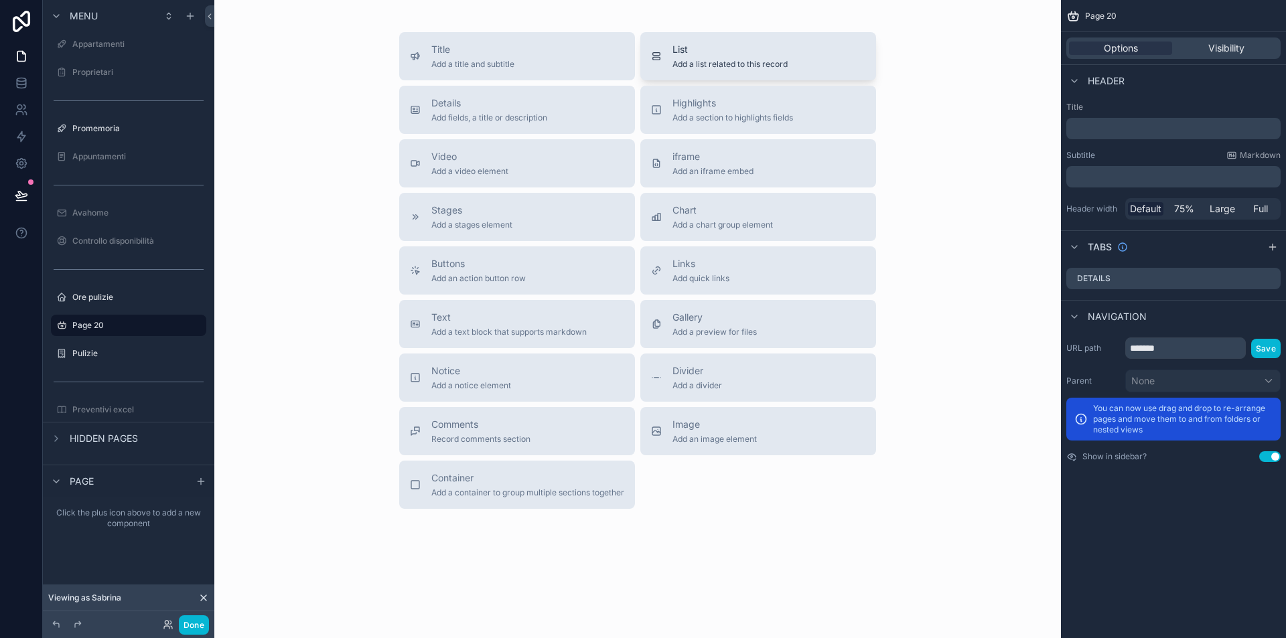
click at [741, 50] on span "List" at bounding box center [730, 49] width 115 height 13
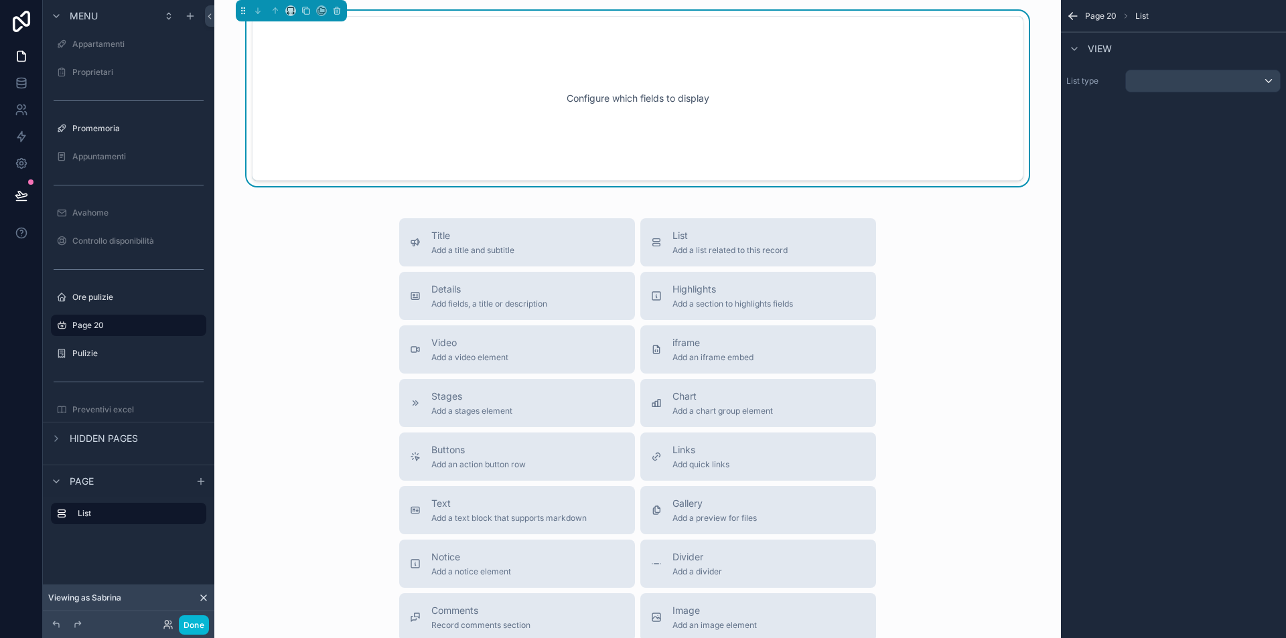
click at [1168, 84] on div "scrollable content" at bounding box center [1203, 80] width 154 height 21
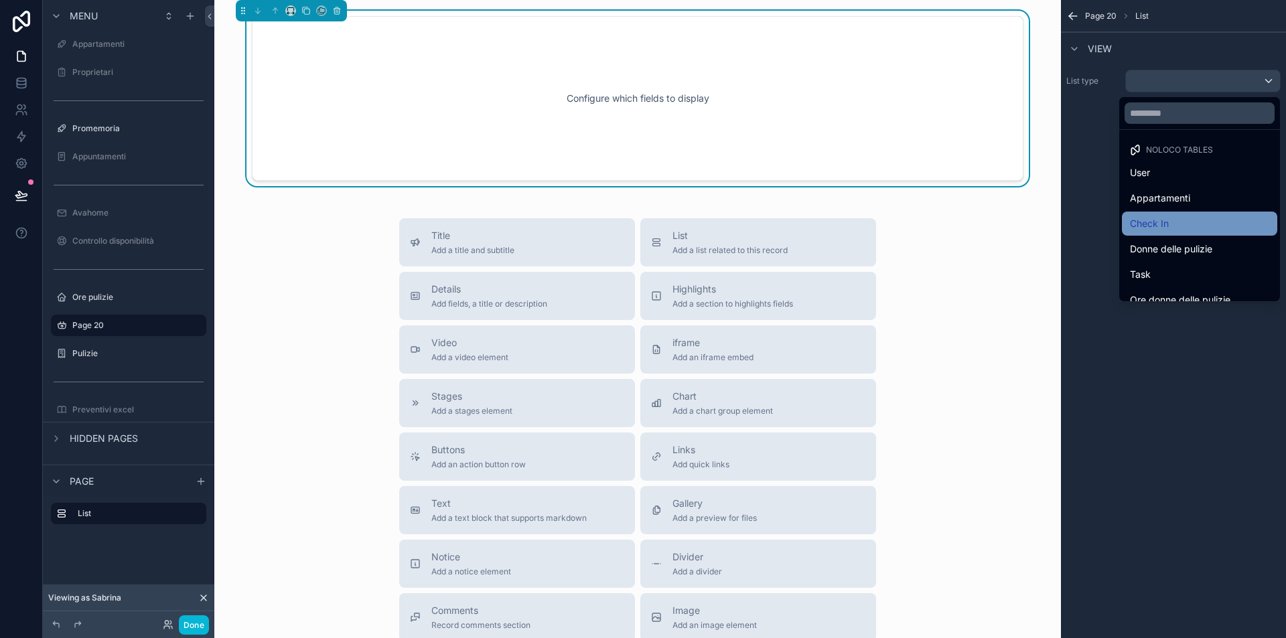
scroll to position [249, 0]
click at [1184, 230] on div "Foglio1" at bounding box center [1199, 224] width 139 height 16
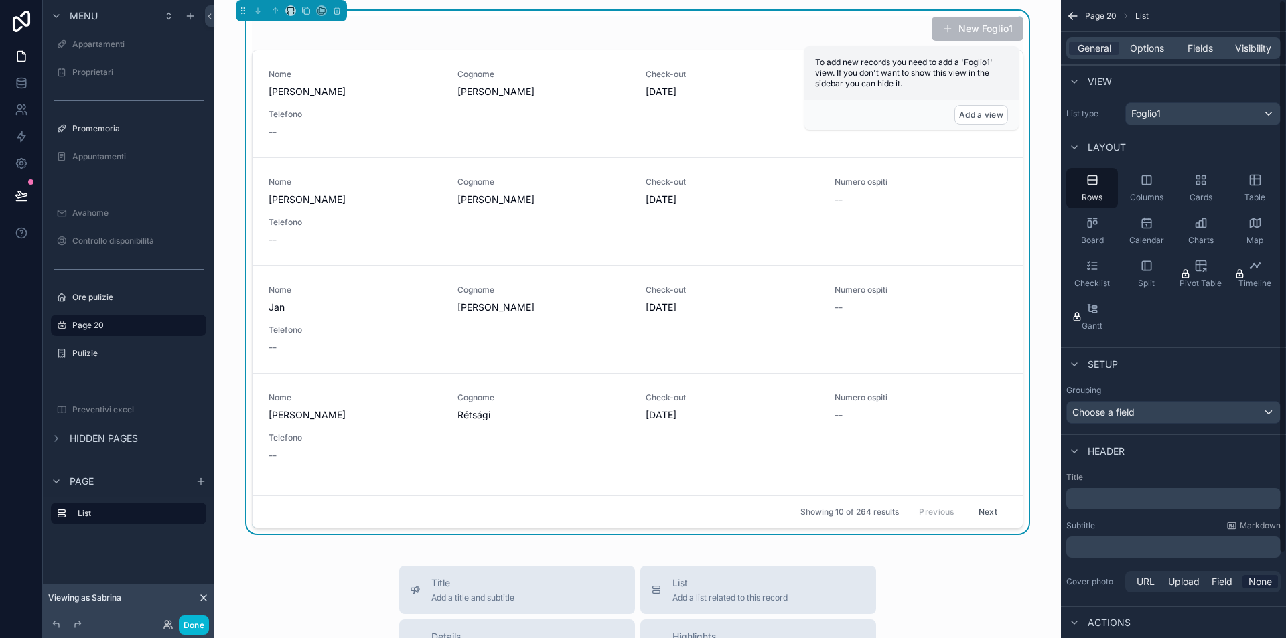
click at [1181, 121] on div "Foglio1" at bounding box center [1203, 113] width 154 height 21
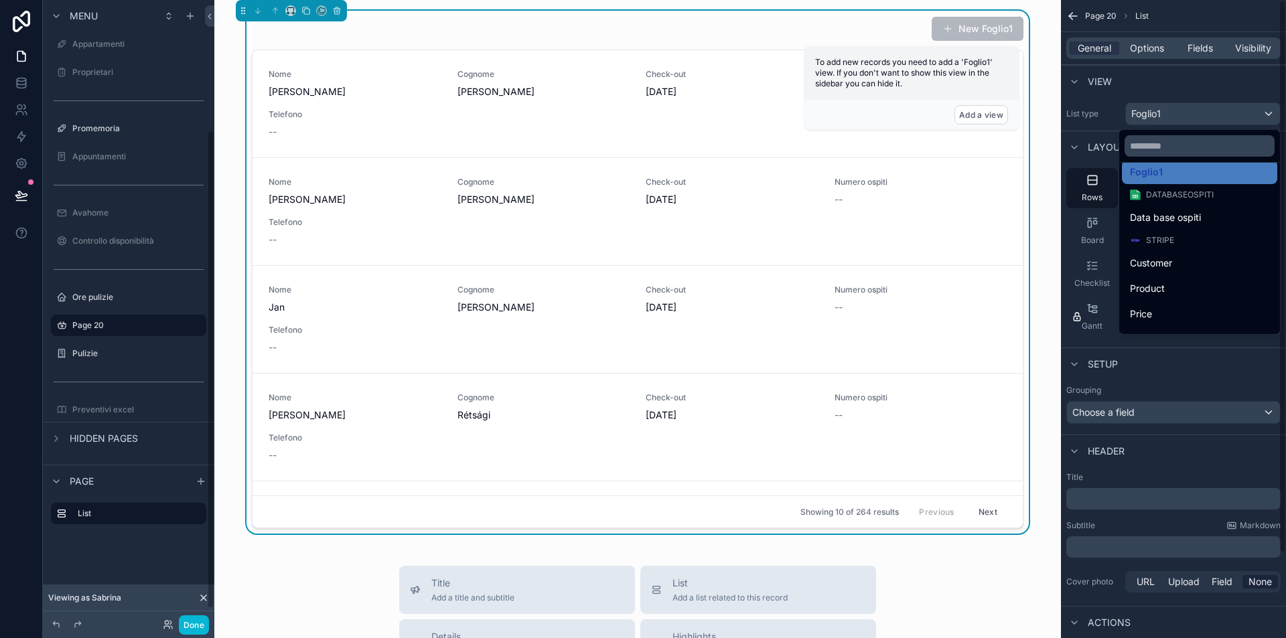
scroll to position [0, 0]
click at [119, 48] on div "scrollable content" at bounding box center [643, 319] width 1286 height 638
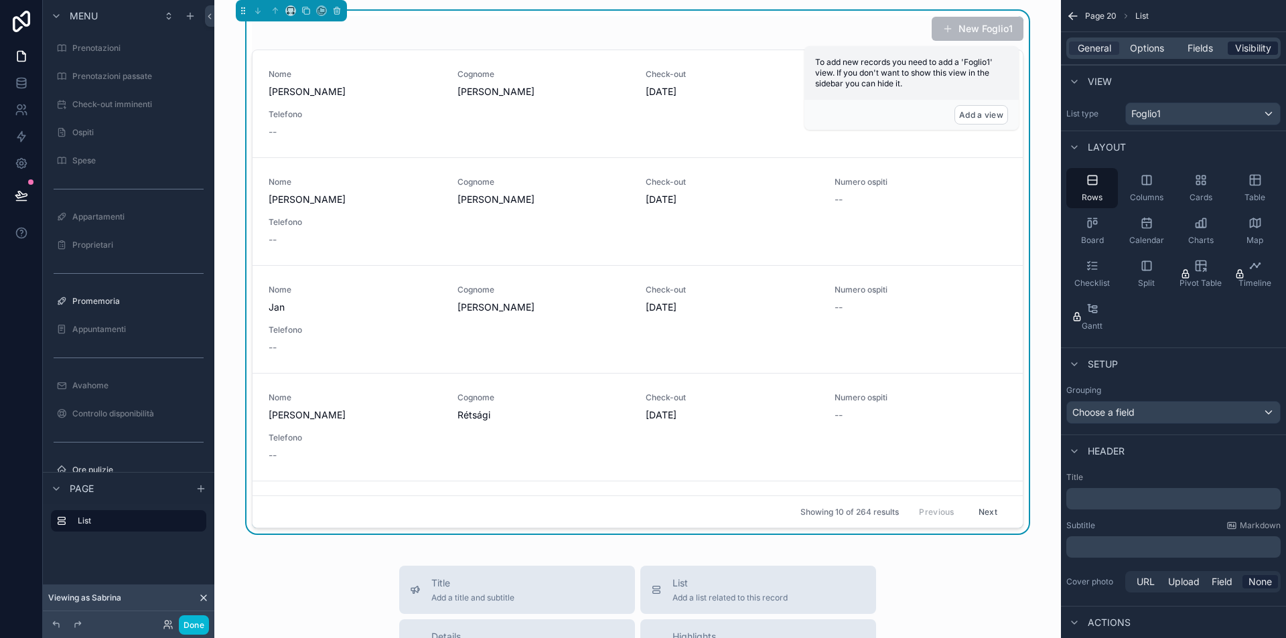
click at [1247, 53] on span "Visibility" at bounding box center [1253, 48] width 36 height 13
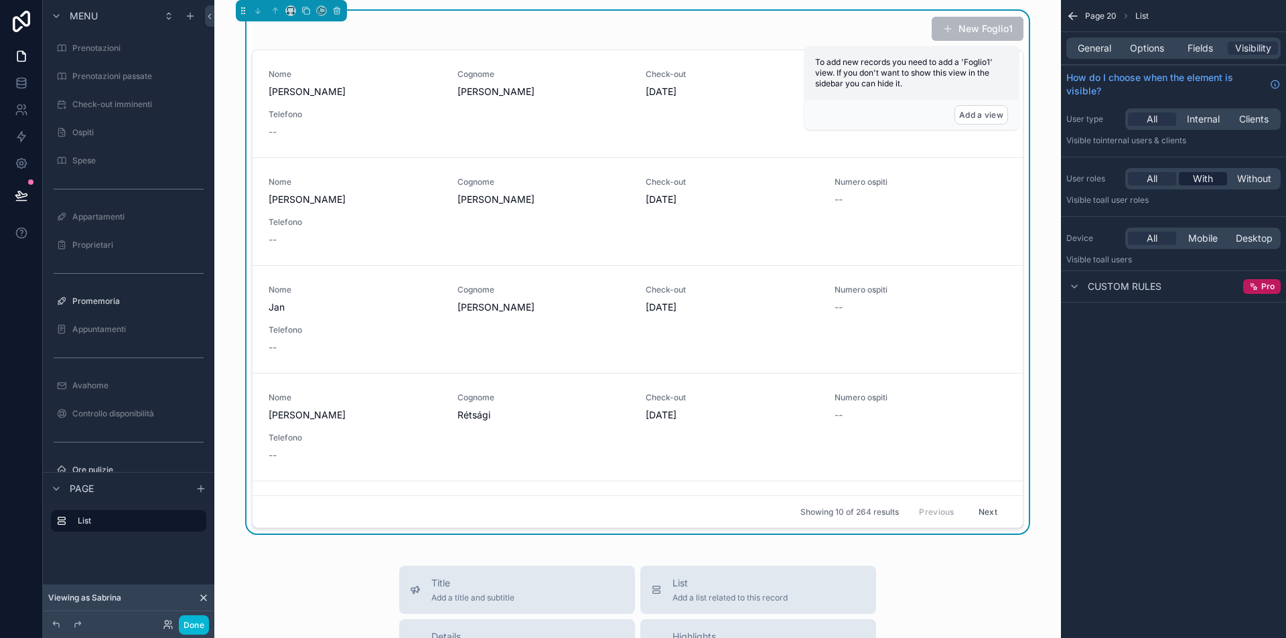
click at [1203, 180] on span "With" at bounding box center [1203, 178] width 20 height 13
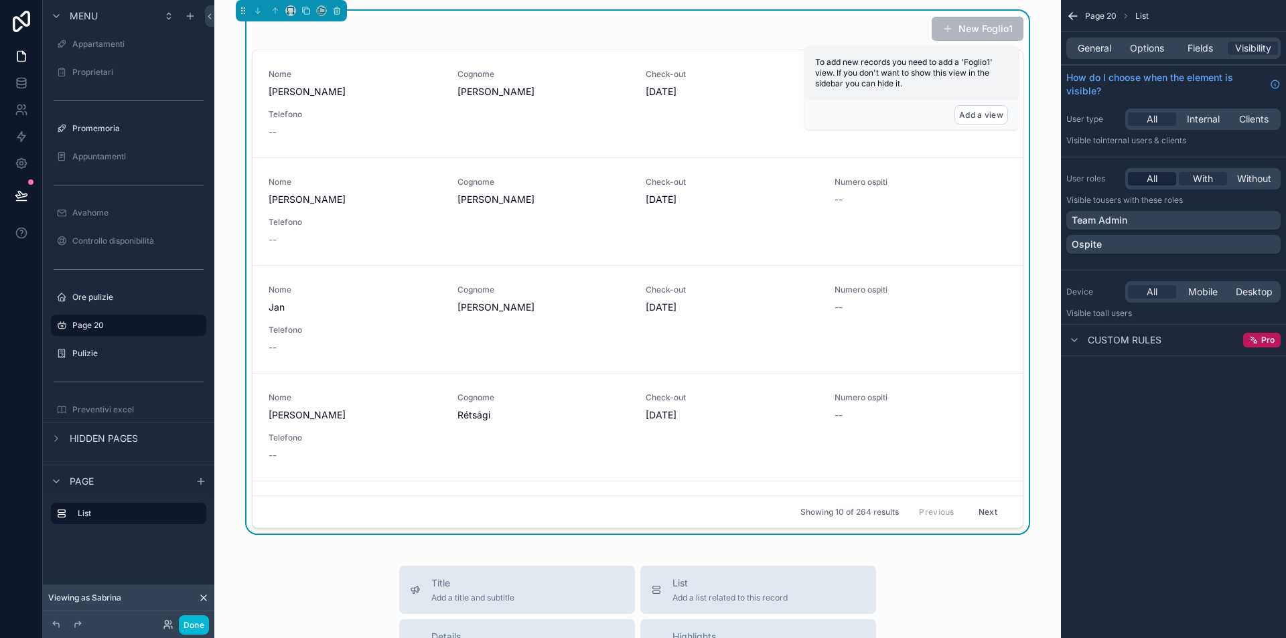
click at [1158, 180] on div "All" at bounding box center [1152, 178] width 48 height 13
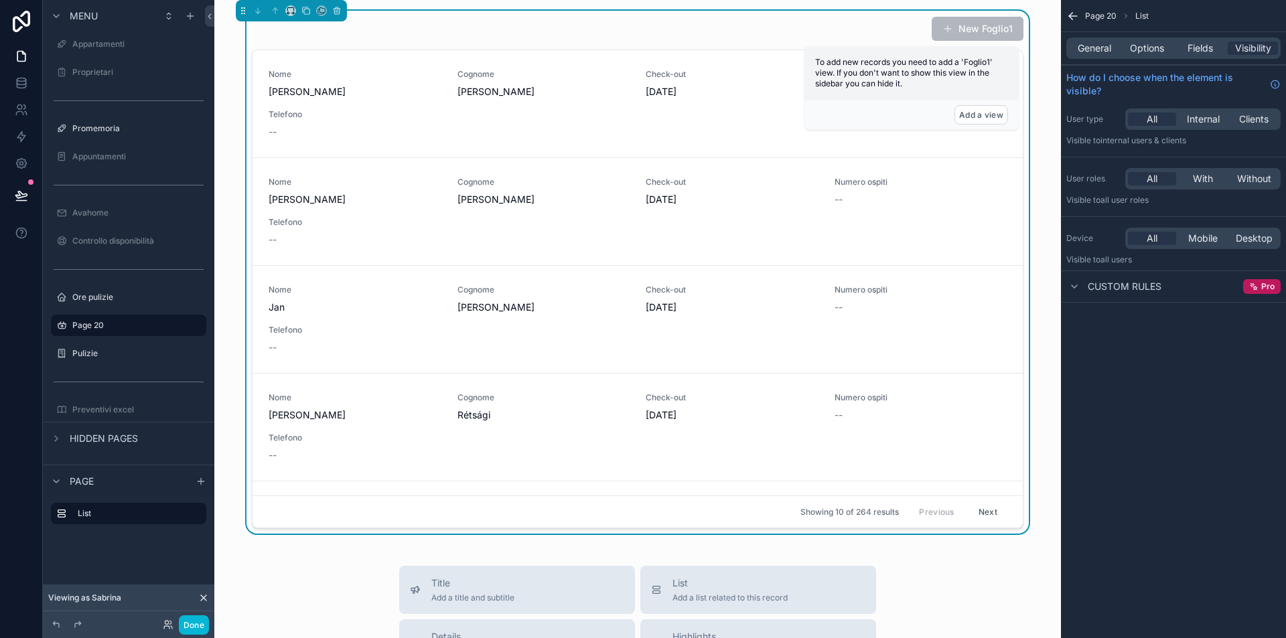
click at [1170, 364] on div "Page 20 List General Options Fields Visibility How do I choose when the element…" at bounding box center [1173, 319] width 225 height 638
click at [116, 43] on label "Appartamenti" at bounding box center [125, 44] width 107 height 11
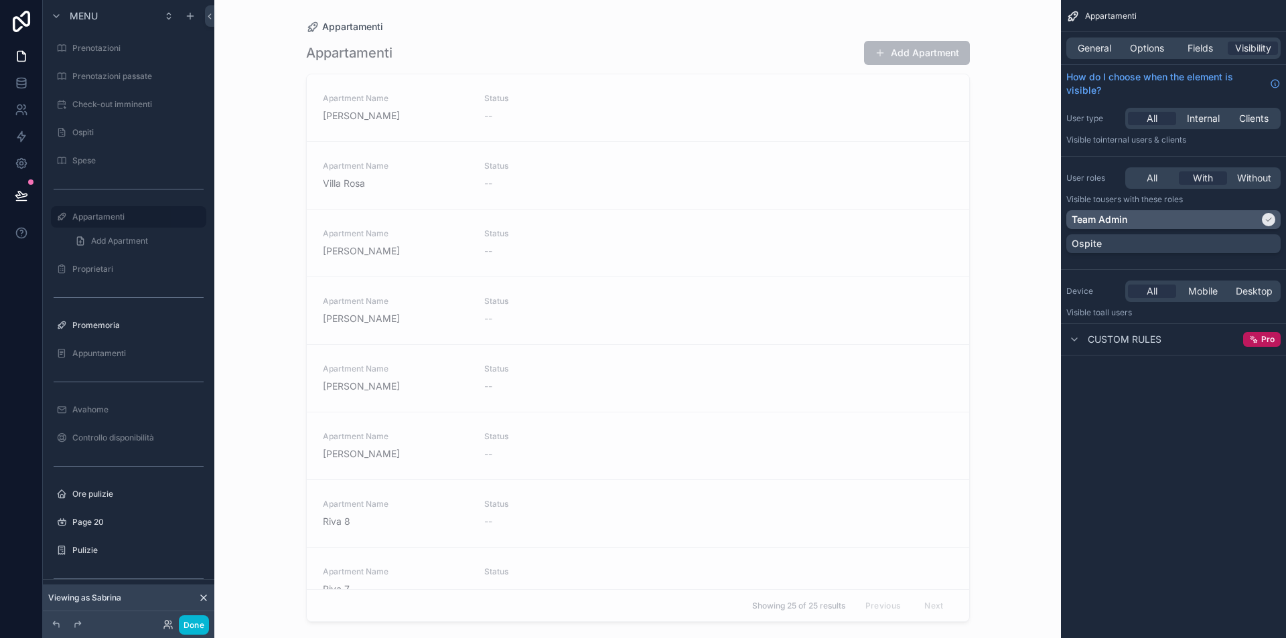
click at [1198, 218] on div "Team Admin" at bounding box center [1166, 219] width 188 height 13
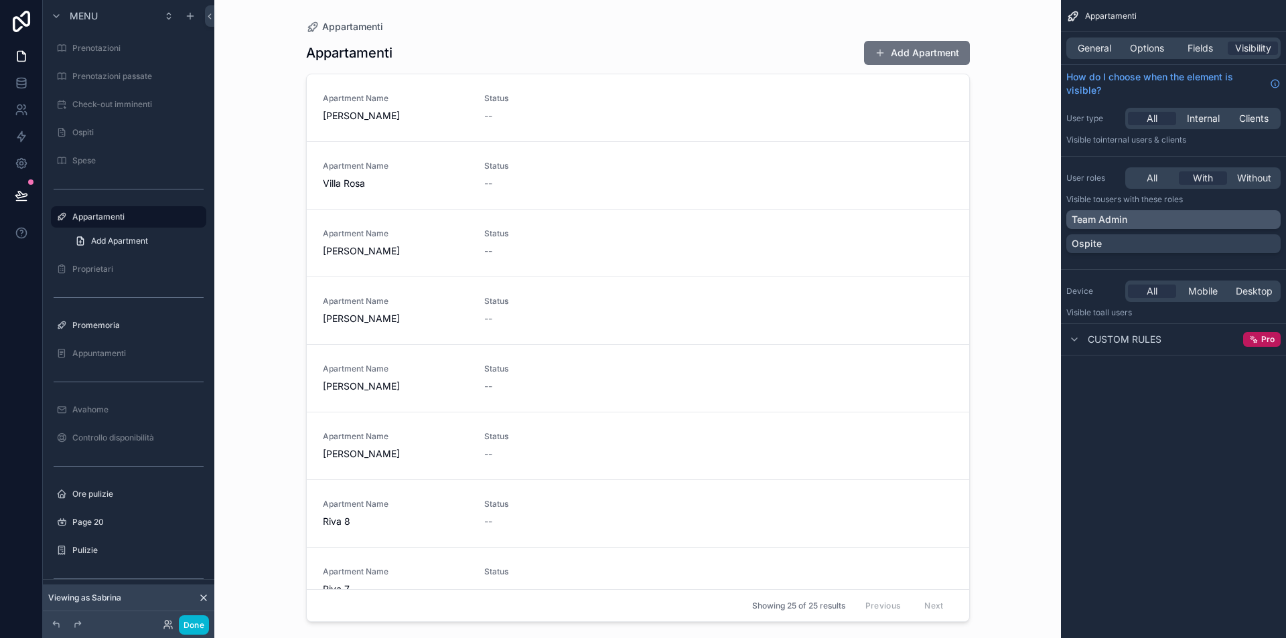
click at [1160, 221] on div "Team Admin" at bounding box center [1174, 219] width 204 height 13
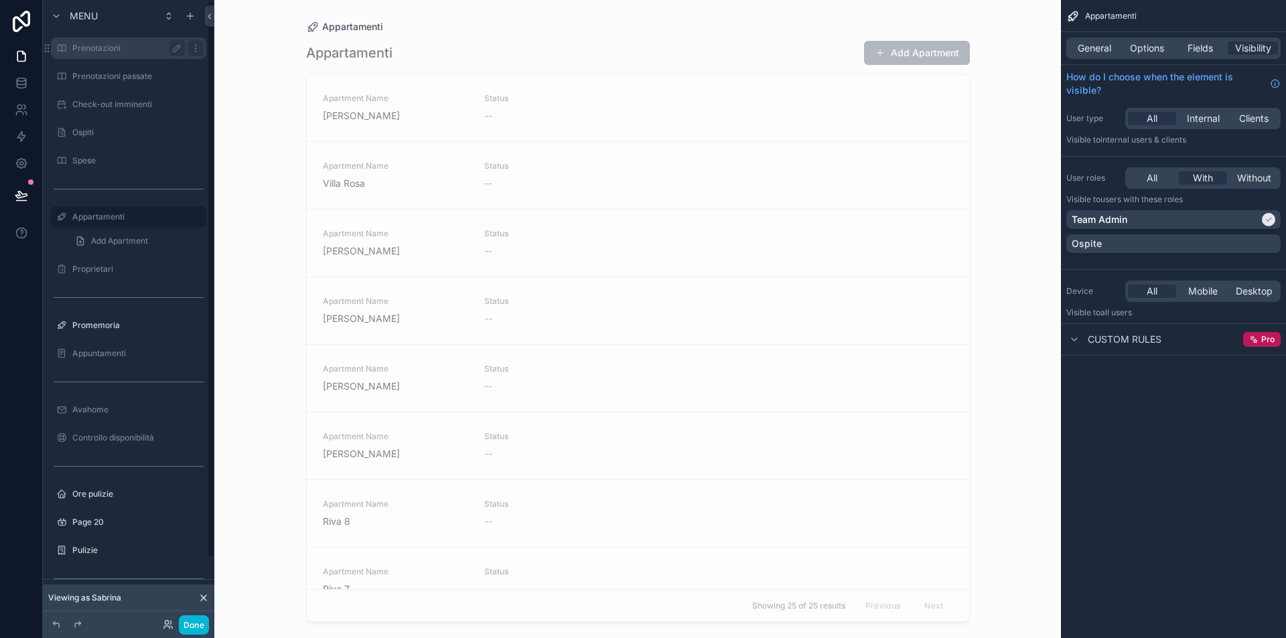
click at [108, 51] on label "Prenotazioni" at bounding box center [125, 48] width 107 height 11
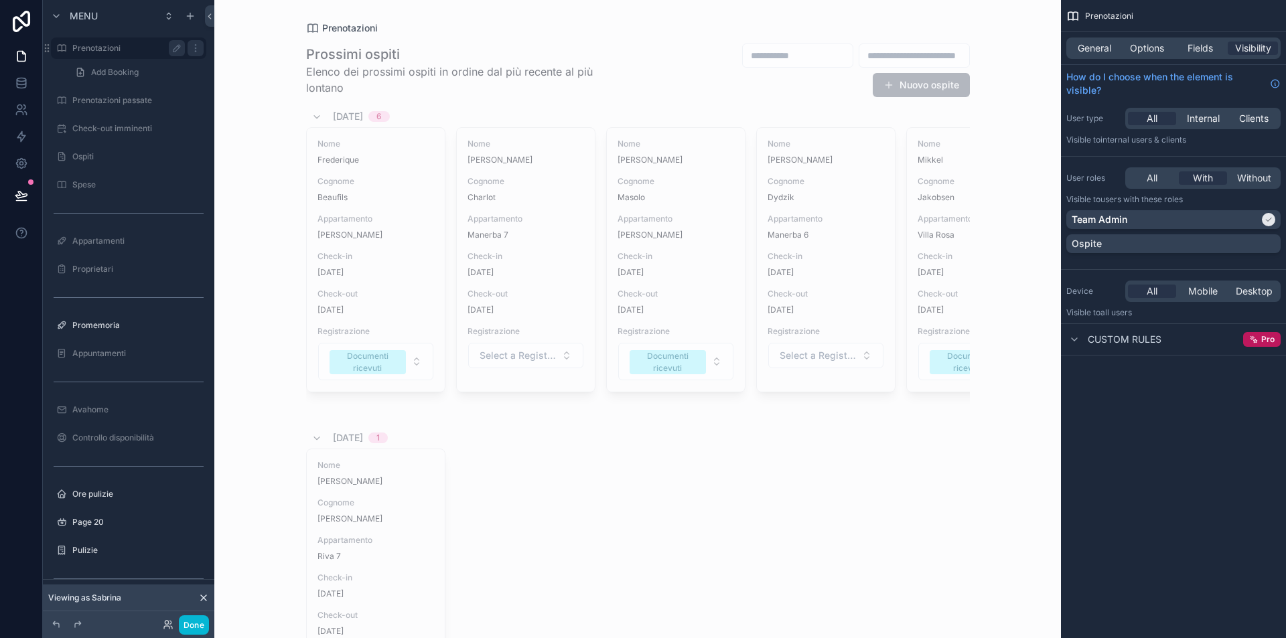
click at [86, 46] on label "Prenotazioni" at bounding box center [125, 48] width 107 height 11
click at [1211, 218] on div "Team Admin" at bounding box center [1166, 219] width 188 height 13
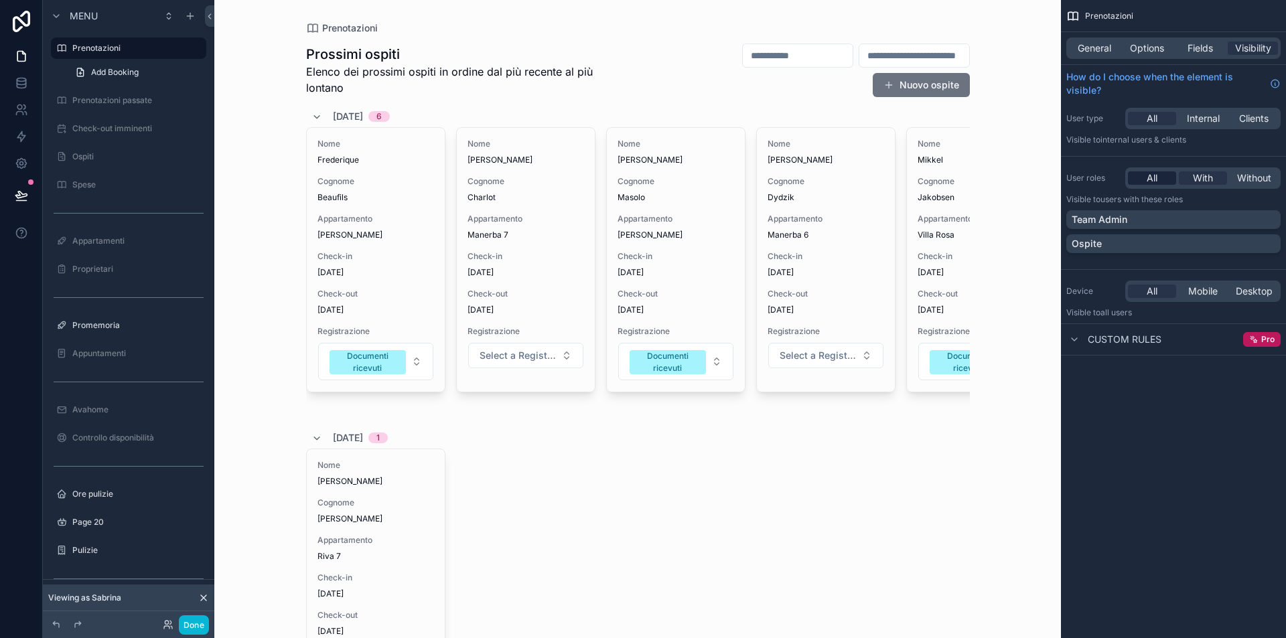
click at [1151, 173] on span "All" at bounding box center [1152, 178] width 11 height 13
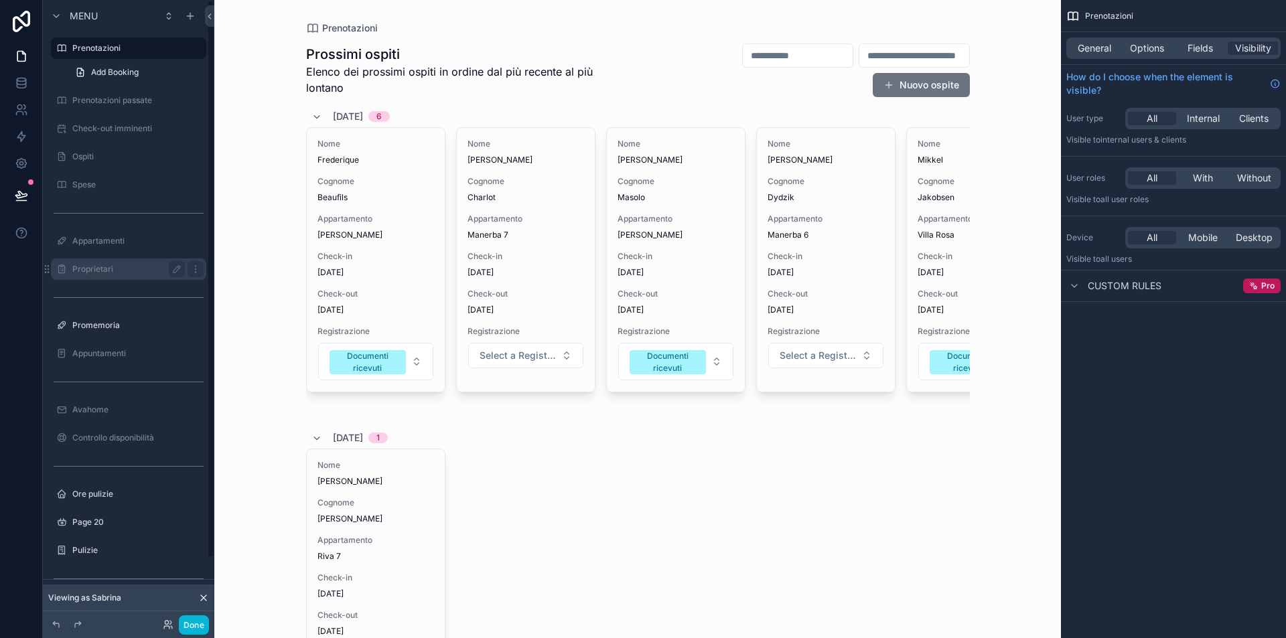
scroll to position [72, 0]
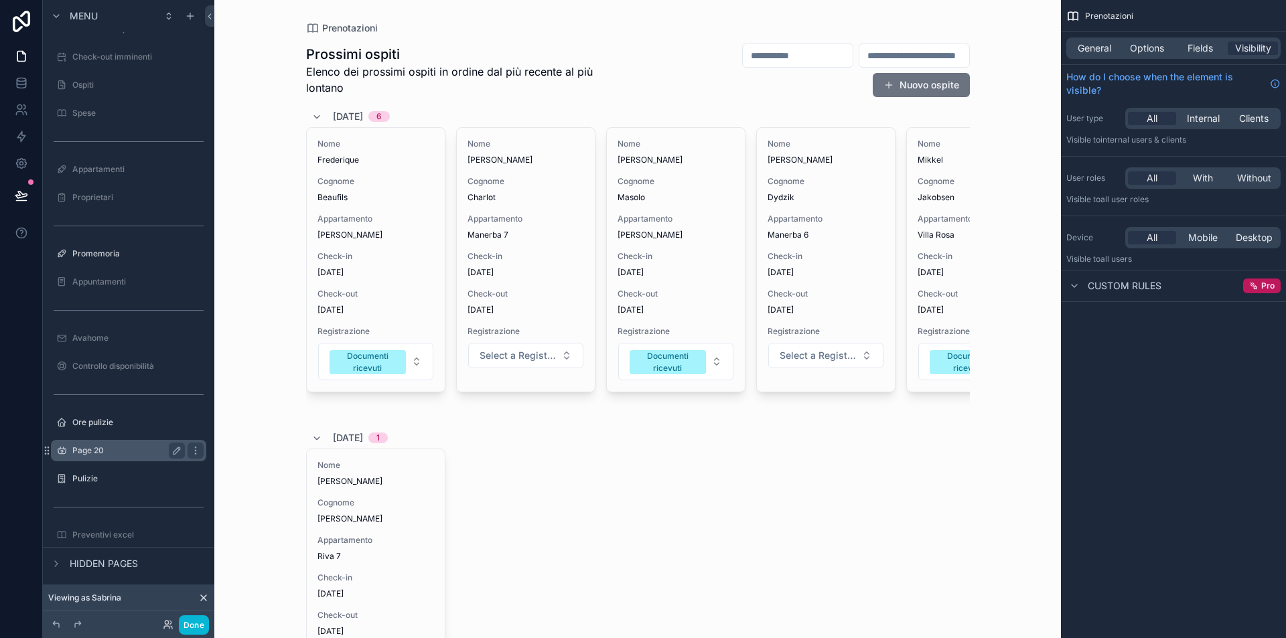
click at [125, 456] on div "Page 20" at bounding box center [128, 451] width 113 height 16
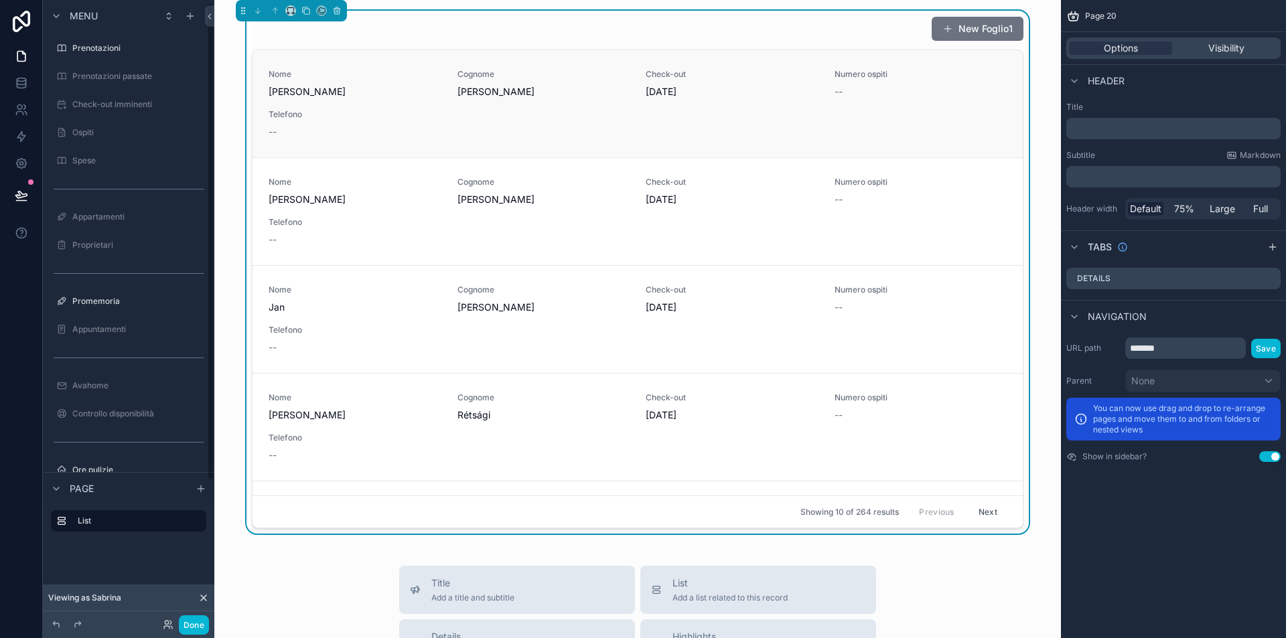
scroll to position [187, 0]
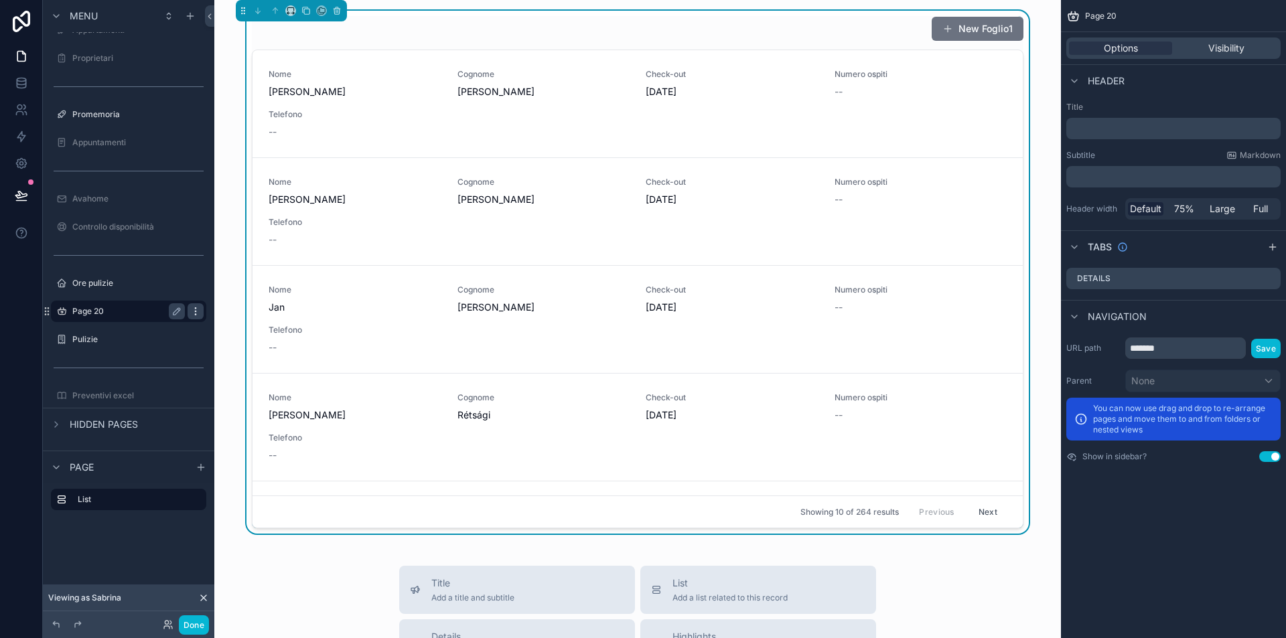
click at [192, 310] on icon "scrollable content" at bounding box center [195, 311] width 11 height 11
click at [228, 319] on icon at bounding box center [227, 319] width 7 height 0
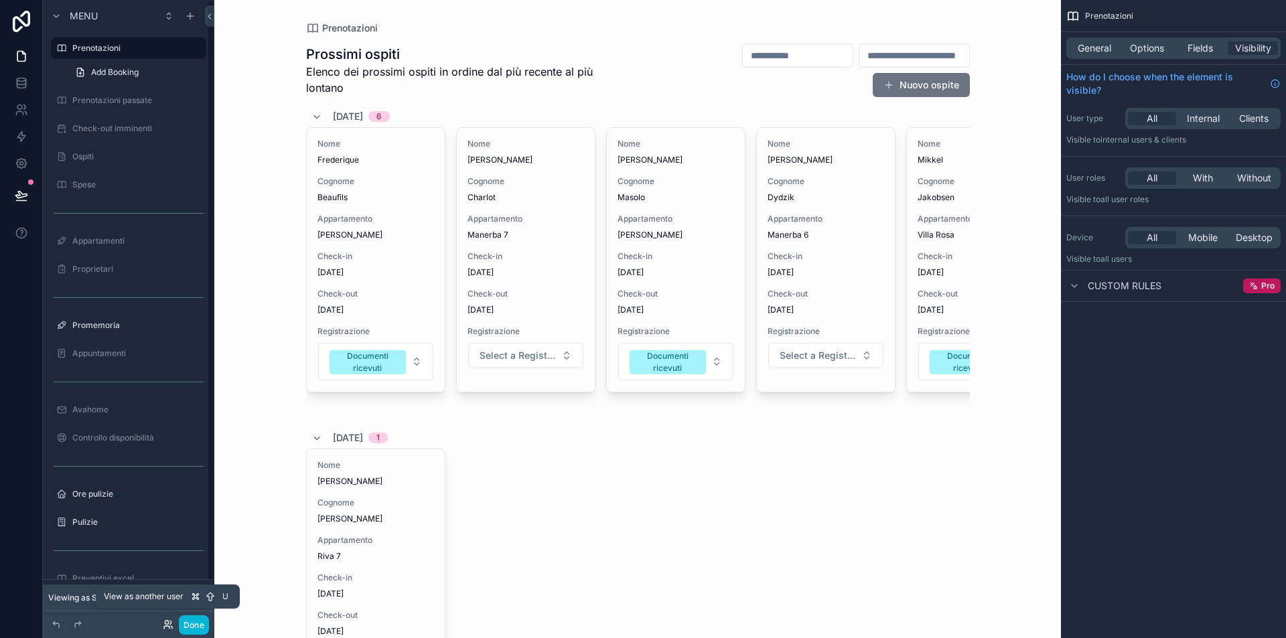
click at [165, 622] on icon at bounding box center [166, 622] width 3 height 3
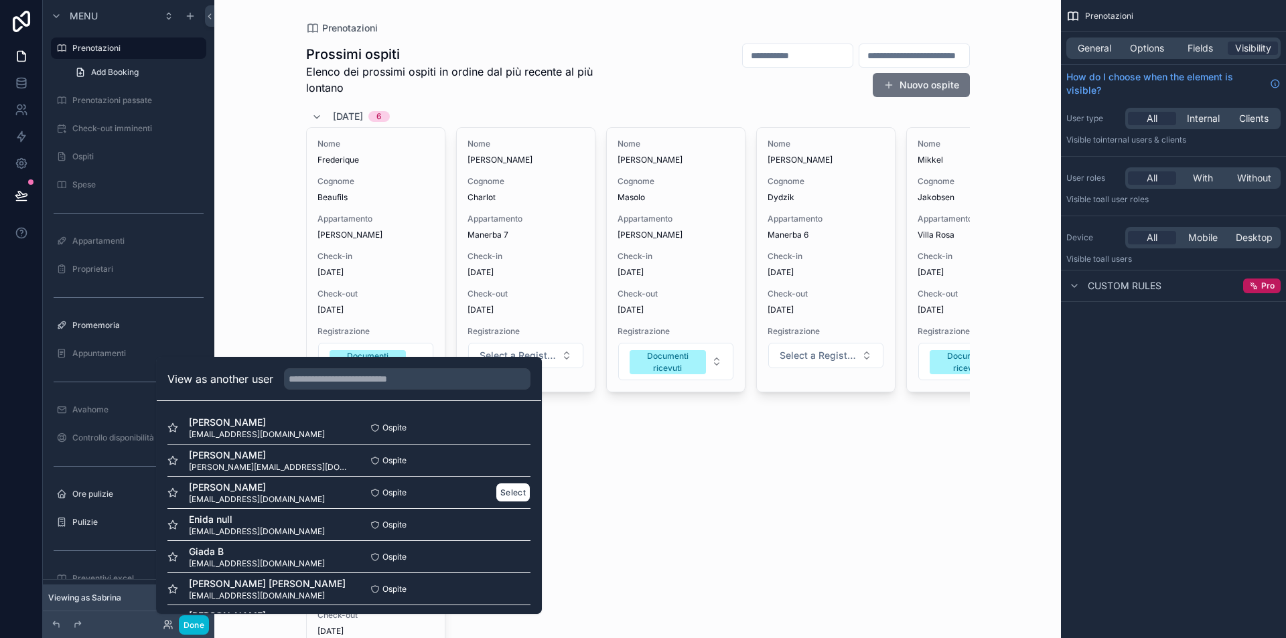
scroll to position [98, 0]
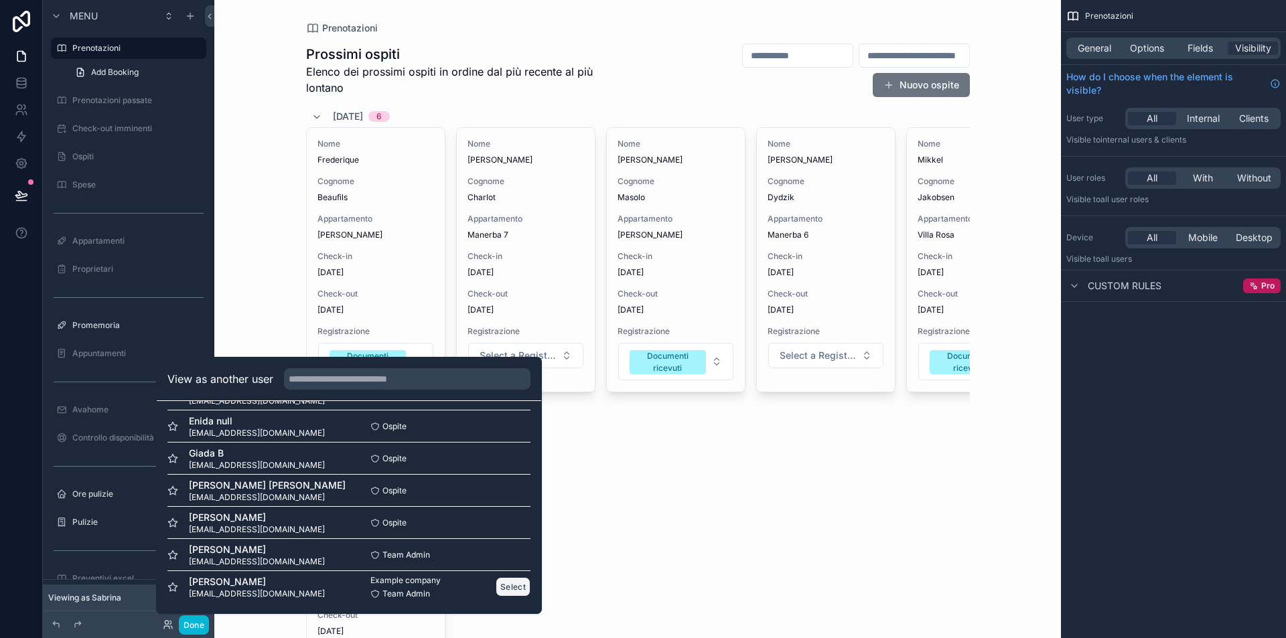
click at [507, 589] on button "Select" at bounding box center [513, 587] width 35 height 19
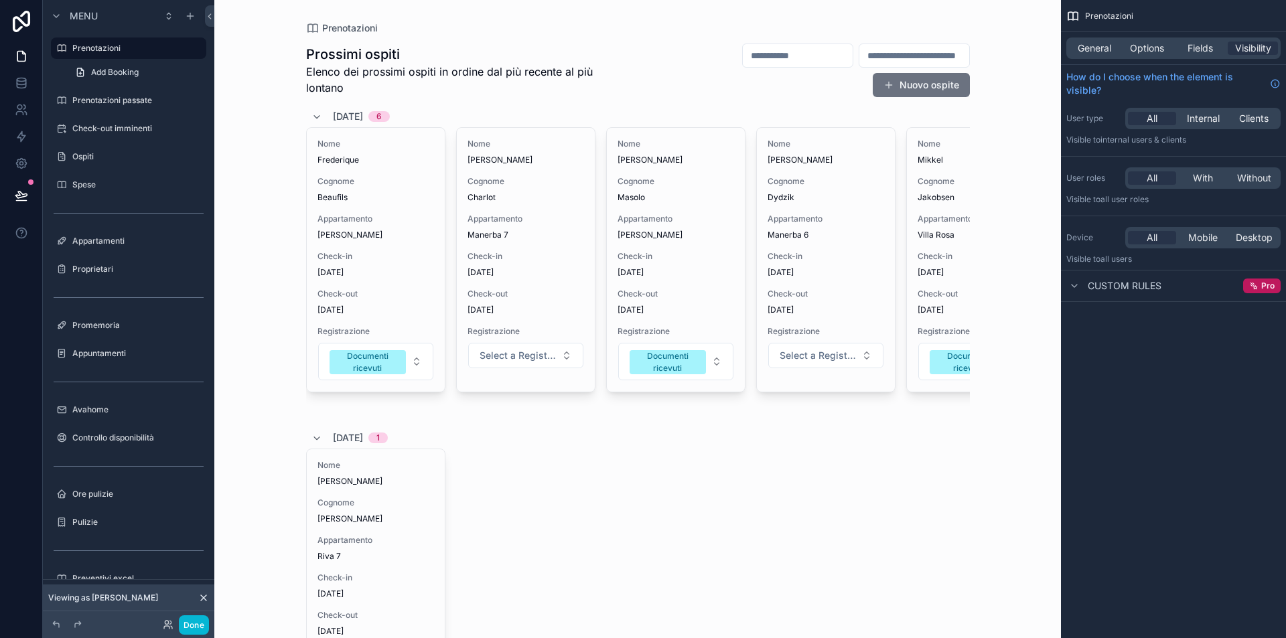
drag, startPoint x: 737, startPoint y: 420, endPoint x: 893, endPoint y: 429, distance: 156.4
click at [795, 433] on div "14/08/2025 1" at bounding box center [638, 437] width 664 height 21
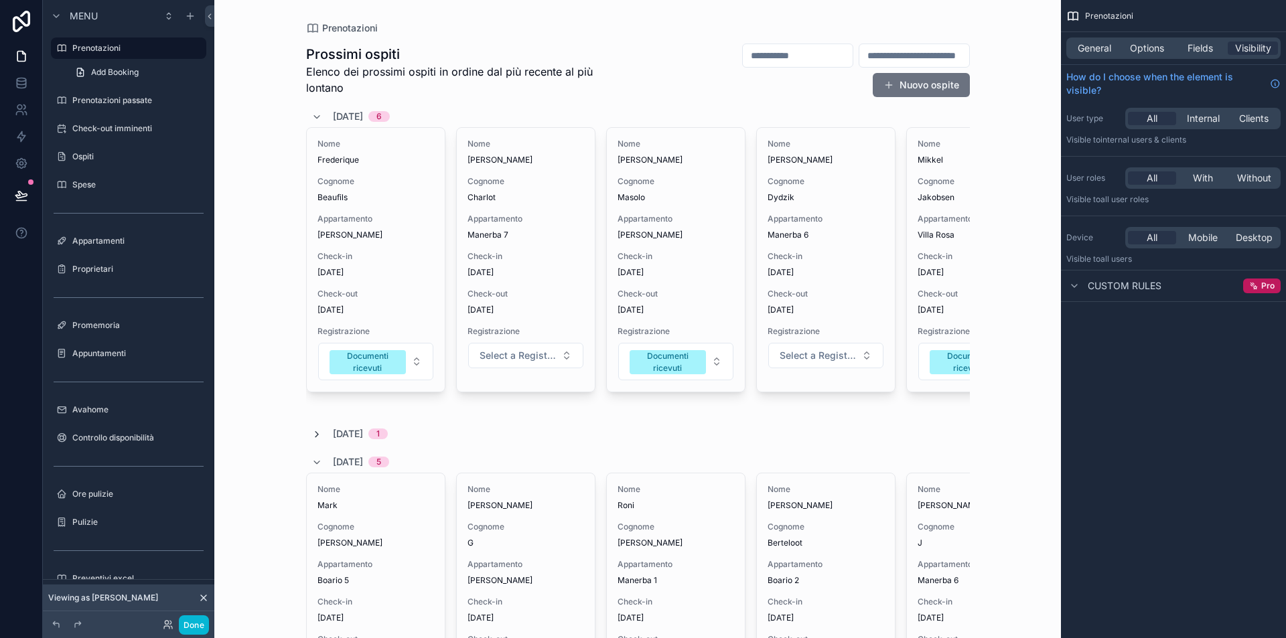
click at [312, 440] on icon "scrollable content" at bounding box center [317, 434] width 11 height 11
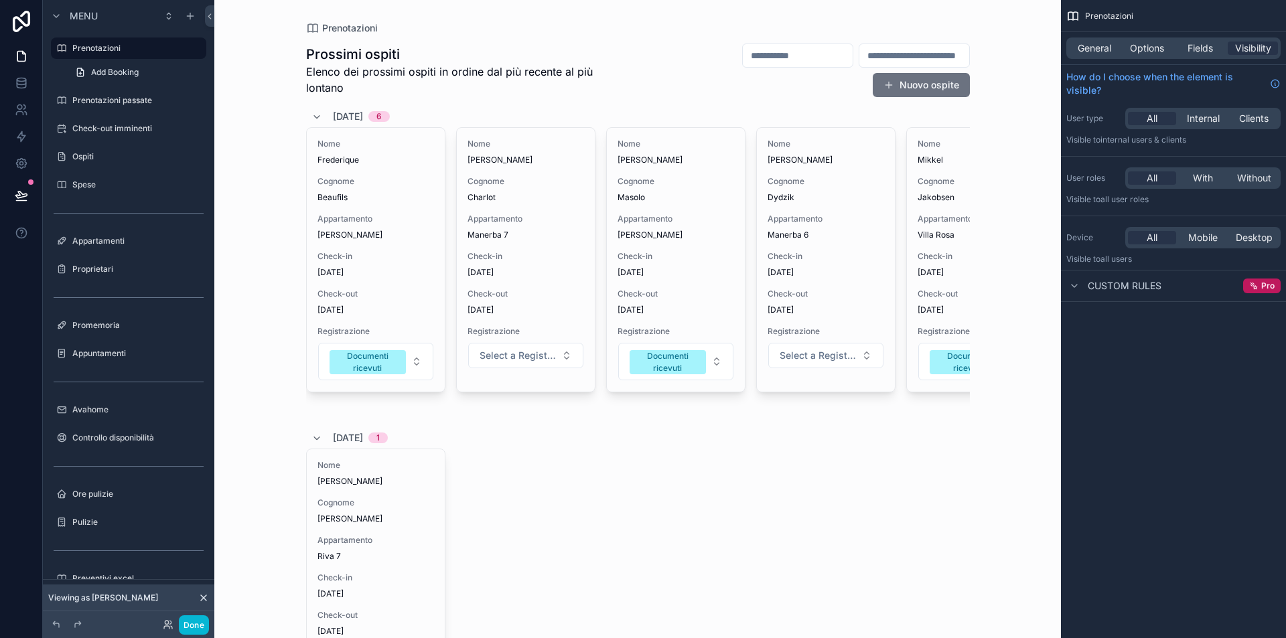
scroll to position [216, 0]
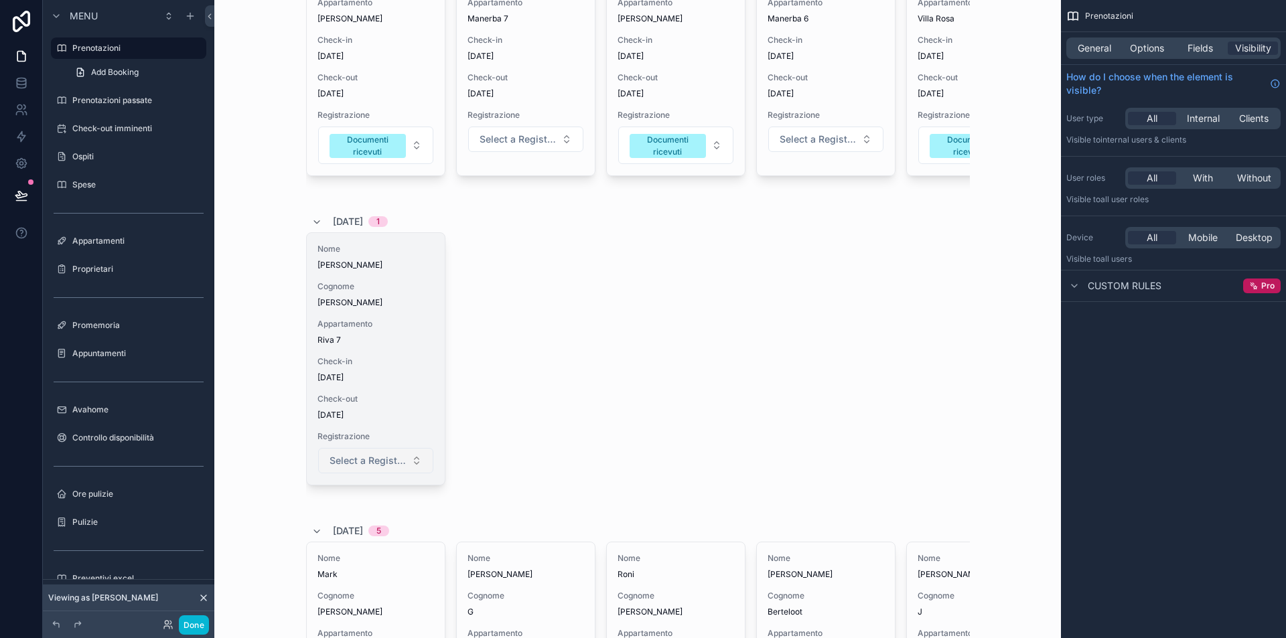
click at [379, 468] on span "Select a Registrazione" at bounding box center [368, 460] width 76 height 13
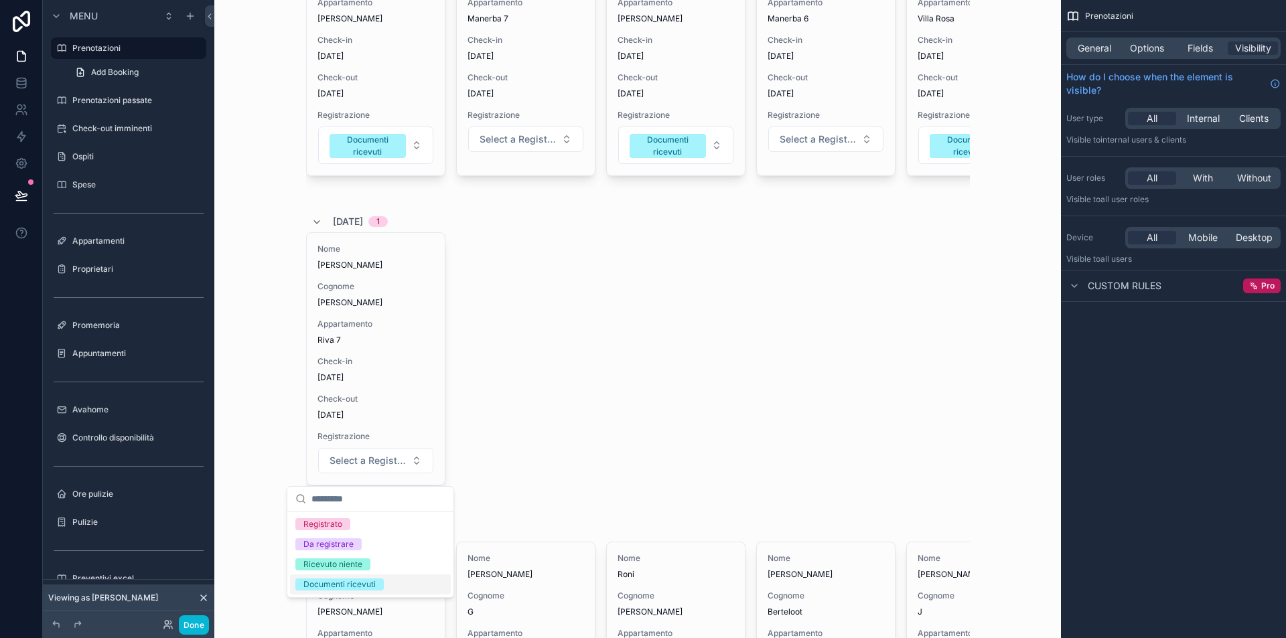
click at [363, 580] on div "Documenti ricevuti" at bounding box center [340, 585] width 72 height 12
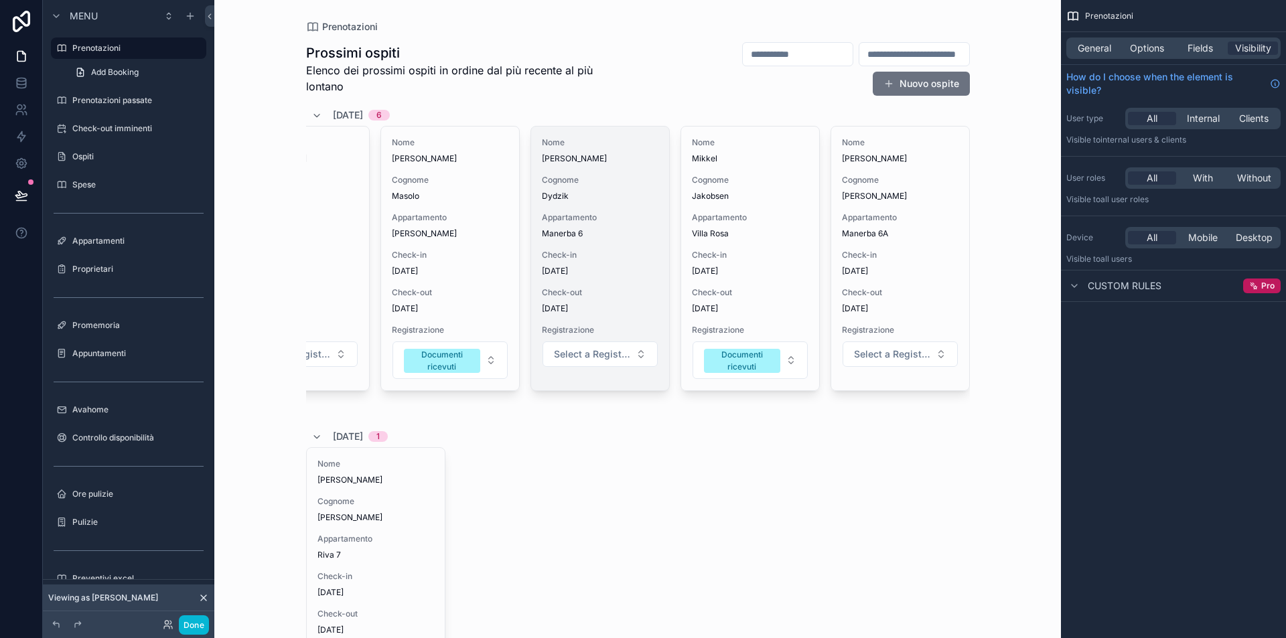
scroll to position [0, 0]
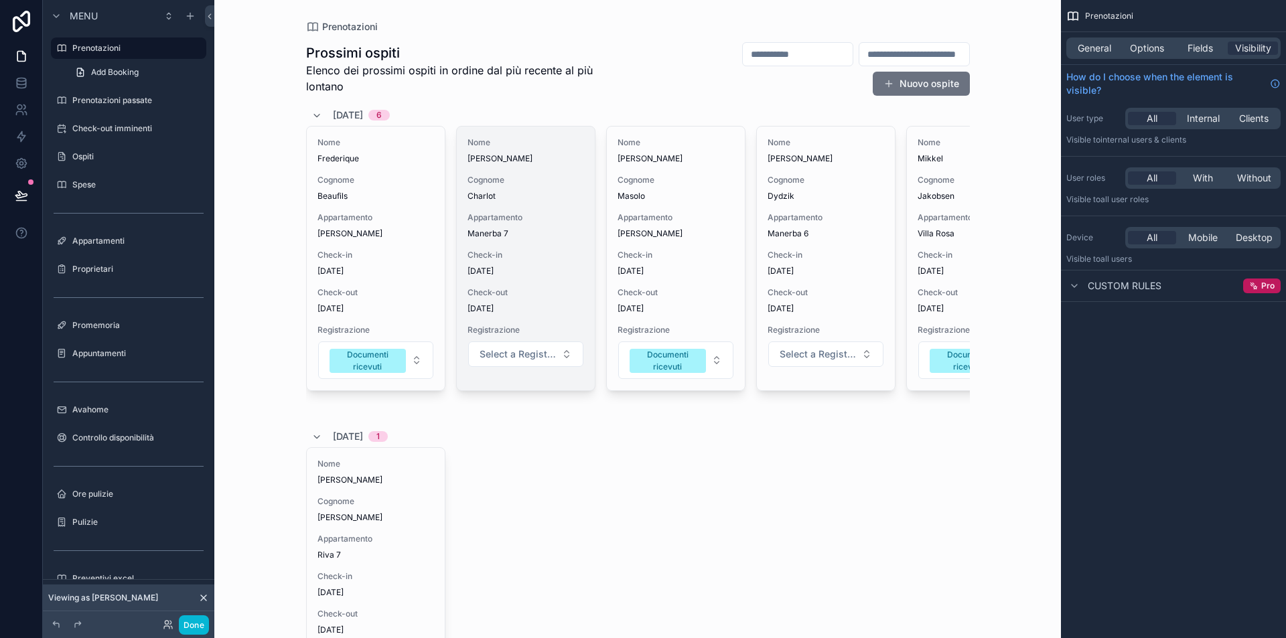
click at [530, 276] on span "[DATE]" at bounding box center [526, 271] width 117 height 11
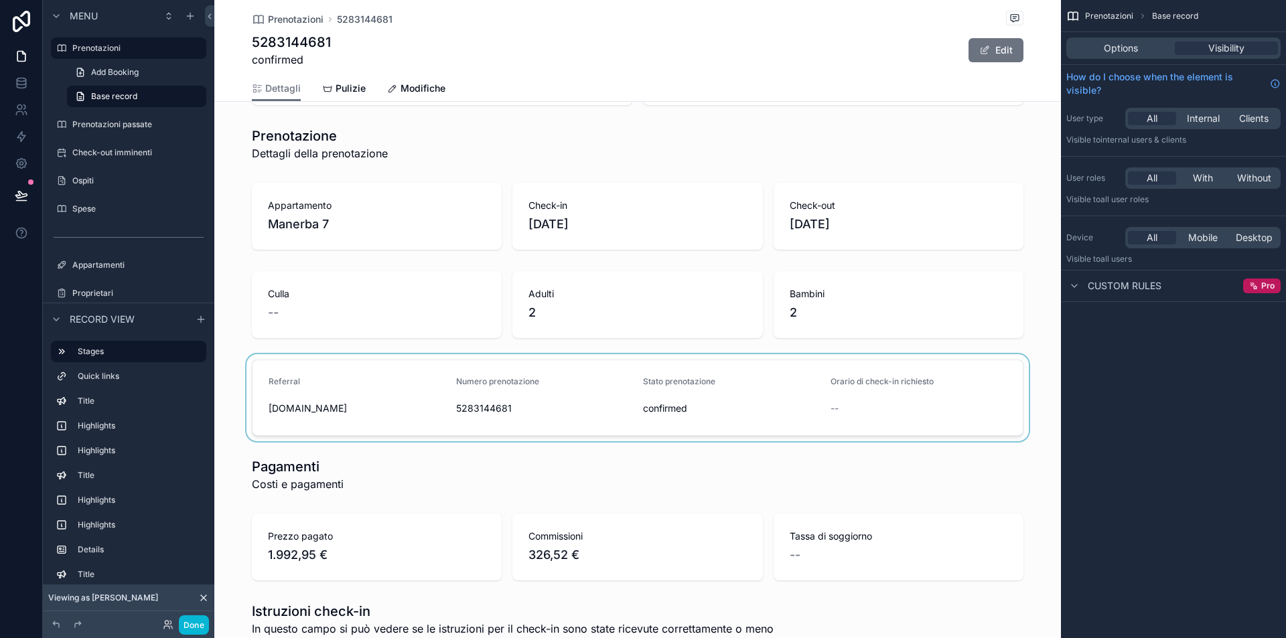
scroll to position [277, 0]
